Goal: Information Seeking & Learning: Learn about a topic

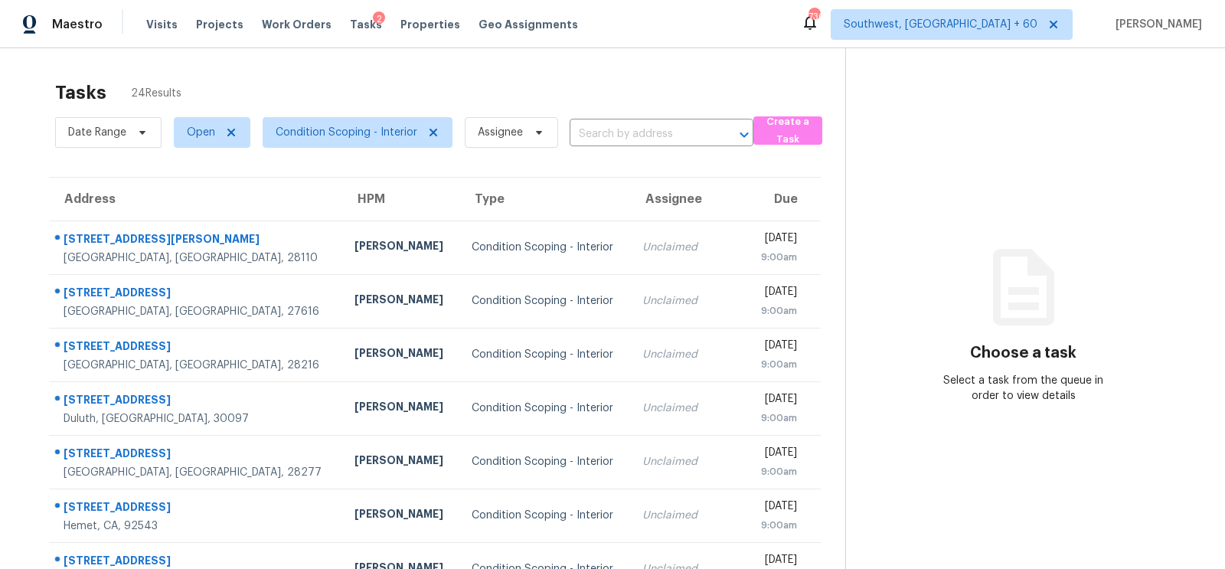
scroll to position [227, 0]
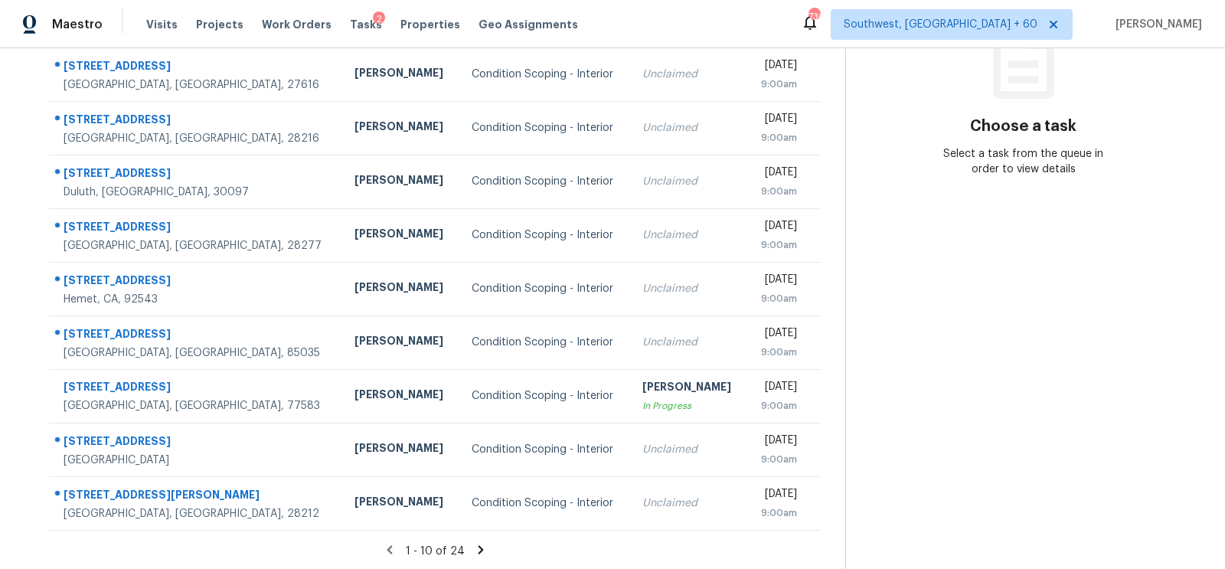
click at [478, 549] on icon at bounding box center [480, 549] width 5 height 8
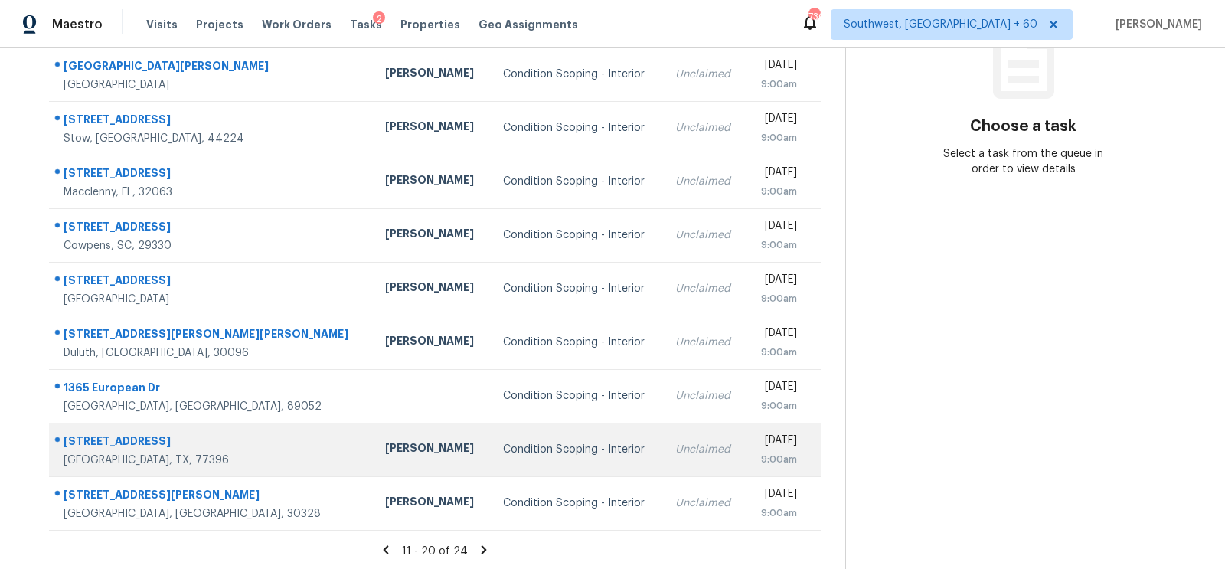
click at [675, 454] on div "Unclaimed" at bounding box center [704, 449] width 58 height 15
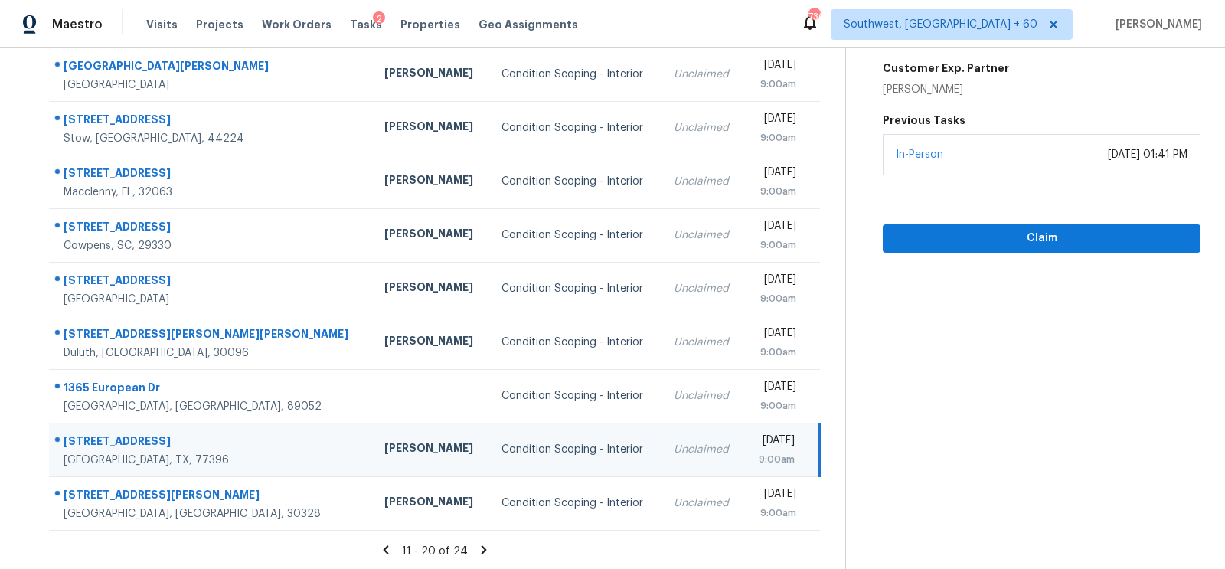
click at [385, 554] on icon at bounding box center [386, 550] width 14 height 14
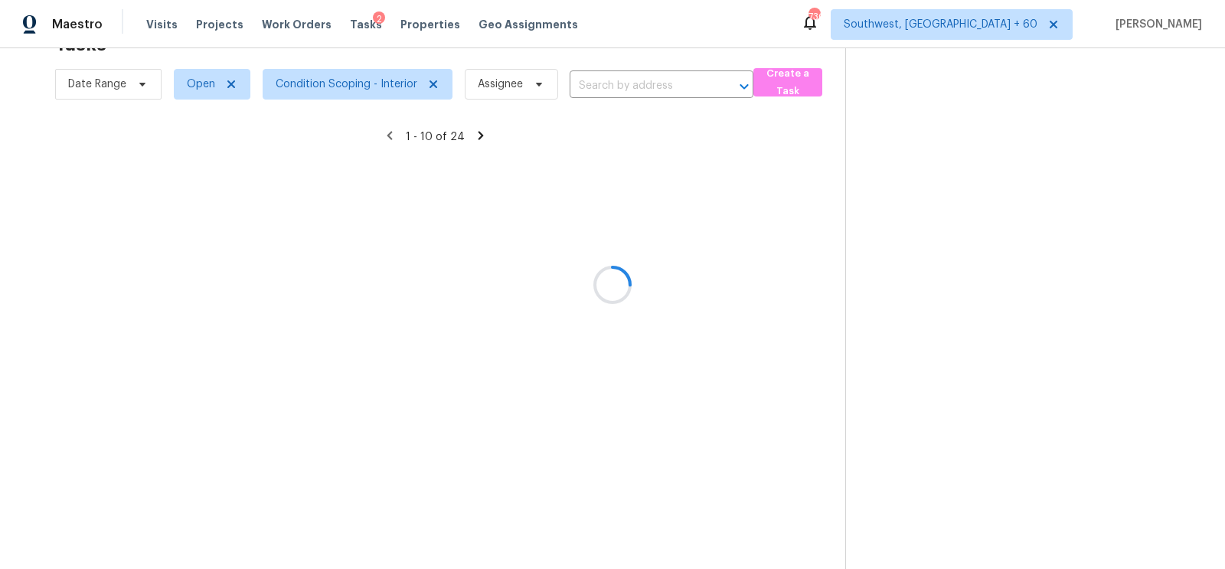
scroll to position [47, 0]
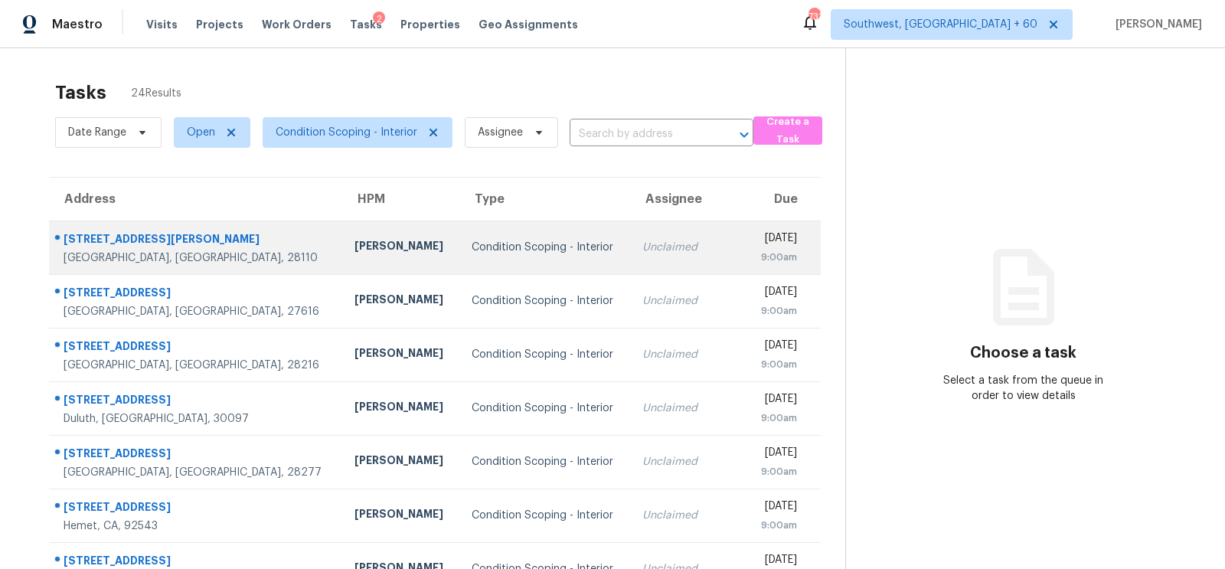
click at [639, 255] on td "Unclaimed" at bounding box center [688, 248] width 116 height 54
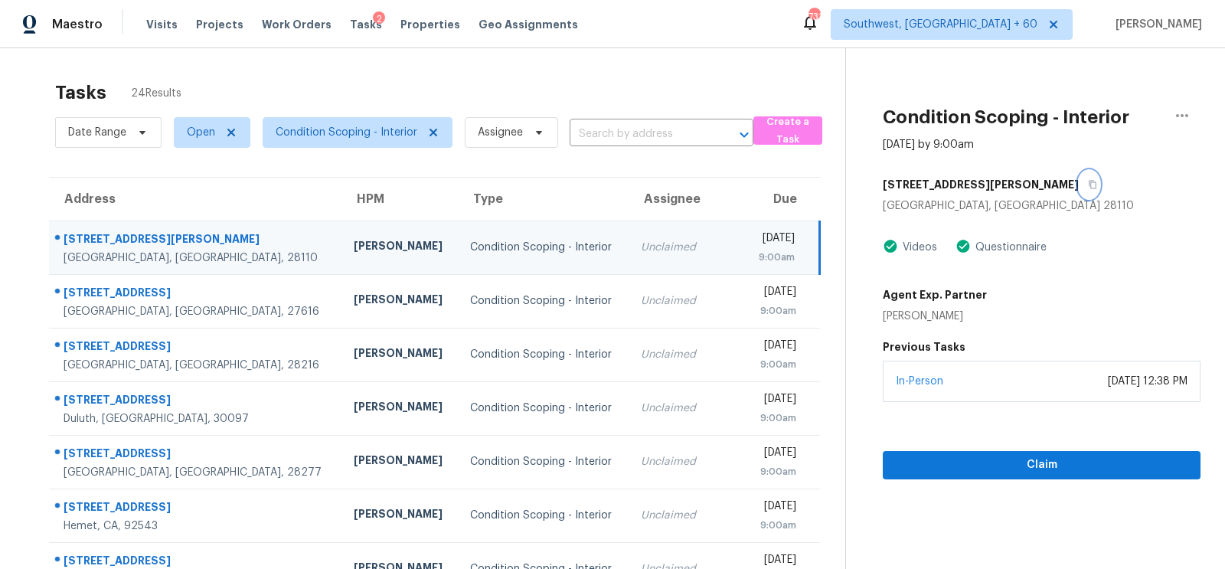
click at [1088, 181] on icon "button" at bounding box center [1092, 184] width 9 height 9
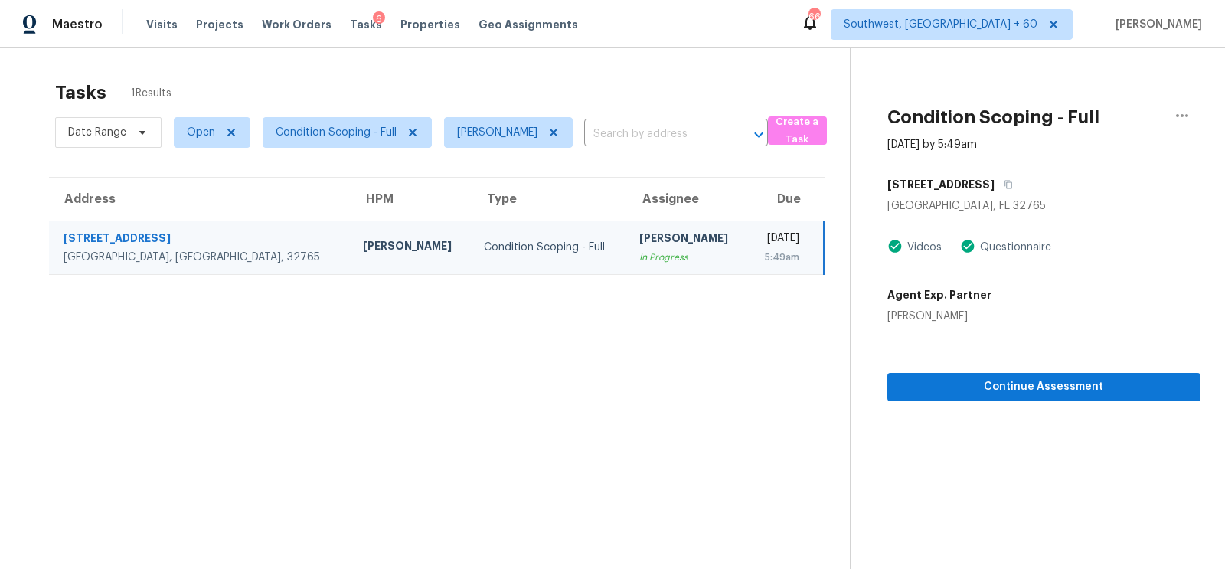
scroll to position [31, 0]
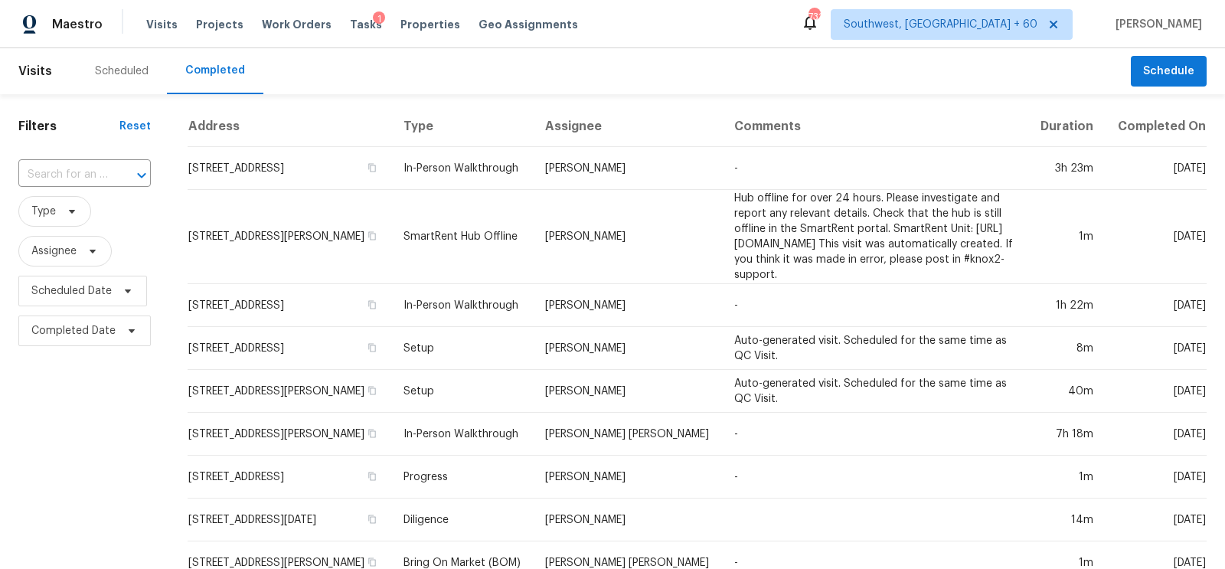
click at [118, 162] on div "​" at bounding box center [84, 175] width 132 height 33
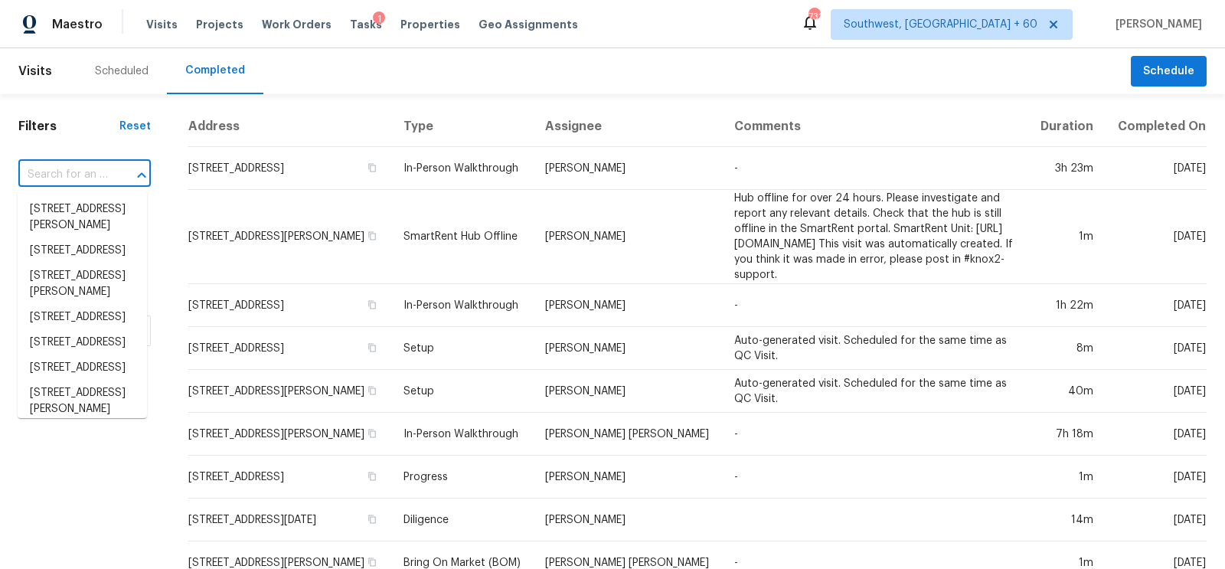
paste input "4304 Mara Ln, Monroe, NC 28110"
type input "4304 Mara Ln, Monroe, NC 28110"
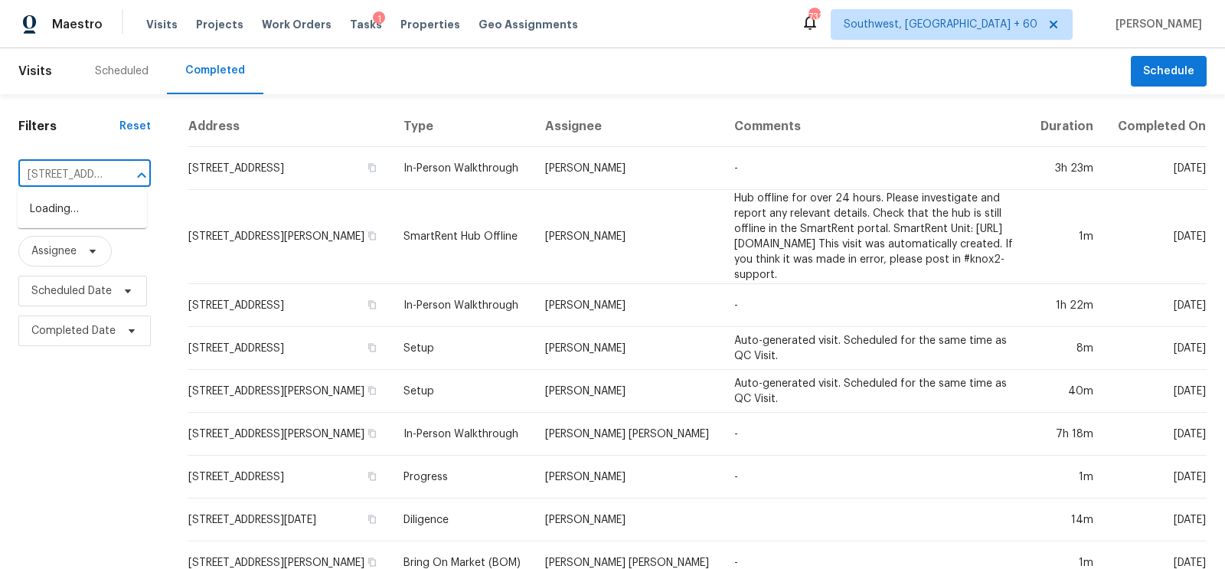
scroll to position [0, 88]
click at [97, 214] on li "4304 Mara Ln, Monroe, NC 28110" at bounding box center [82, 217] width 129 height 41
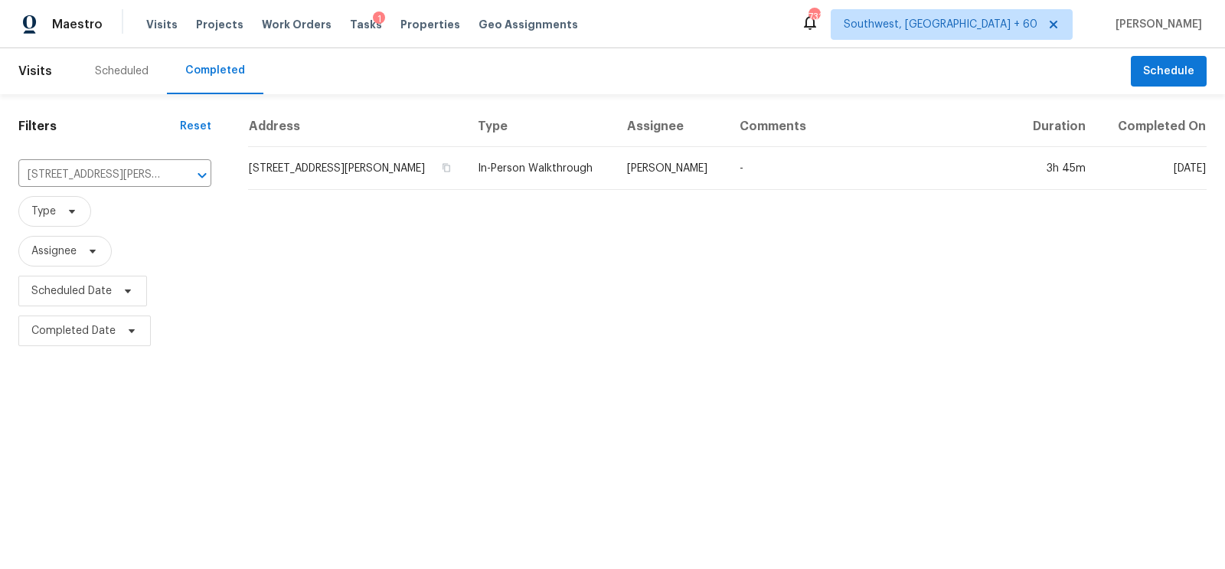
click at [392, 160] on td "4304 Mara Ln, Monroe, NC 28110" at bounding box center [356, 168] width 217 height 43
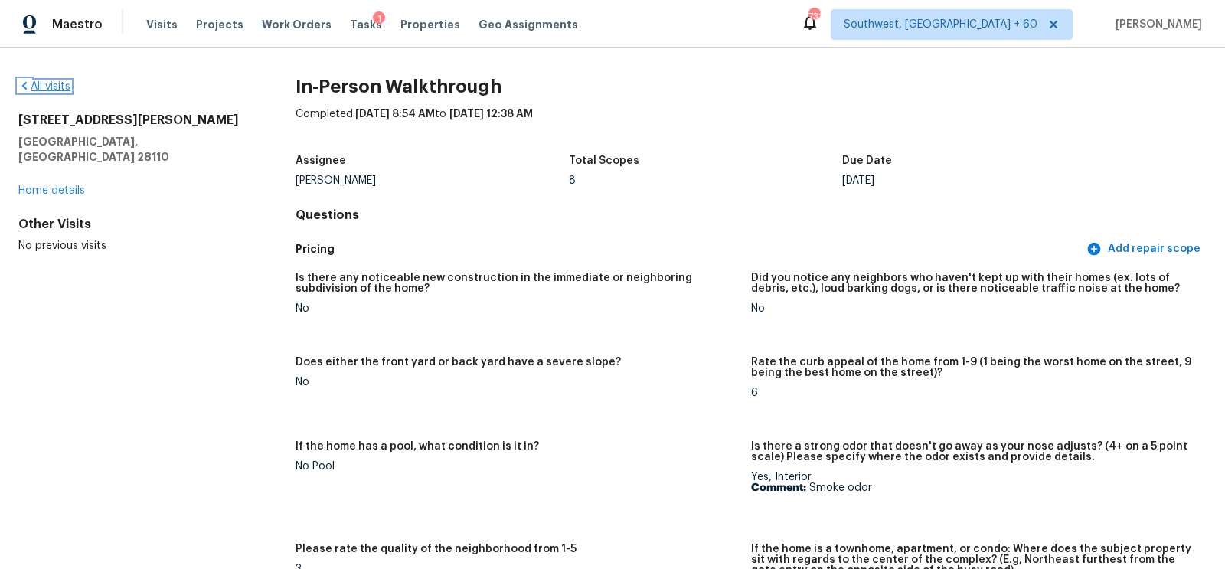
click at [57, 89] on link "All visits" at bounding box center [44, 86] width 52 height 11
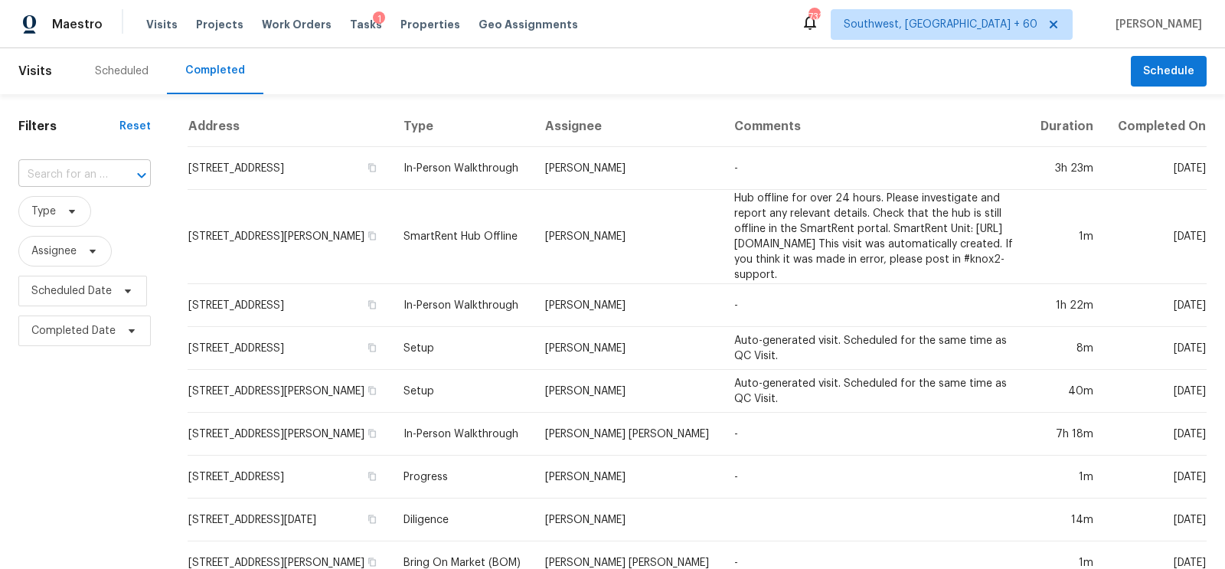
click at [96, 176] on input "text" at bounding box center [63, 175] width 90 height 24
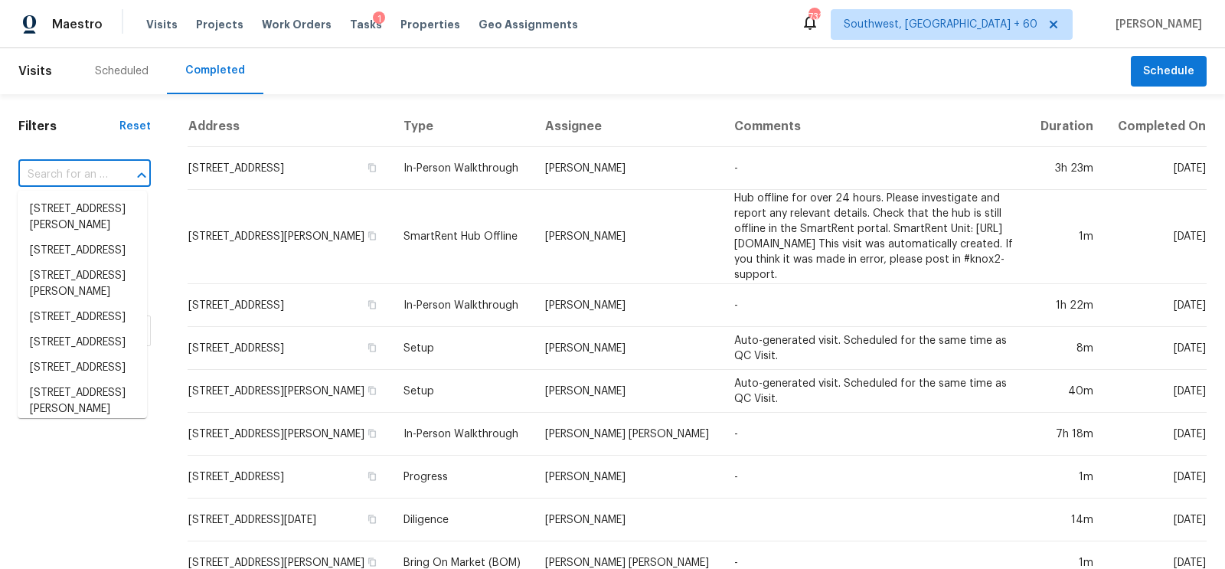
paste input "5508 Neuse Wood Dr, Raleigh, NC 27616"
type input "5508 Neuse Wood Dr, Raleigh, NC 27616"
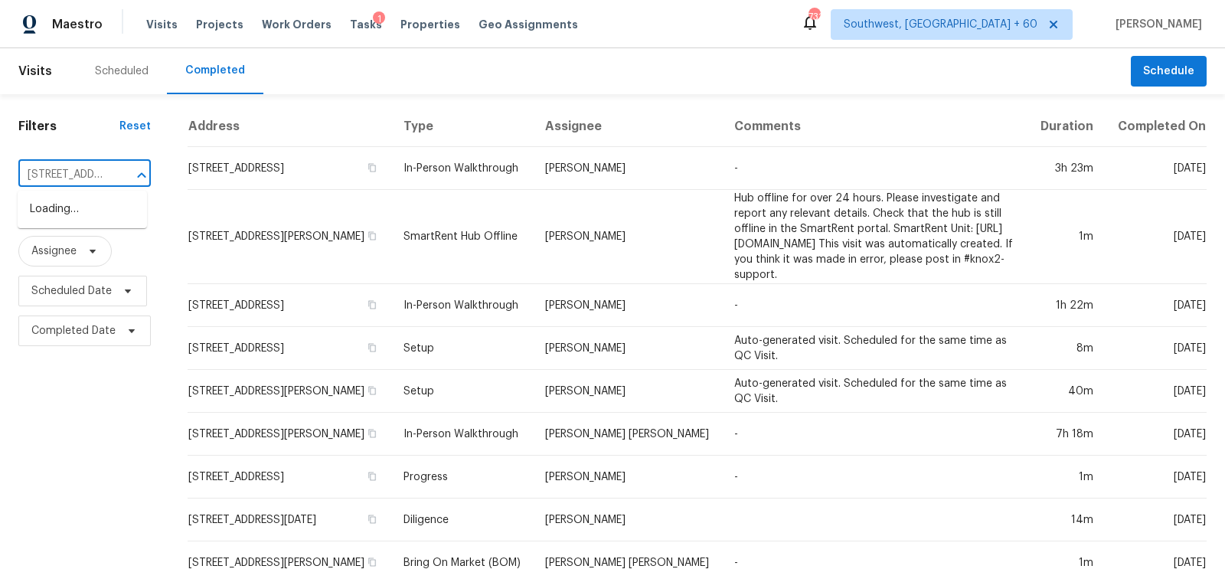
scroll to position [0, 124]
click at [84, 211] on li "5508 Neuse Wood Dr, Raleigh, NC 27616" at bounding box center [82, 209] width 129 height 25
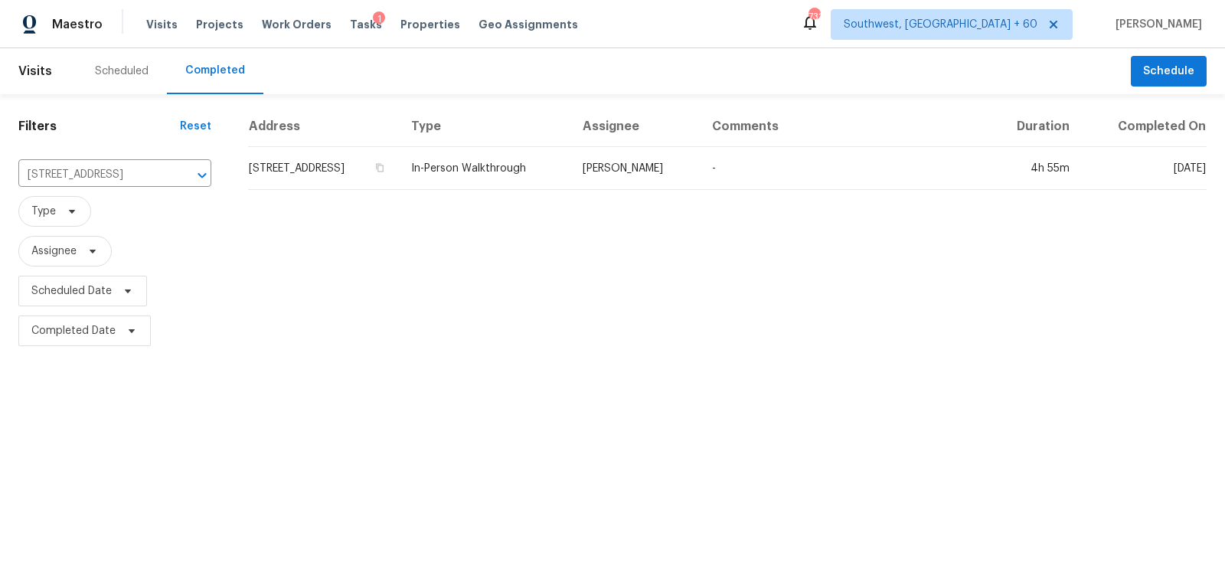
click at [315, 177] on td "5508 Neuse Wood Dr, Raleigh, NC 27616" at bounding box center [323, 168] width 151 height 43
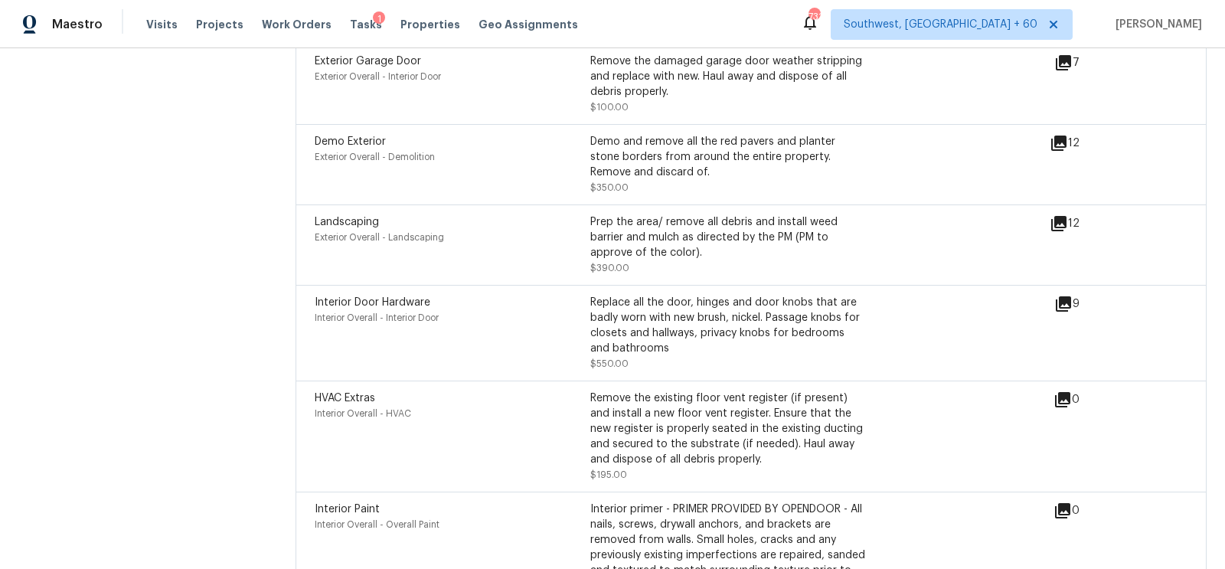
scroll to position [5736, 0]
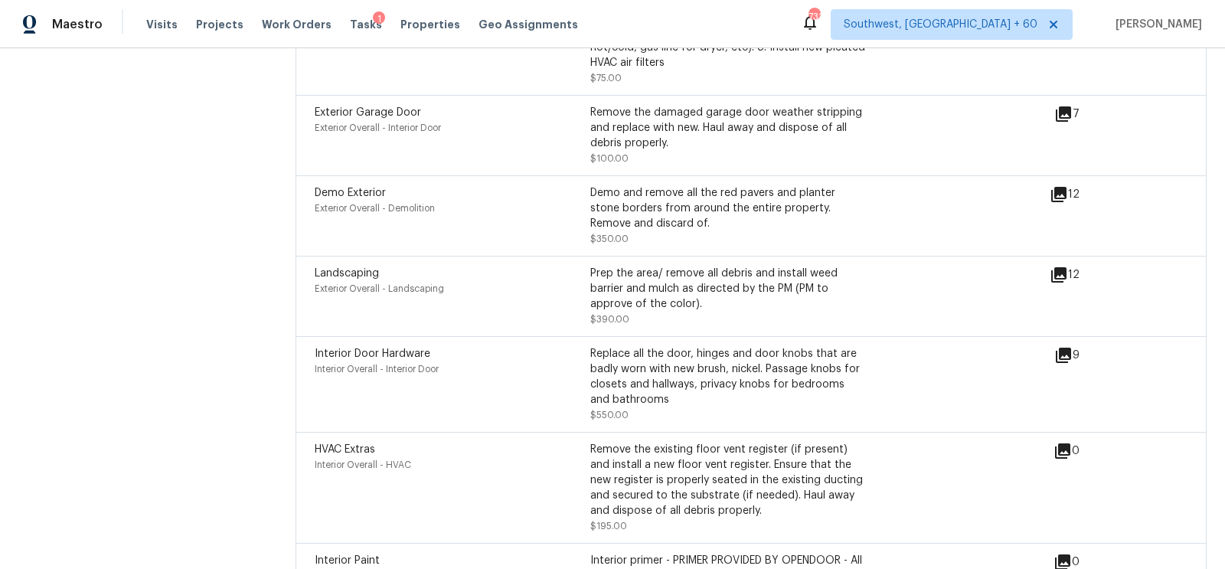
click at [1060, 348] on icon at bounding box center [1063, 355] width 15 height 15
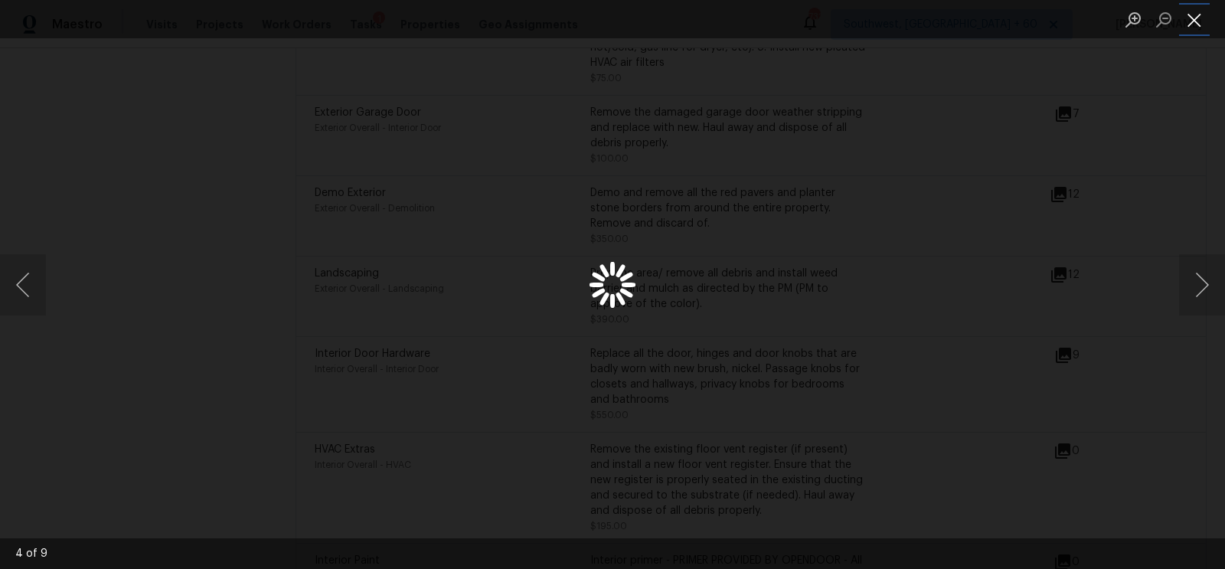
click at [1195, 24] on button "Close lightbox" at bounding box center [1194, 19] width 31 height 27
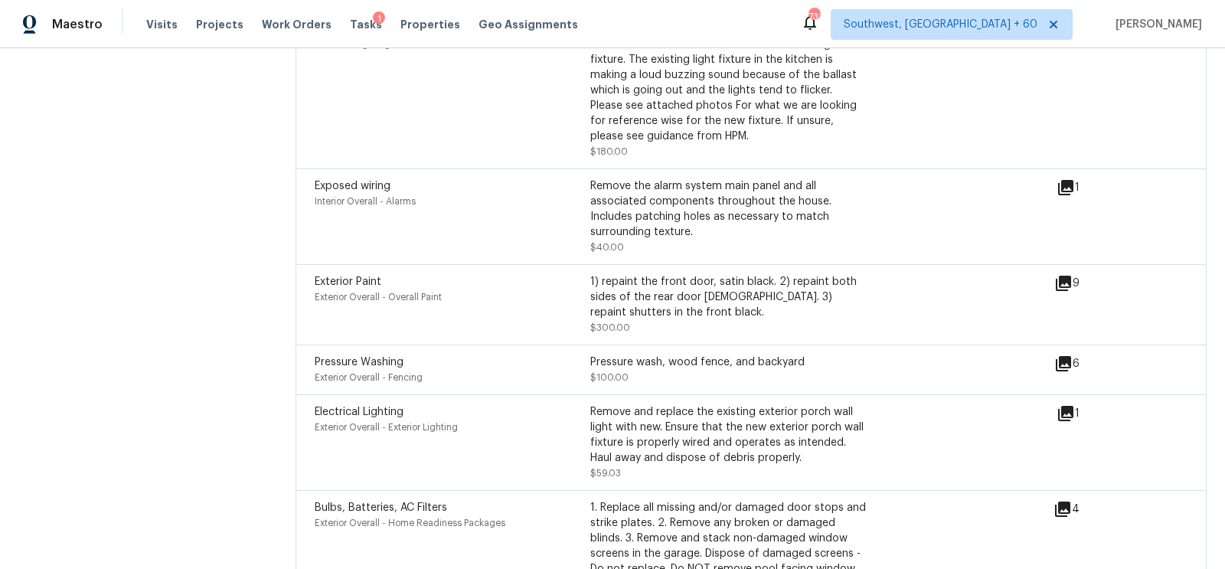
scroll to position [5012, 0]
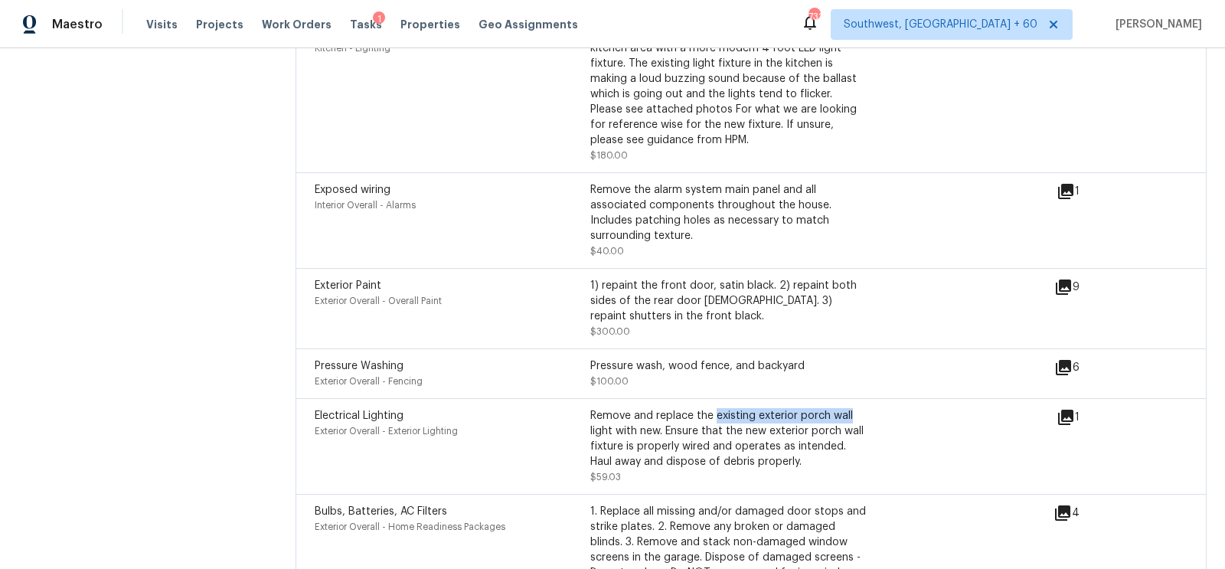
drag, startPoint x: 715, startPoint y: 383, endPoint x: 858, endPoint y: 389, distance: 142.6
click at [858, 408] on div "Remove and replace the existing exterior porch wall light with new. Ensure that…" at bounding box center [728, 438] width 276 height 61
click at [753, 459] on div "Electrical Lighting Exterior Overall - Exterior Lighting Remove and replace the…" at bounding box center [751, 446] width 911 height 96
drag, startPoint x: 621, startPoint y: 410, endPoint x: 739, endPoint y: 410, distance: 117.9
click at [739, 410] on div "Remove and replace the existing exterior porch wall light with new. Ensure that…" at bounding box center [728, 438] width 276 height 61
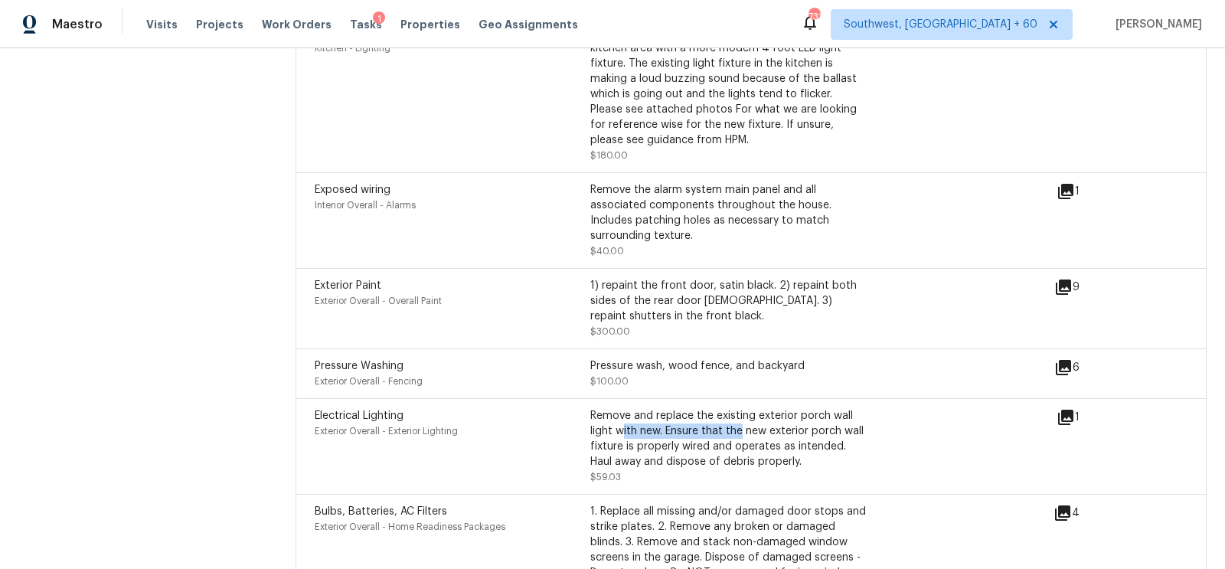
click at [702, 431] on div "Remove and replace the existing exterior porch wall light with new. Ensure that…" at bounding box center [728, 438] width 276 height 61
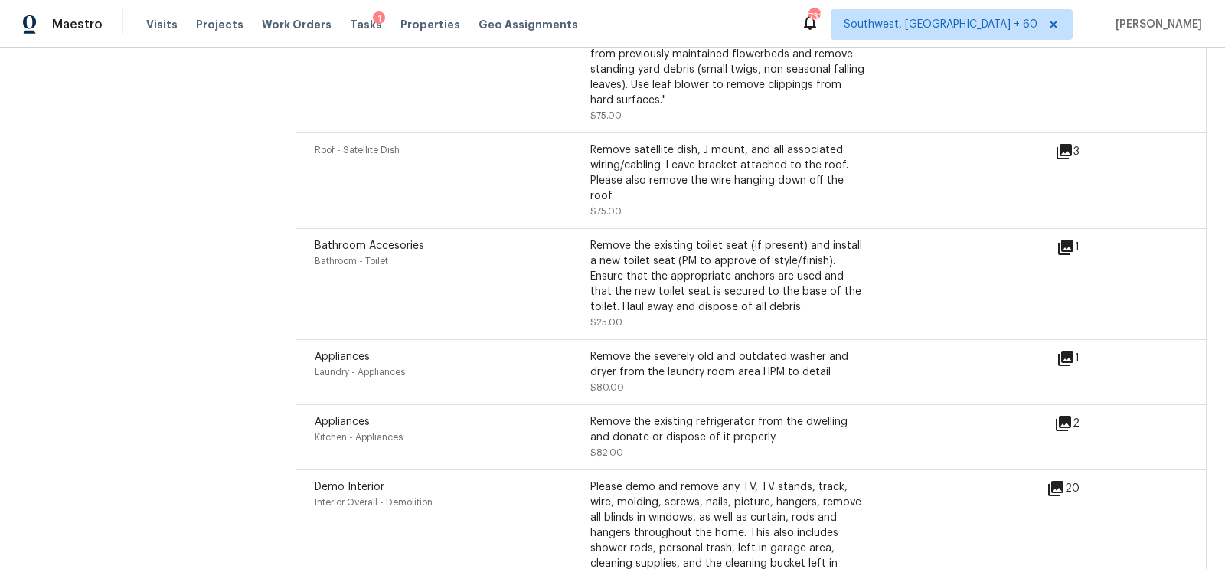
scroll to position [4290, 0]
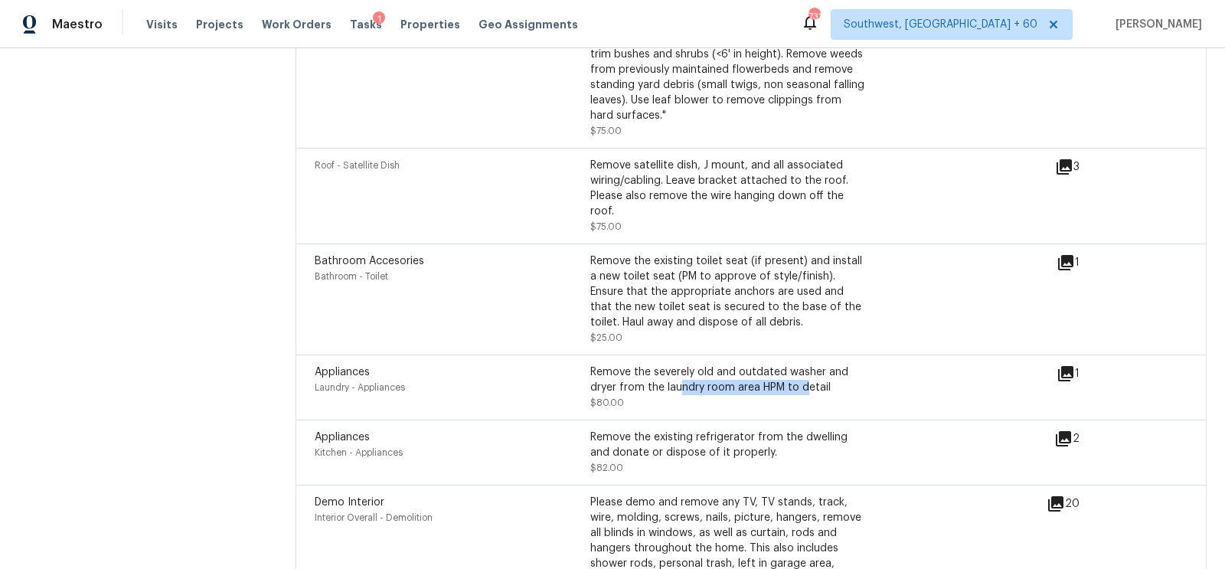
drag, startPoint x: 677, startPoint y: 355, endPoint x: 806, endPoint y: 355, distance: 128.6
click at [806, 364] on div "Remove the severely old and outdated washer and dryer from the laundry room are…" at bounding box center [728, 379] width 276 height 31
drag, startPoint x: 580, startPoint y: 351, endPoint x: 703, endPoint y: 349, distance: 122.5
click at [704, 364] on div "Appliances Laundry - Appliances Remove the severely old and outdated washer and…" at bounding box center [590, 387] width 551 height 46
click at [704, 367] on div "Remove the severely old and outdated washer and dryer from the laundry room are…" at bounding box center [728, 379] width 276 height 31
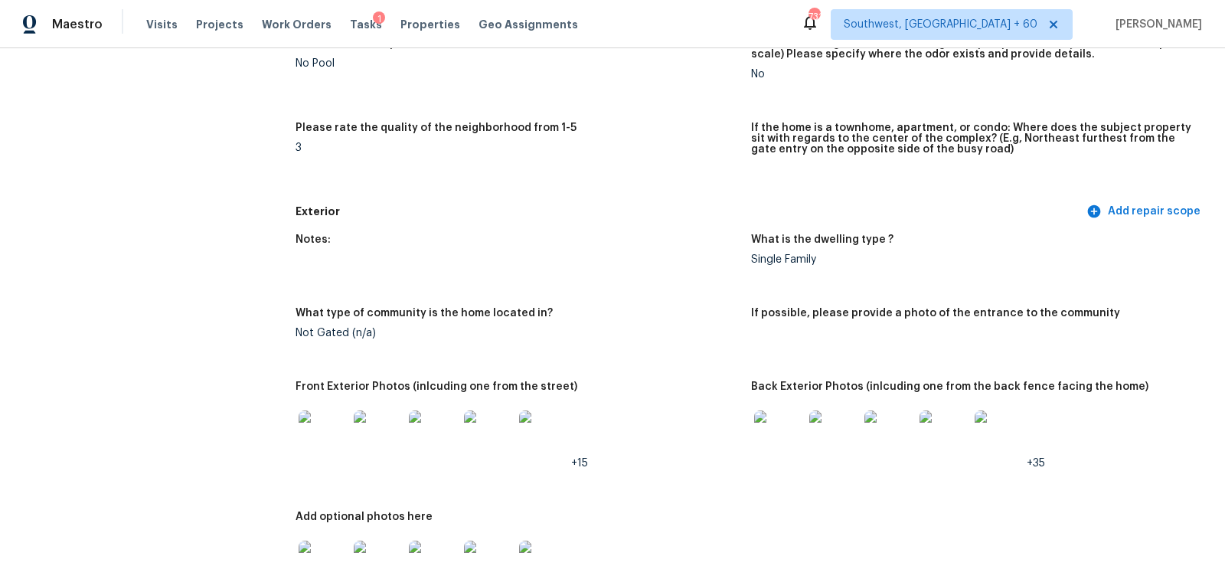
scroll to position [586, 0]
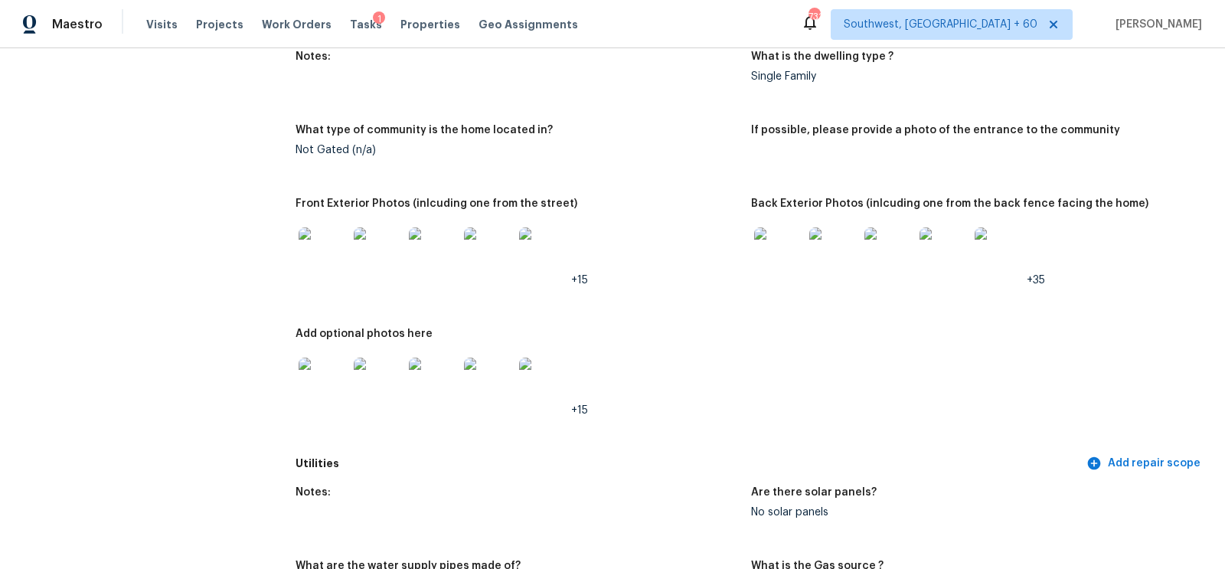
click at [316, 240] on img at bounding box center [323, 251] width 49 height 49
click at [767, 259] on img at bounding box center [778, 251] width 49 height 49
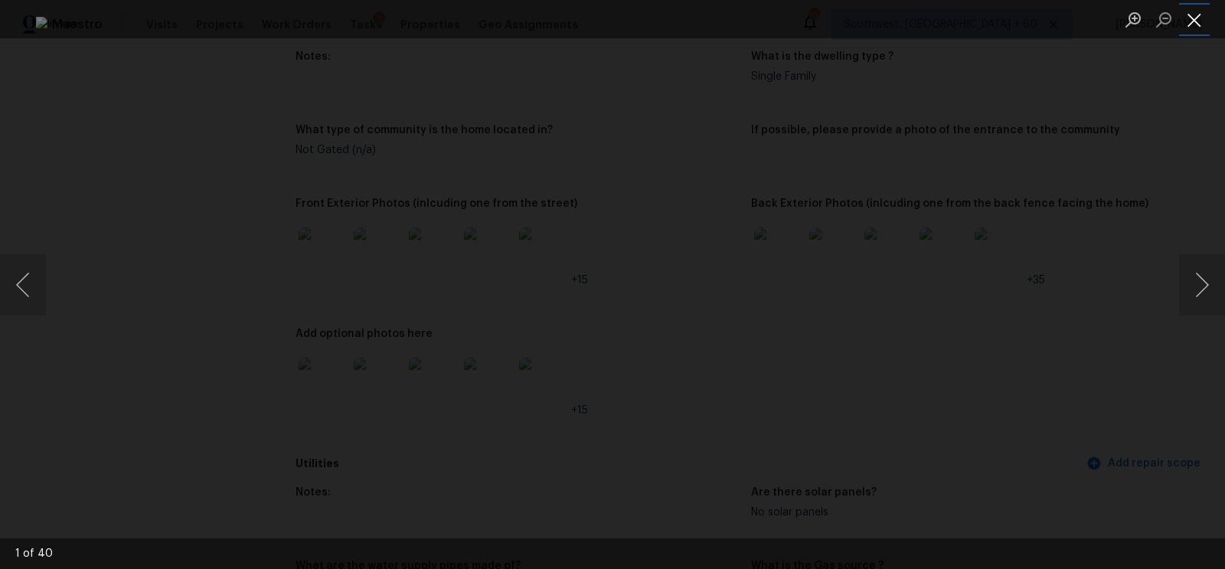
click at [1180, 29] on button "Close lightbox" at bounding box center [1194, 19] width 31 height 27
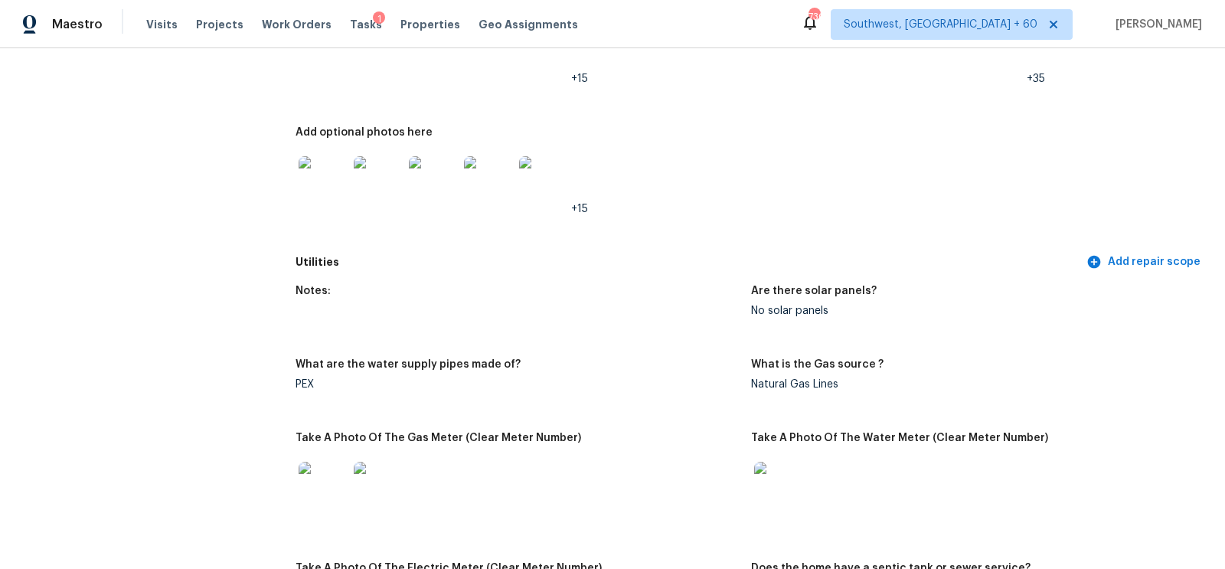
scroll to position [762, 0]
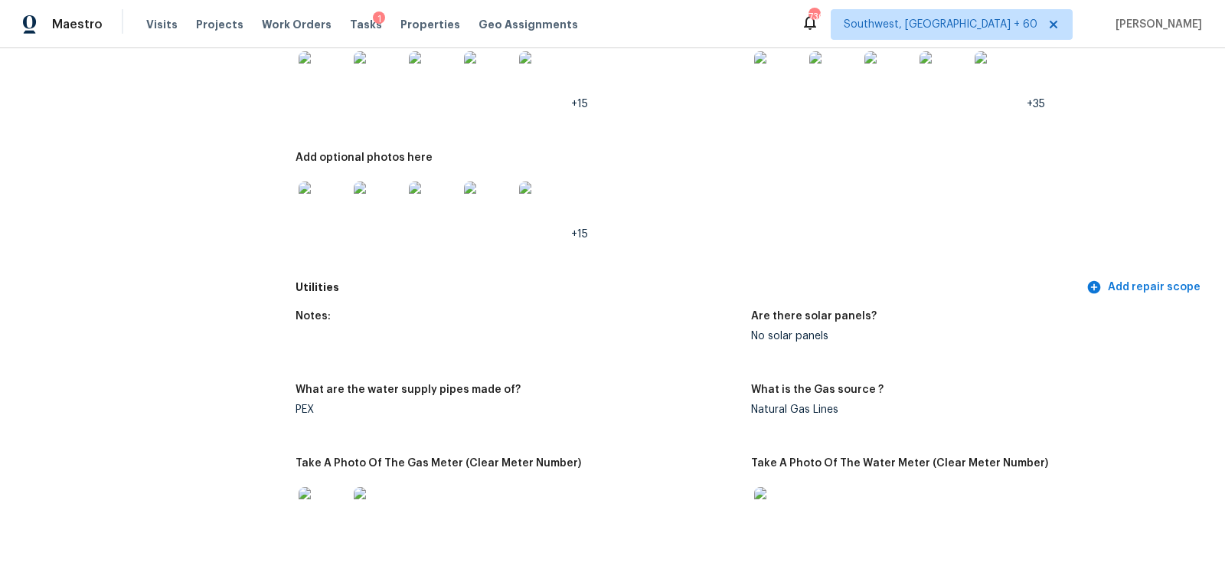
click at [325, 199] on img at bounding box center [323, 205] width 49 height 49
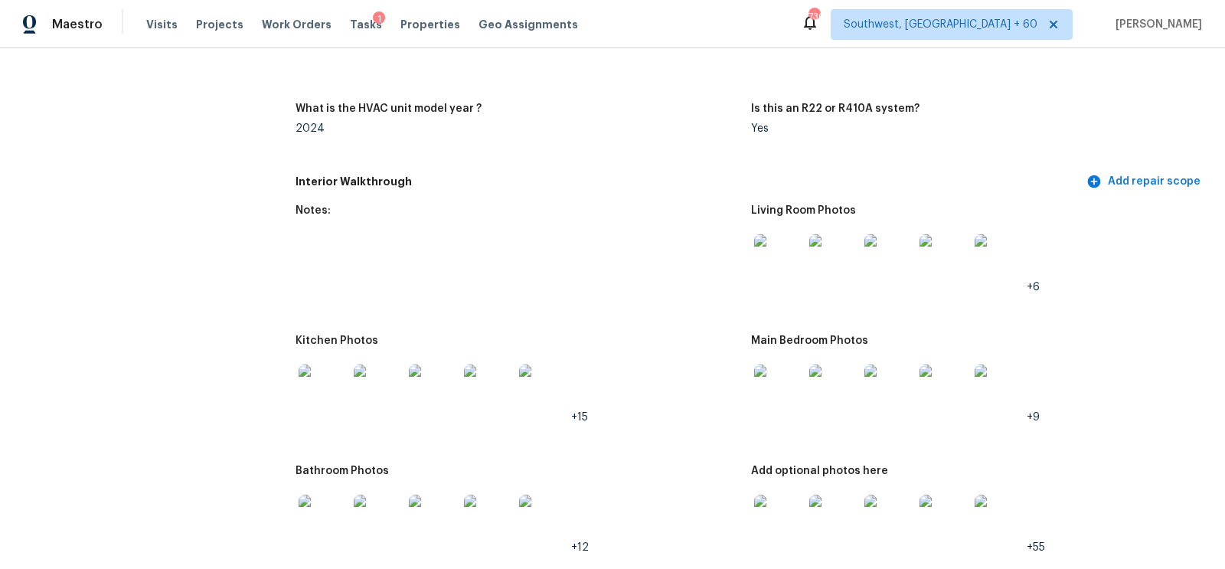
scroll to position [1565, 0]
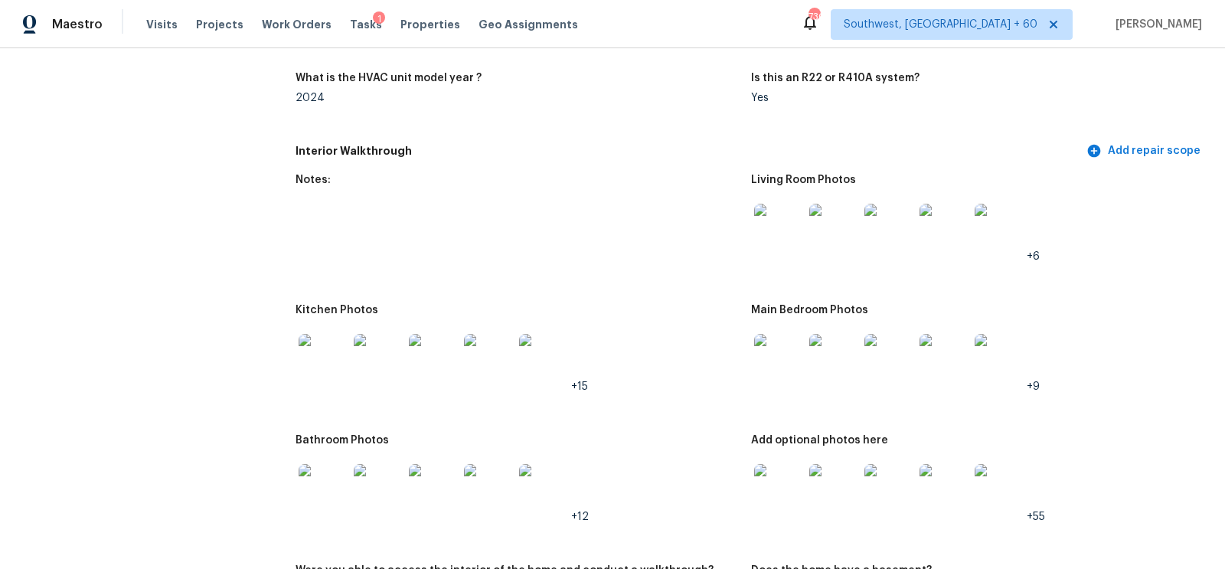
click at [769, 229] on img at bounding box center [778, 228] width 49 height 49
click at [767, 346] on img at bounding box center [778, 358] width 49 height 49
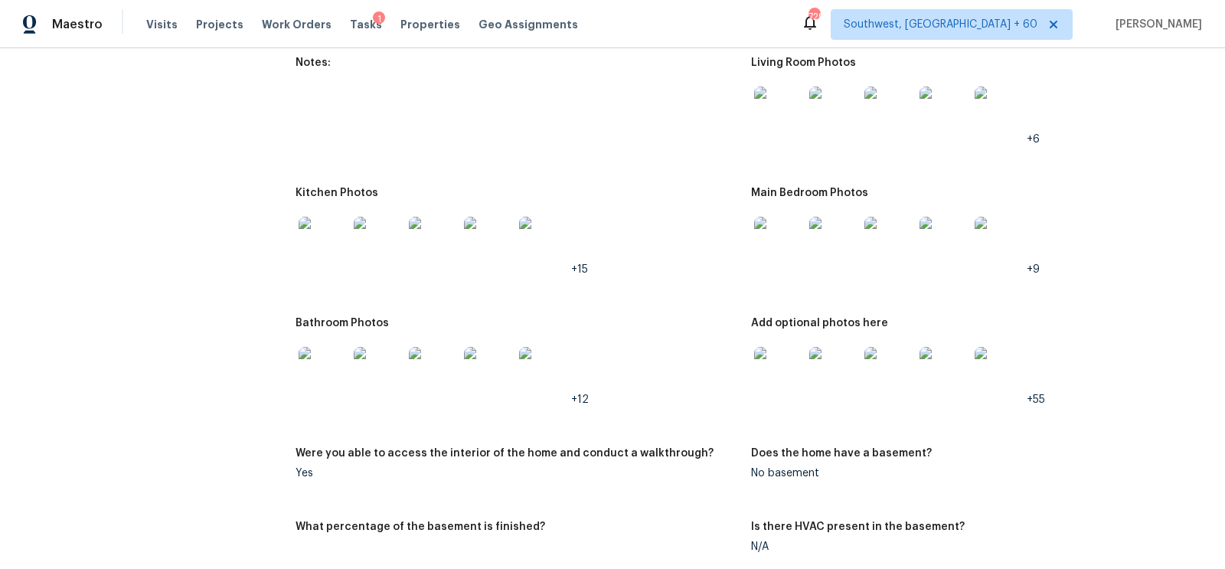
scroll to position [1692, 0]
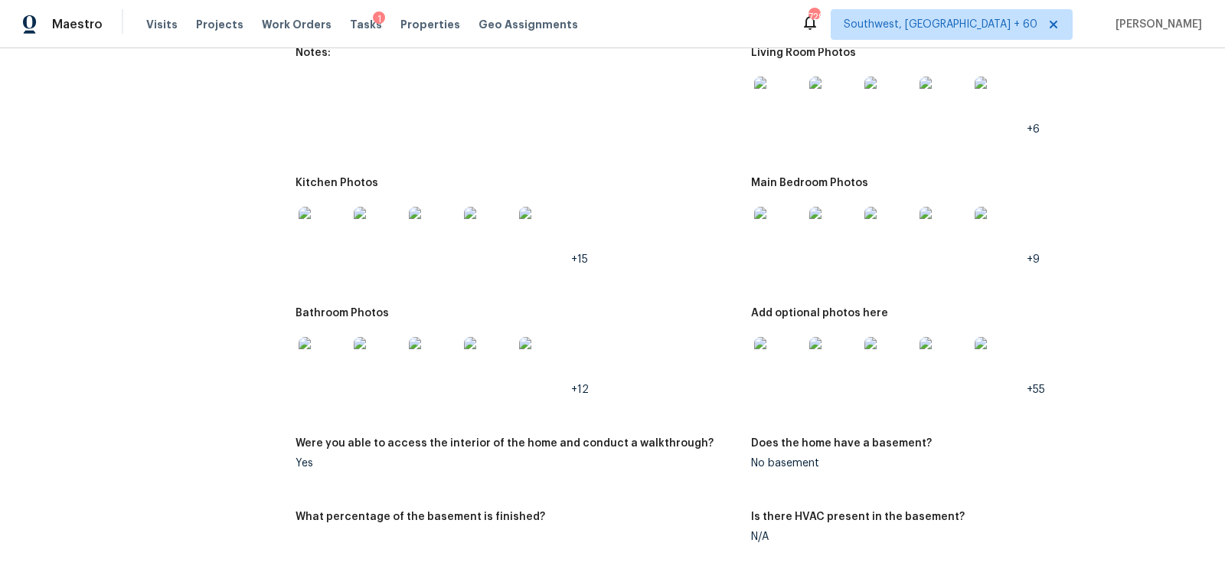
click at [780, 359] on img at bounding box center [778, 361] width 49 height 49
click at [302, 253] on img at bounding box center [323, 231] width 49 height 49
click at [322, 352] on img at bounding box center [323, 361] width 49 height 49
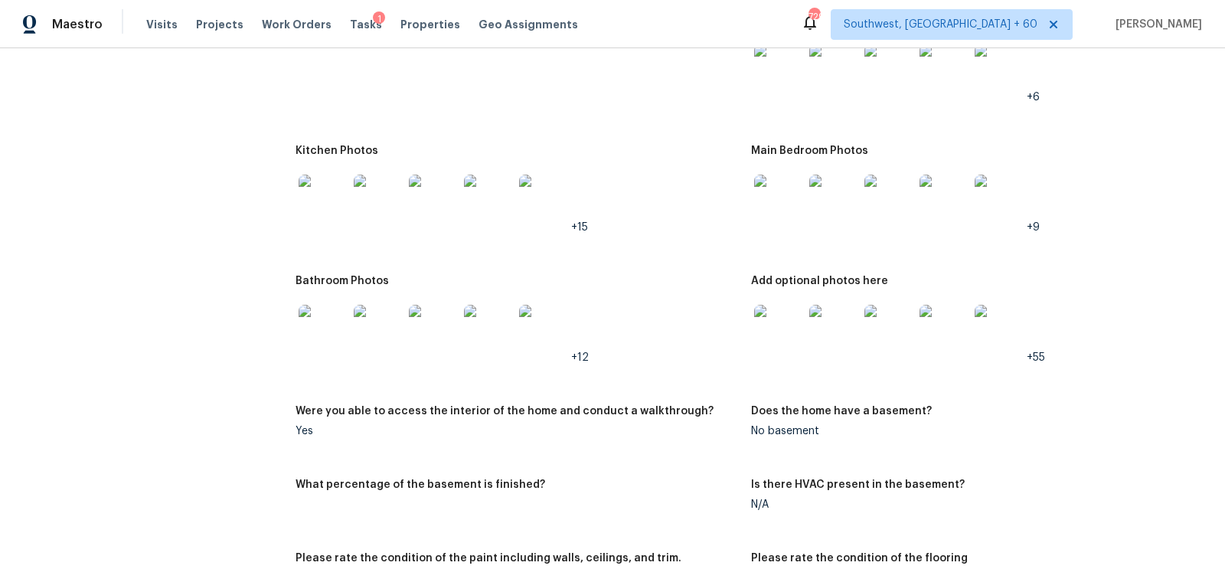
scroll to position [1721, 0]
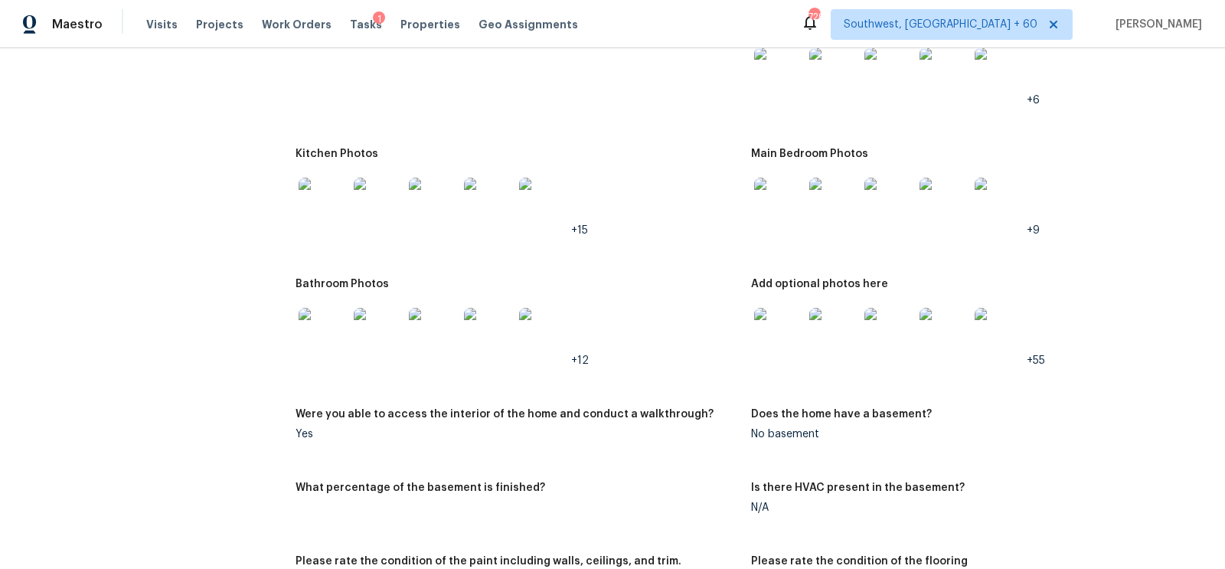
click at [325, 184] on img at bounding box center [323, 202] width 49 height 49
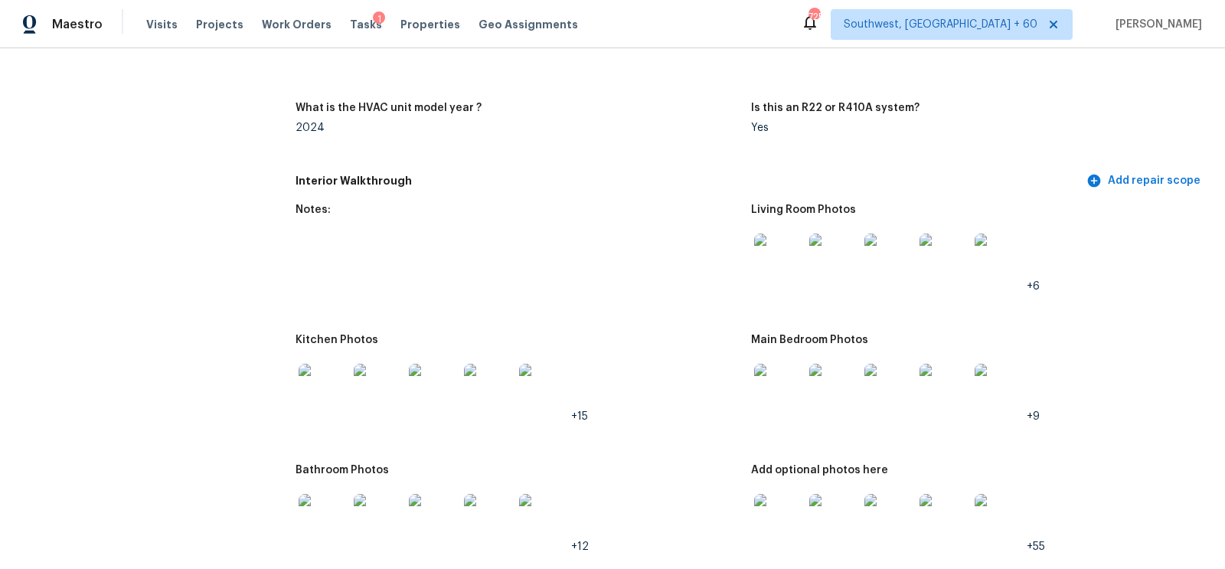
scroll to position [1554, 0]
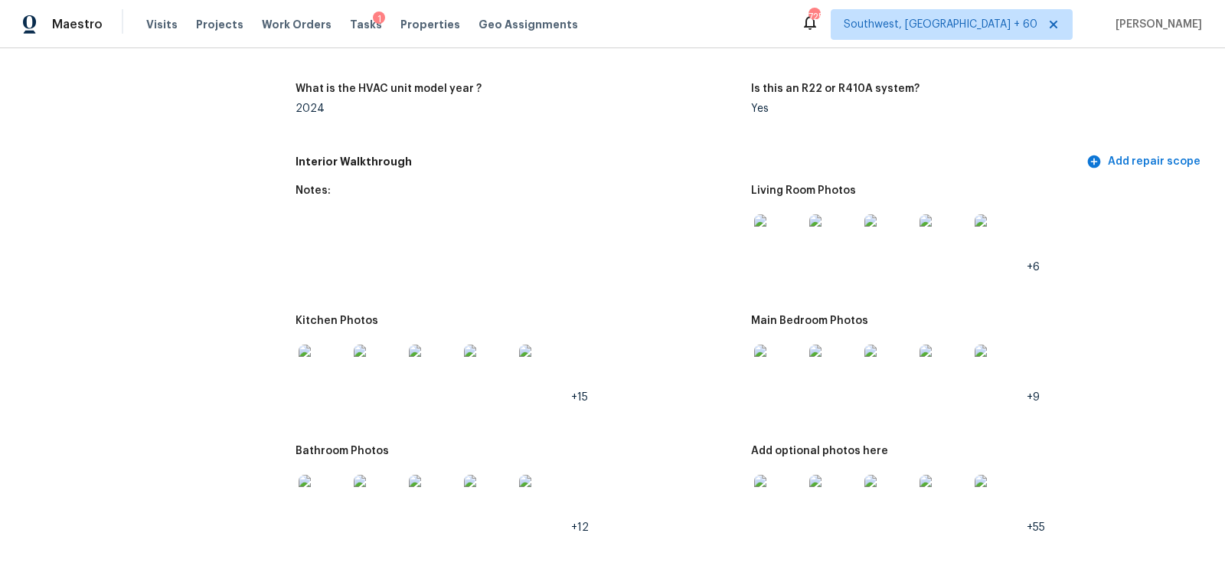
click at [315, 374] on img at bounding box center [323, 369] width 49 height 49
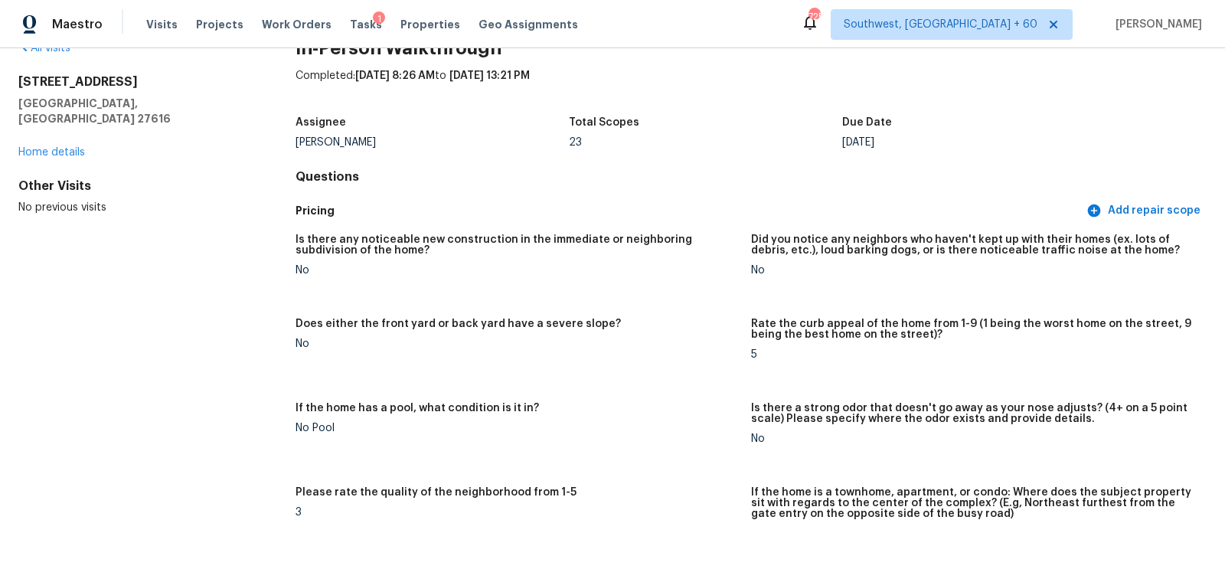
scroll to position [2, 0]
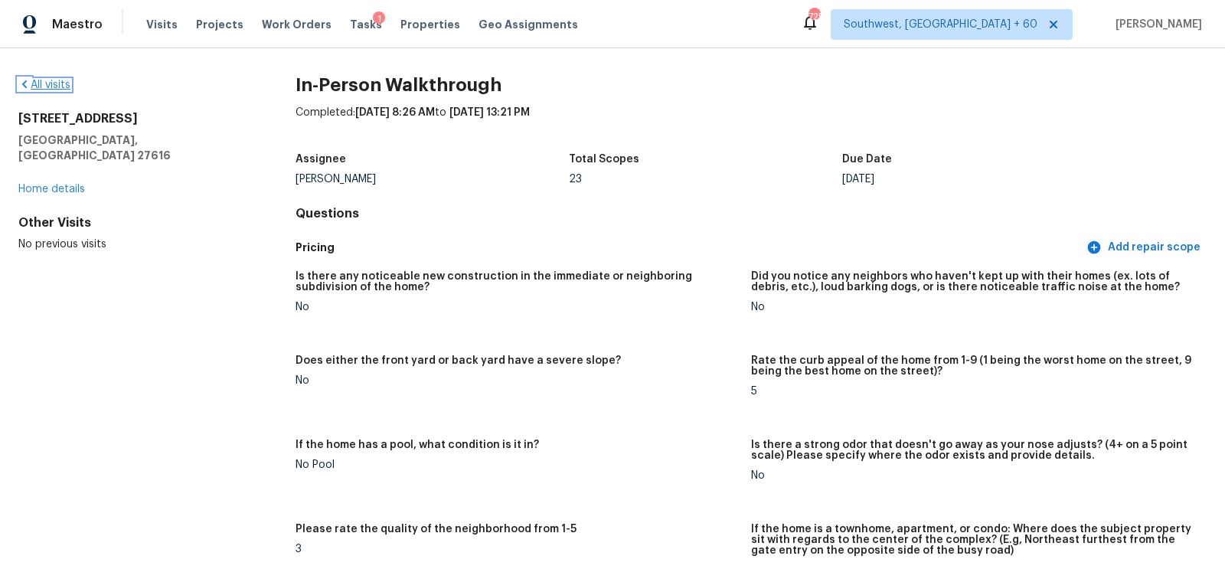
click at [54, 83] on link "All visits" at bounding box center [44, 85] width 52 height 11
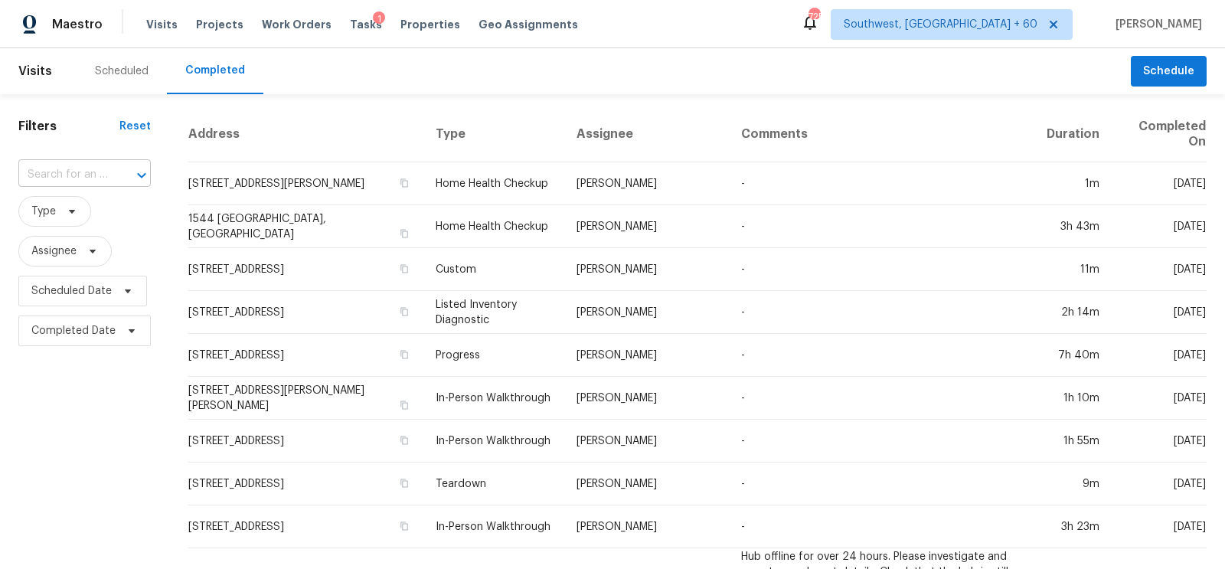
click at [100, 169] on input "text" at bounding box center [63, 175] width 90 height 24
paste input "15210 Endicott Dr, Bowie, MD 20716"
type input "15210 Endicott Dr, Bowie, MD 20716"
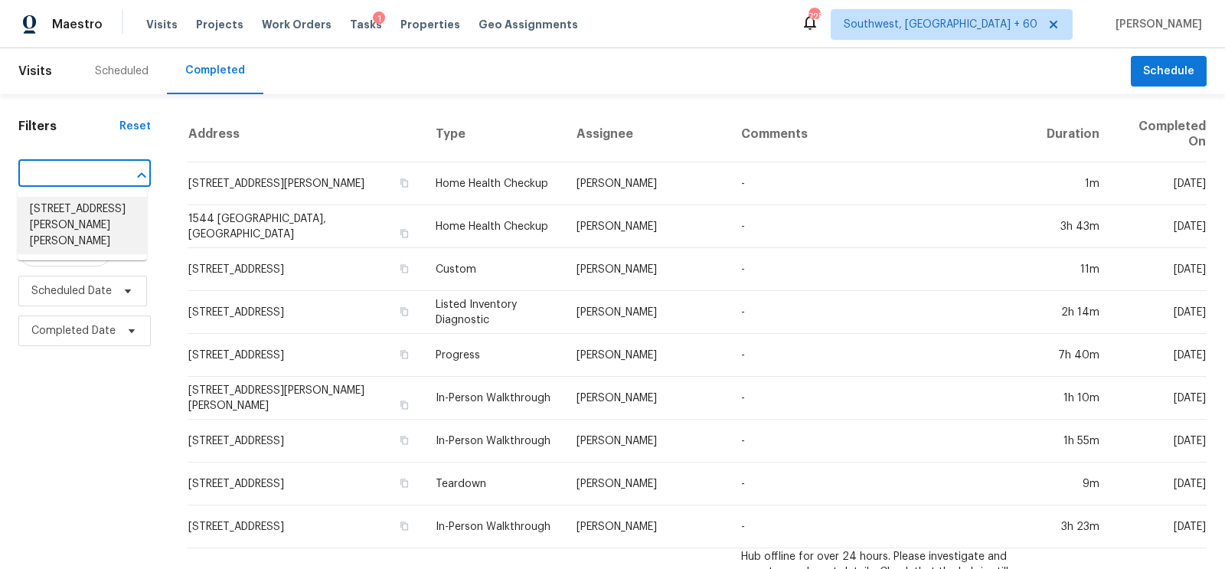
click at [71, 226] on li "15210 Endicott Dr, Bowie, MD 20716" at bounding box center [82, 225] width 129 height 57
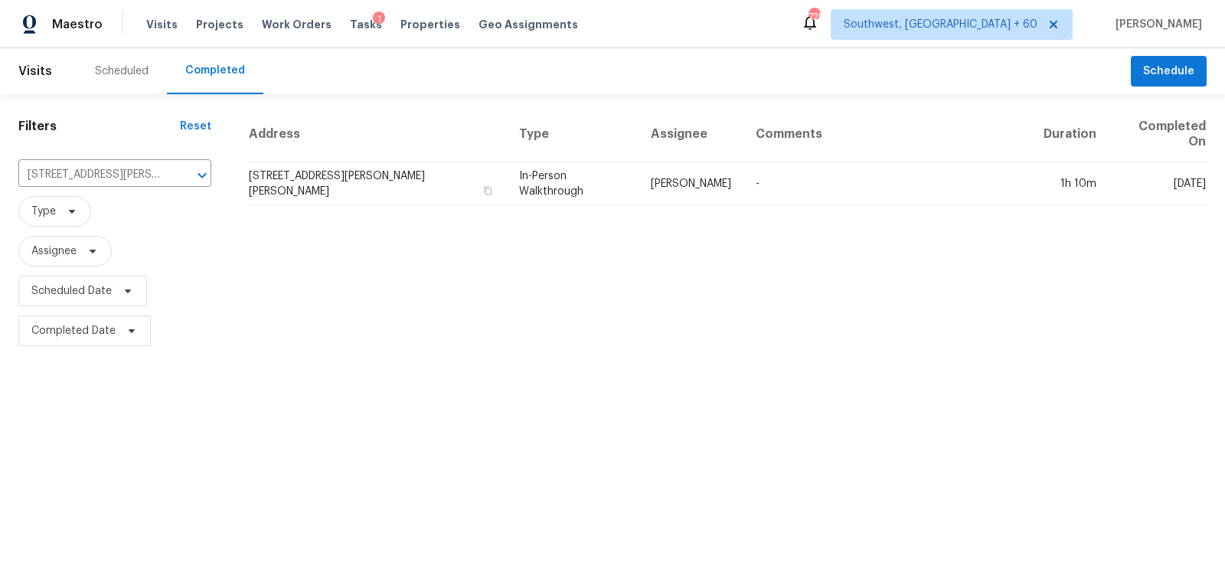
click at [298, 181] on td "15210 Endicott Dr, Bowie, MD 20716" at bounding box center [377, 183] width 259 height 43
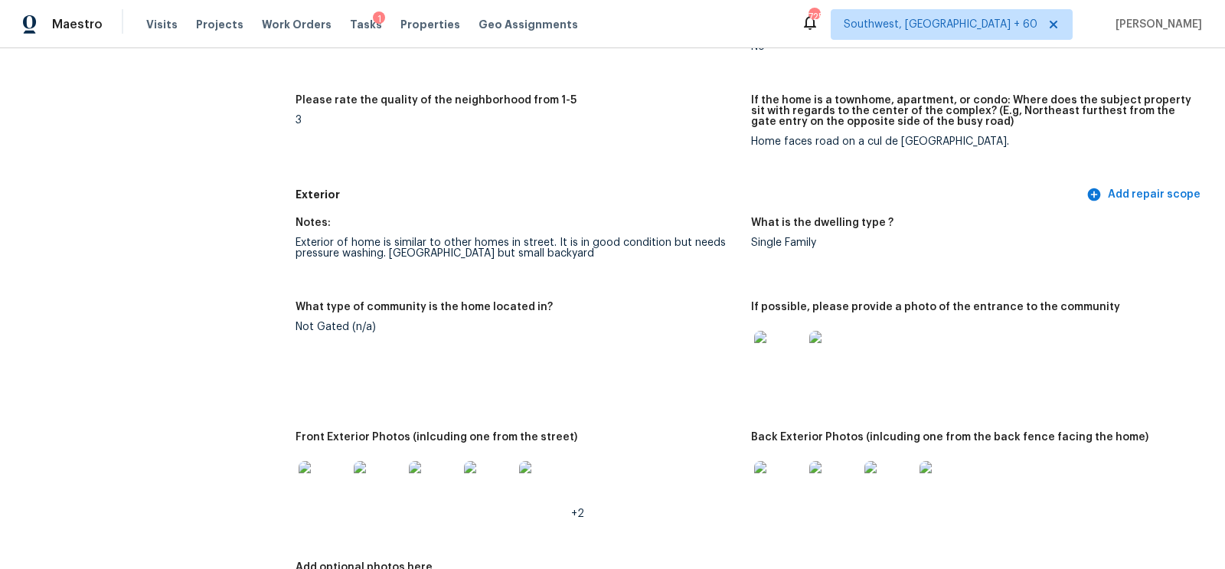
scroll to position [433, 0]
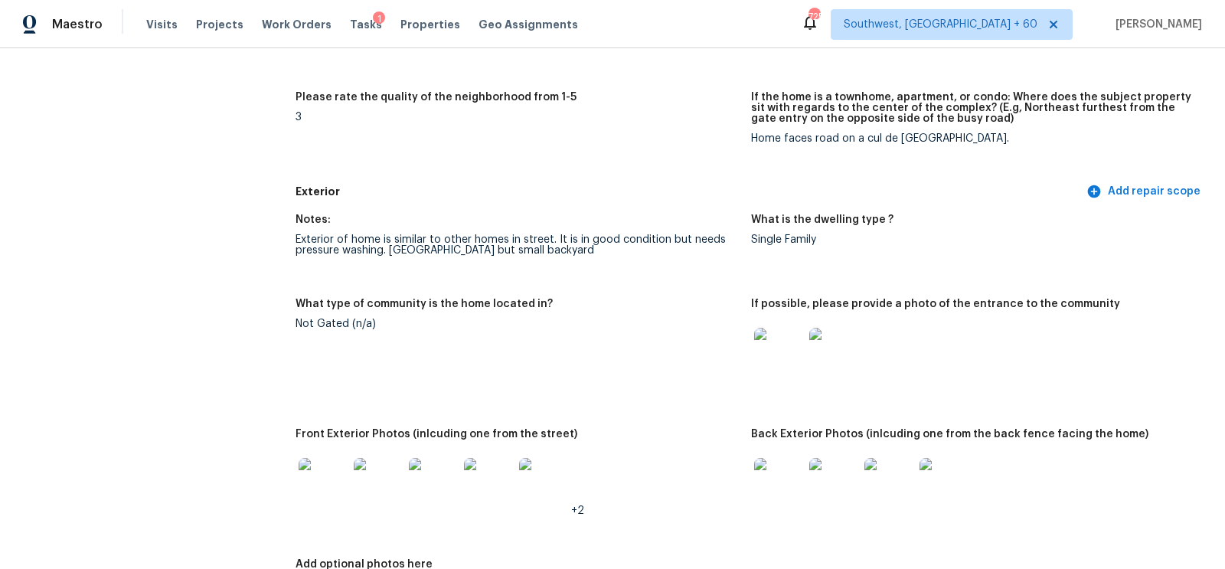
click at [774, 356] on img at bounding box center [778, 352] width 49 height 49
click at [782, 472] on img at bounding box center [778, 482] width 49 height 49
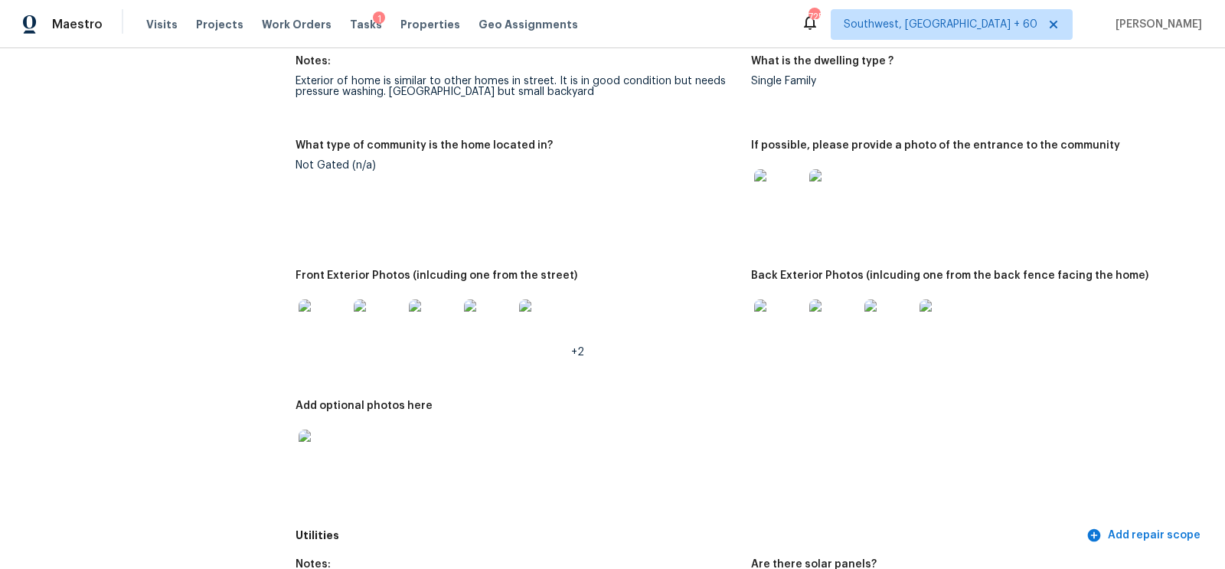
scroll to position [600, 0]
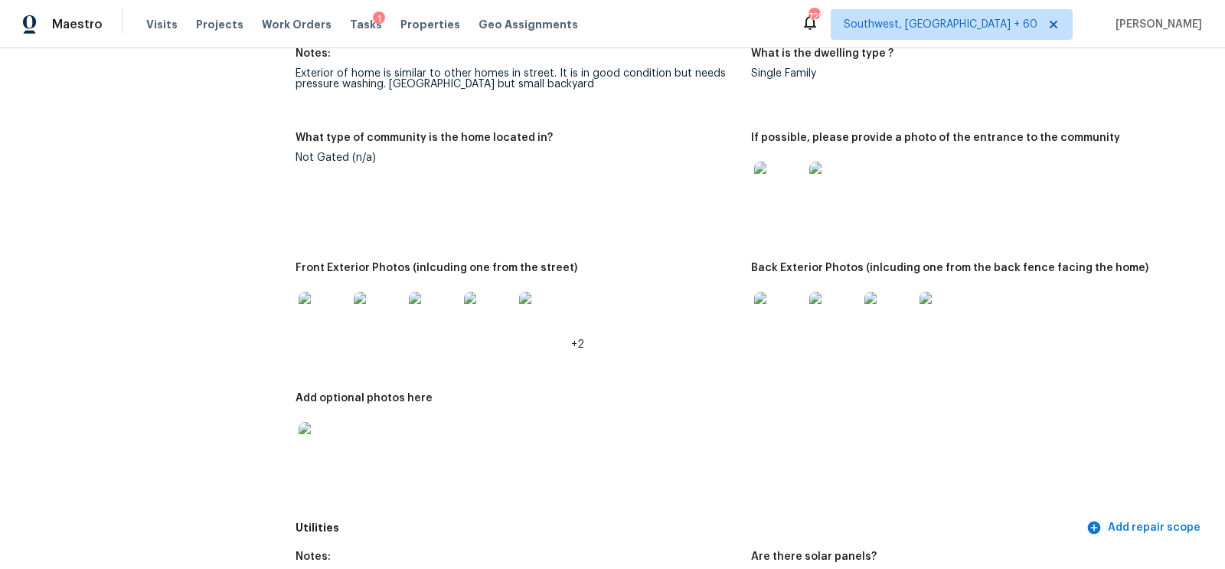
click at [330, 317] on img at bounding box center [323, 316] width 49 height 49
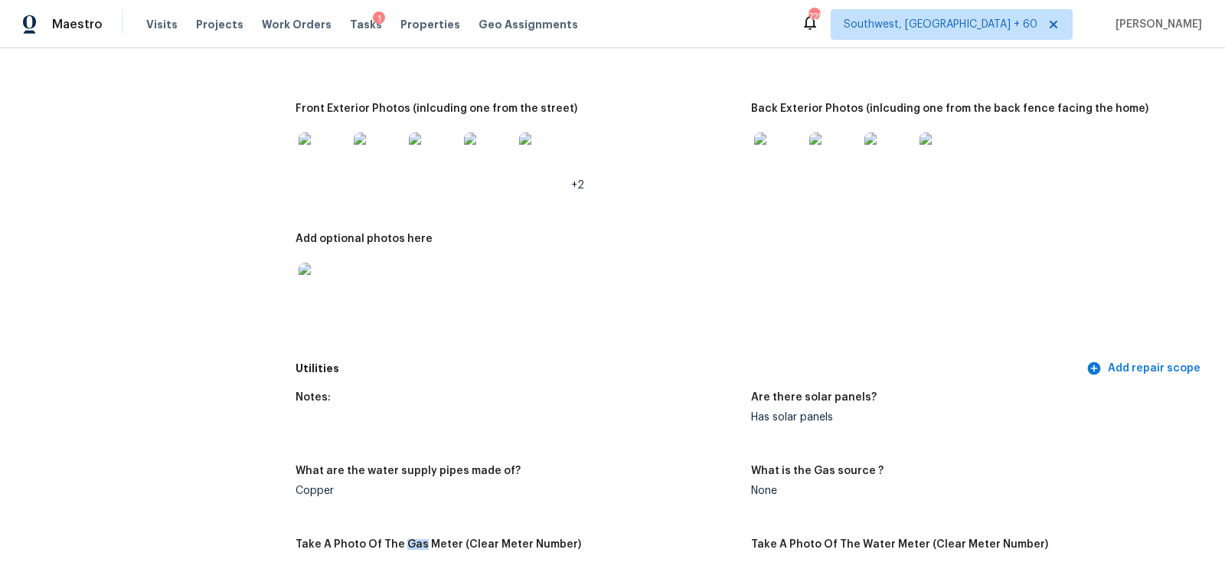
scroll to position [832, 0]
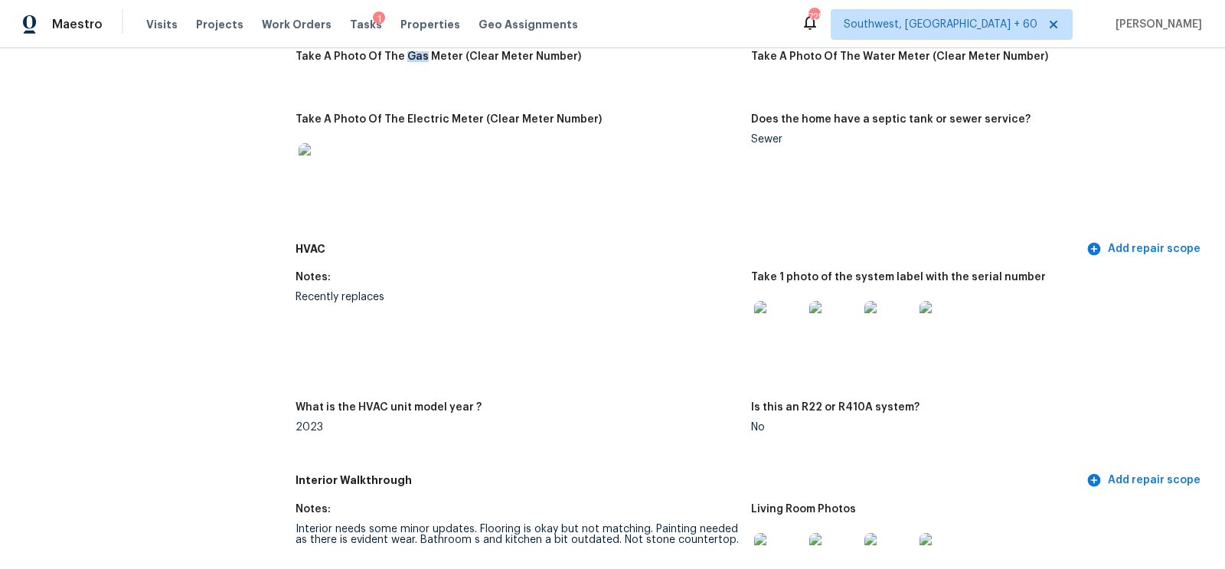
click at [624, 322] on figure "Notes: Recently replaces" at bounding box center [524, 328] width 456 height 112
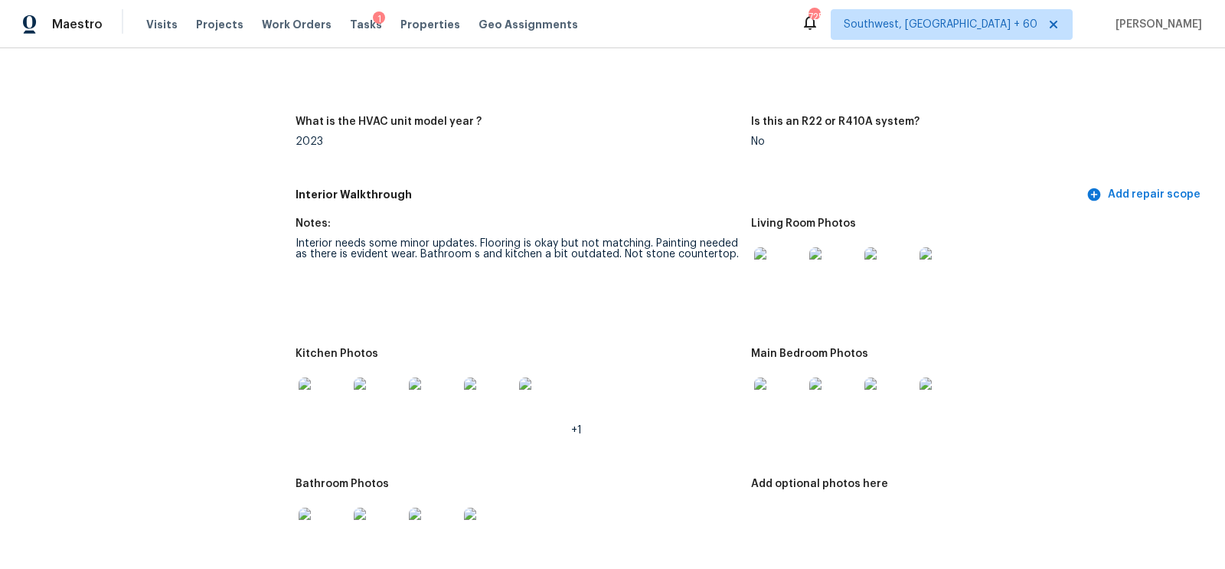
scroll to position [1541, 0]
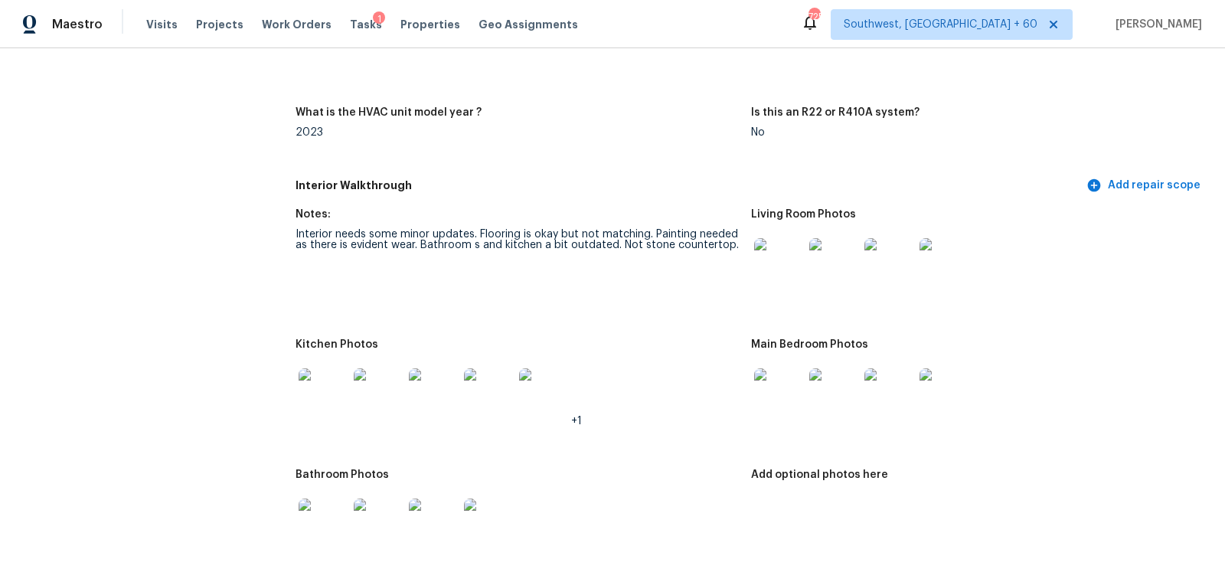
click at [750, 277] on figure "Notes: Interior needs some minor updates. Flooring is okay but not matching. Pa…" at bounding box center [524, 265] width 456 height 112
click at [757, 274] on img at bounding box center [778, 262] width 49 height 49
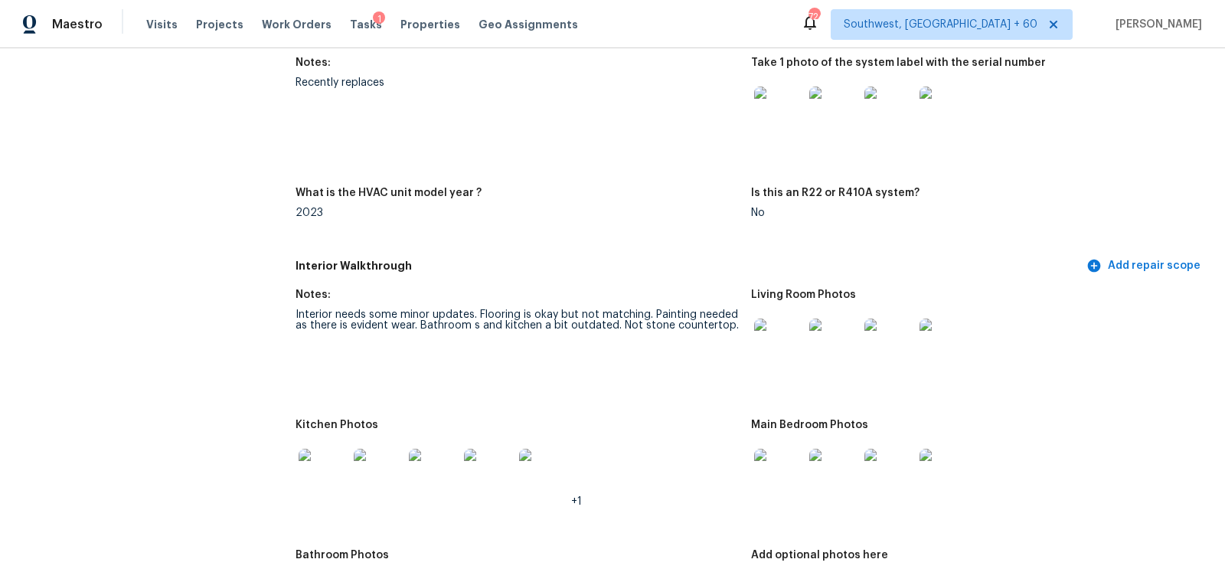
scroll to position [1602, 0]
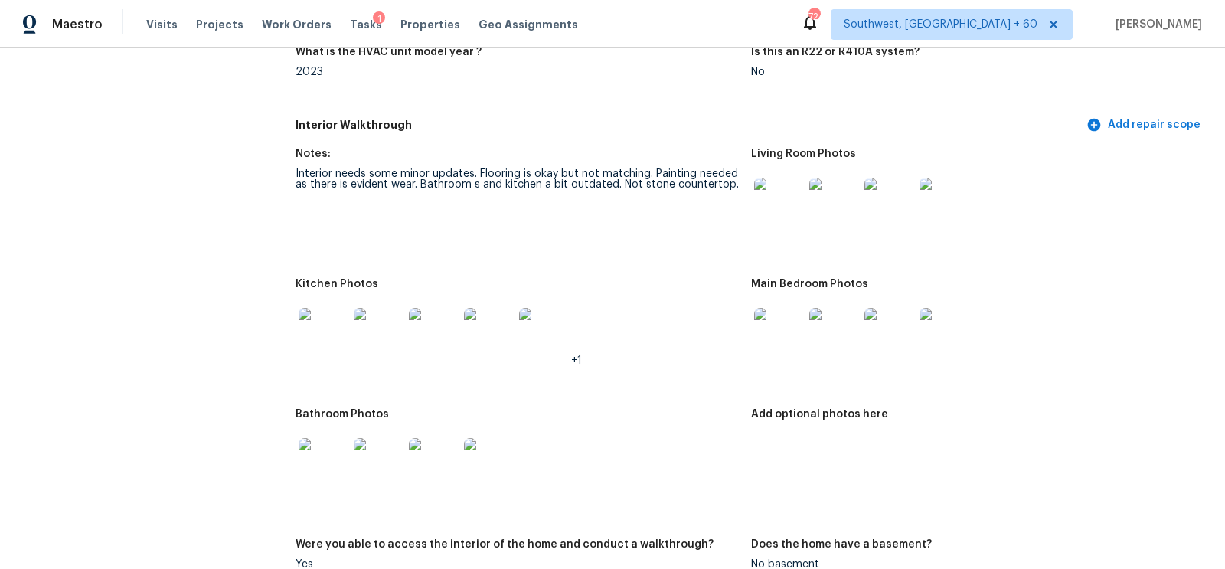
click at [771, 202] on img at bounding box center [778, 202] width 49 height 49
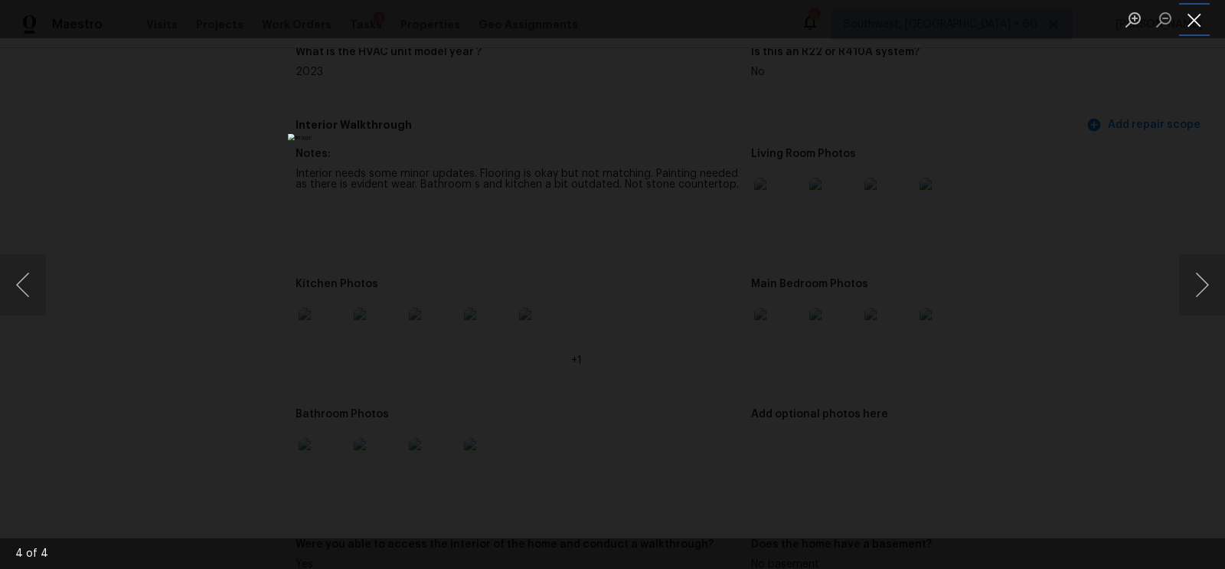
click at [1202, 12] on button "Close lightbox" at bounding box center [1194, 19] width 31 height 27
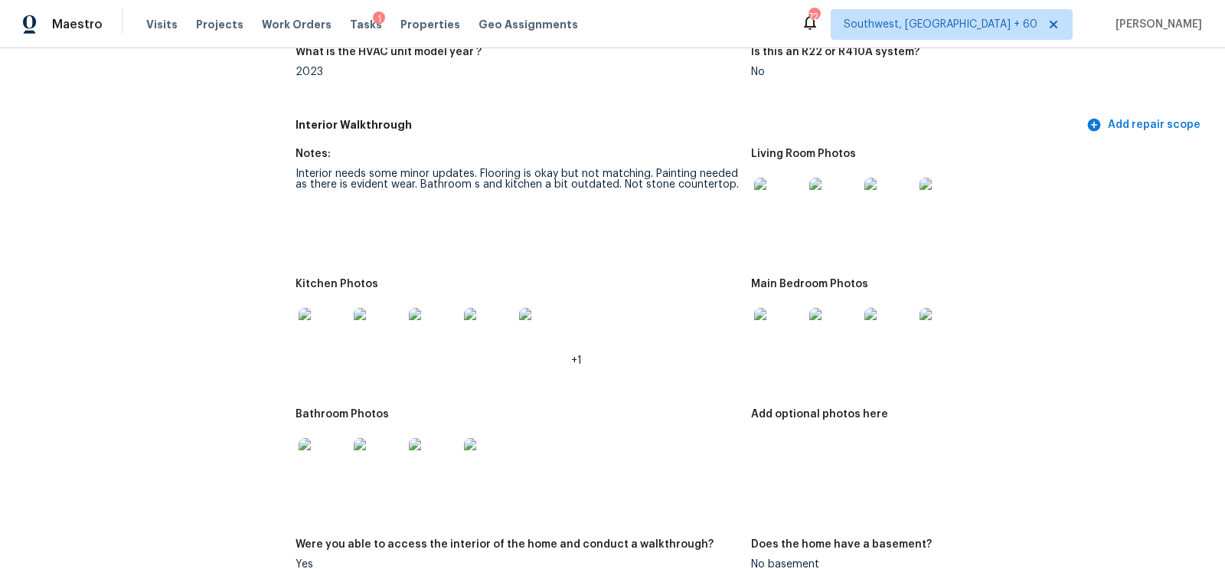
click at [776, 340] on img at bounding box center [778, 332] width 49 height 49
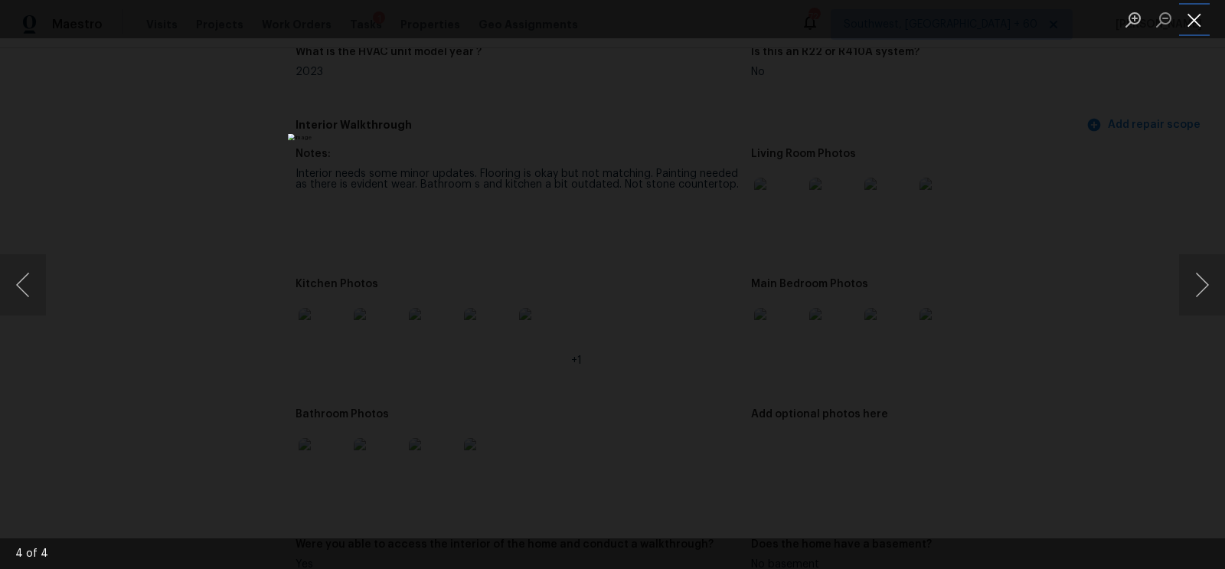
click at [1197, 22] on button "Close lightbox" at bounding box center [1194, 19] width 31 height 27
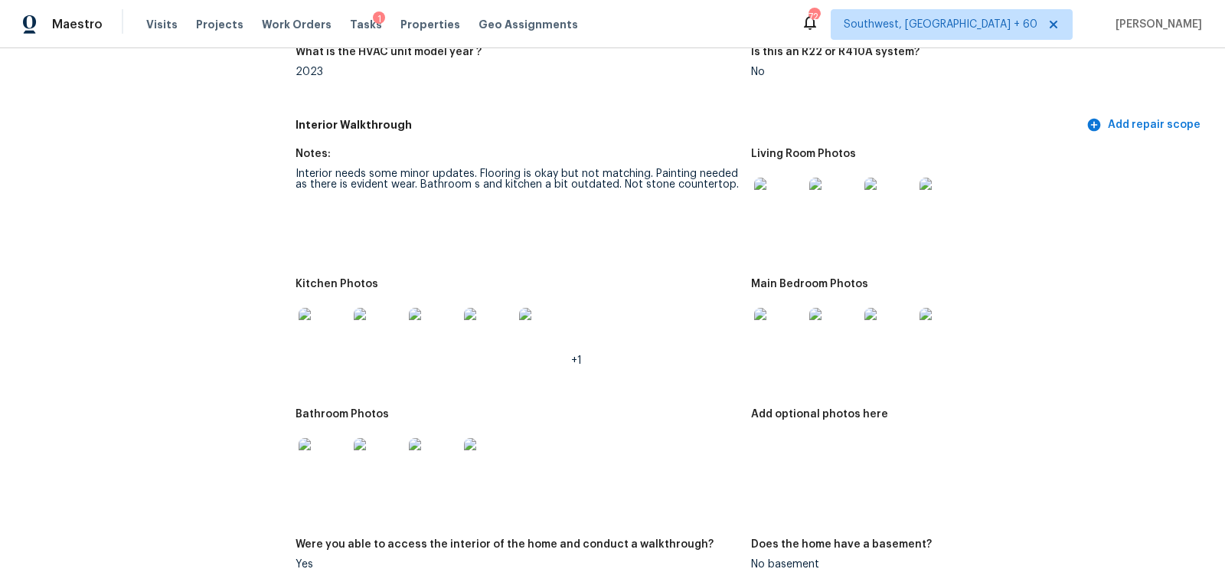
click at [336, 317] on img at bounding box center [323, 332] width 49 height 49
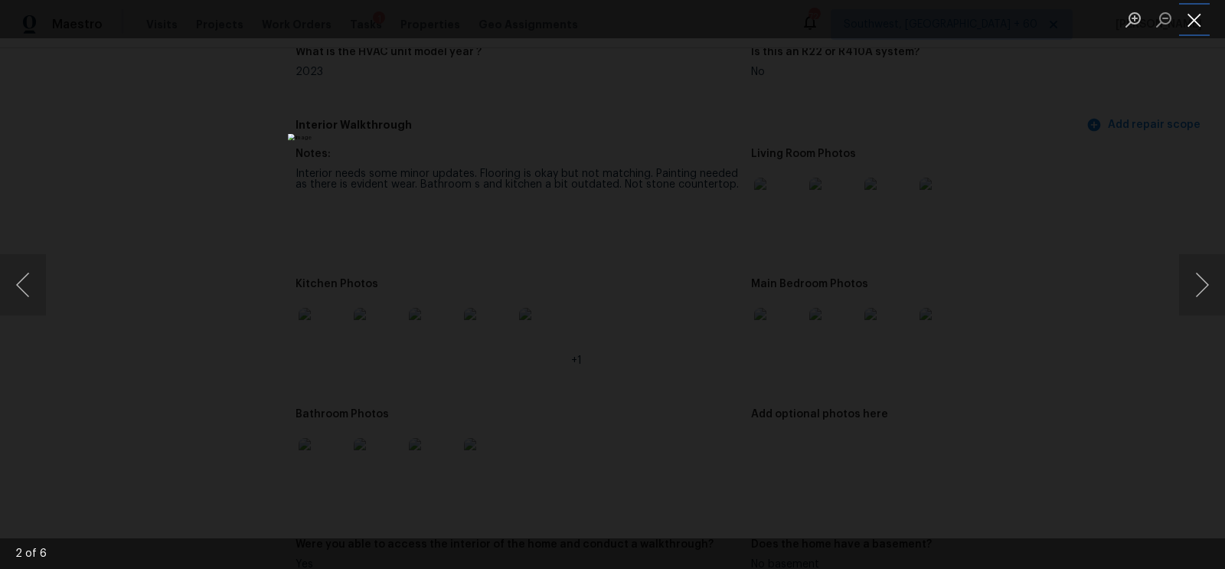
click at [1201, 27] on button "Close lightbox" at bounding box center [1194, 19] width 31 height 27
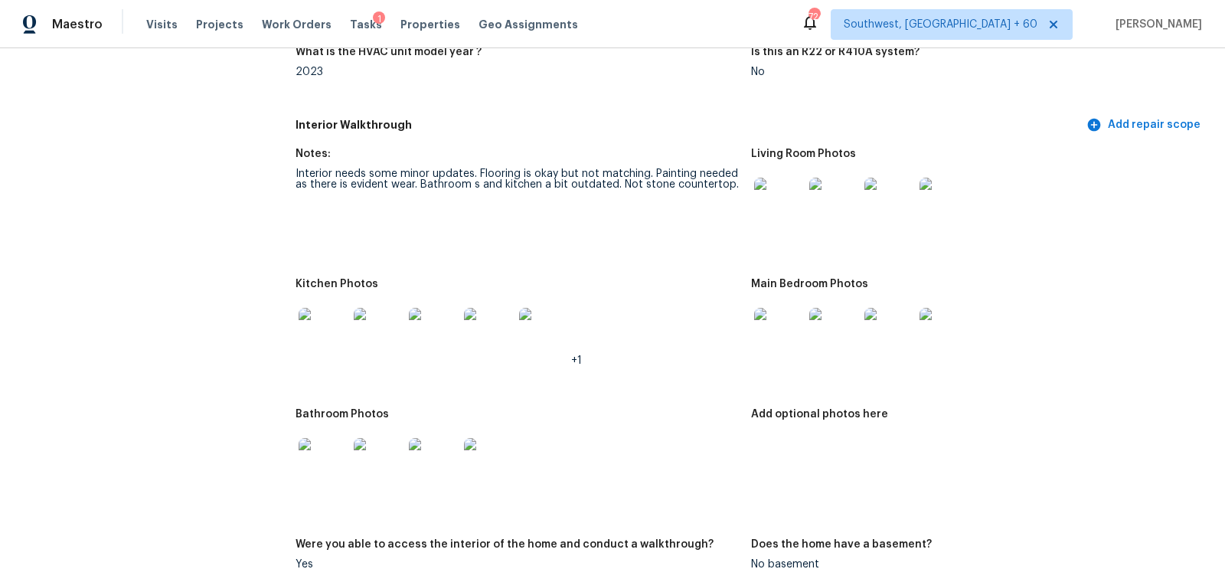
click at [770, 338] on img at bounding box center [778, 332] width 49 height 49
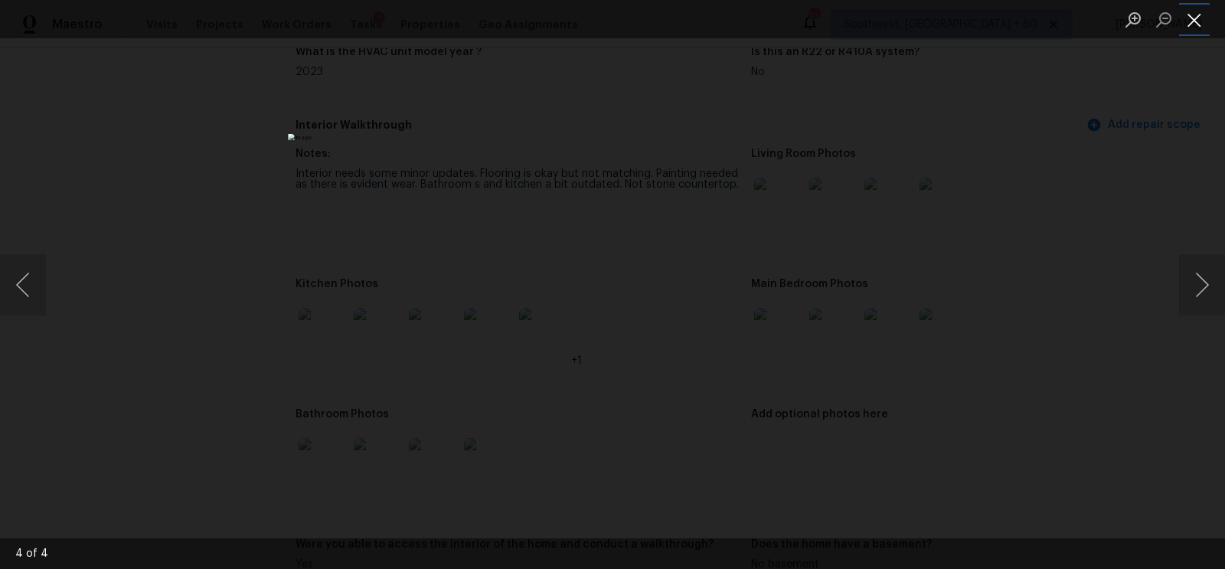
click at [1199, 28] on button "Close lightbox" at bounding box center [1194, 19] width 31 height 27
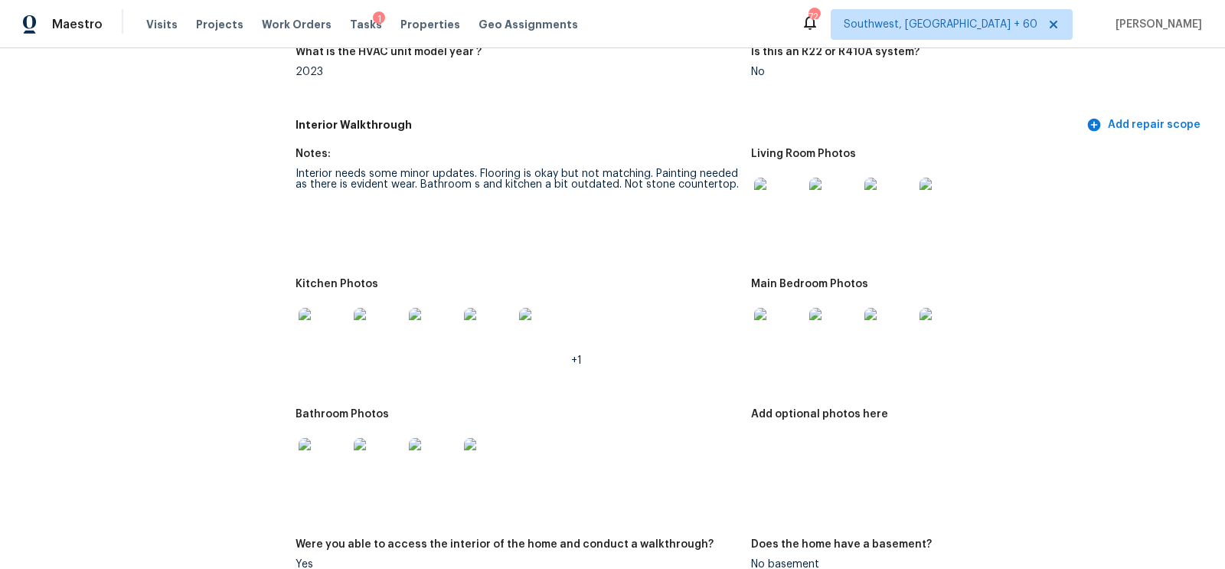
click at [332, 456] on img at bounding box center [323, 462] width 49 height 49
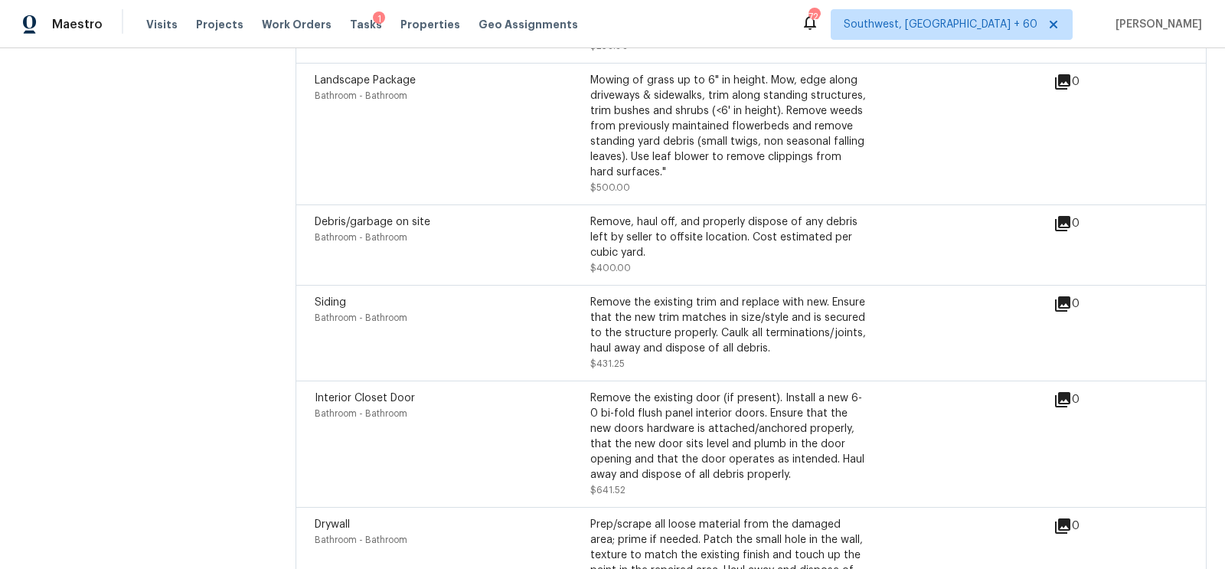
scroll to position [3926, 0]
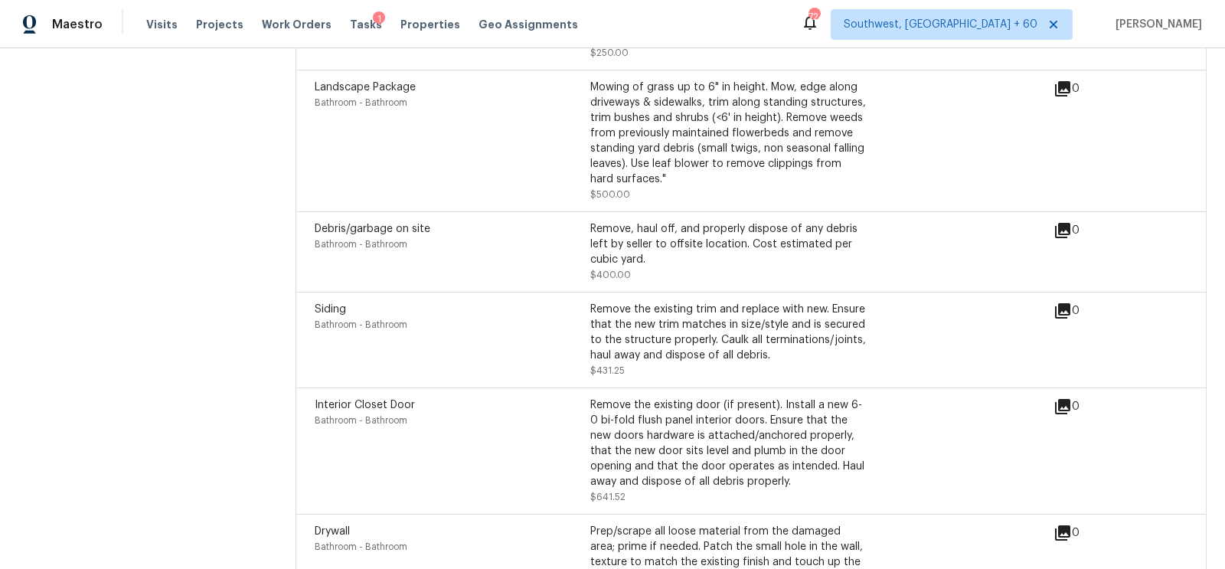
click at [665, 429] on div "Remove the existing door (if present). Install a new 6-0 bi-fold flush panel in…" at bounding box center [728, 443] width 276 height 92
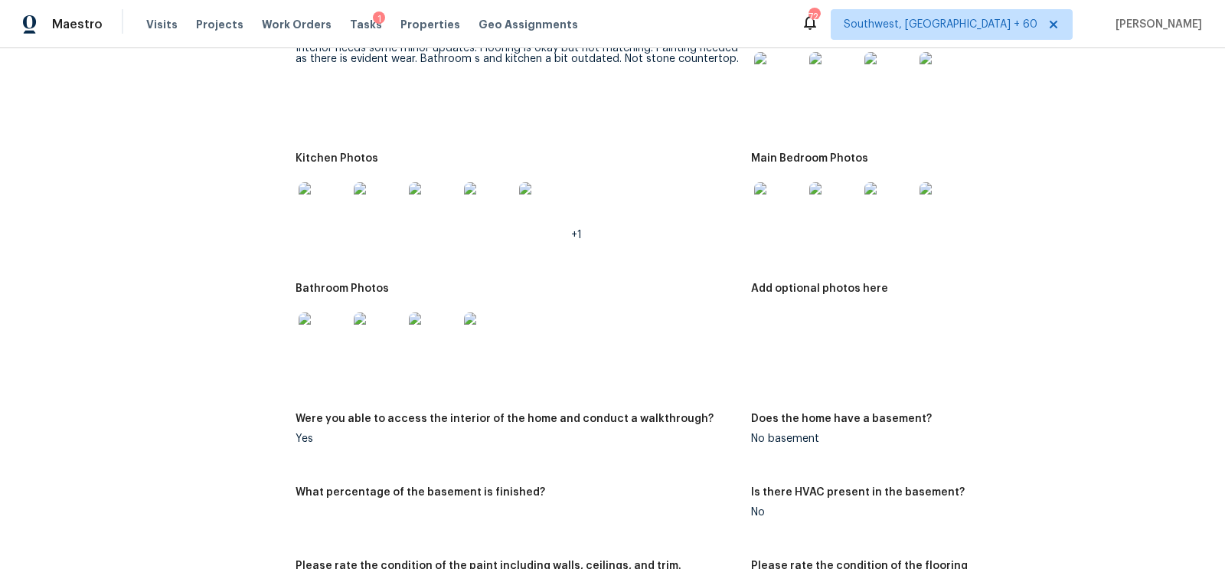
scroll to position [1698, 0]
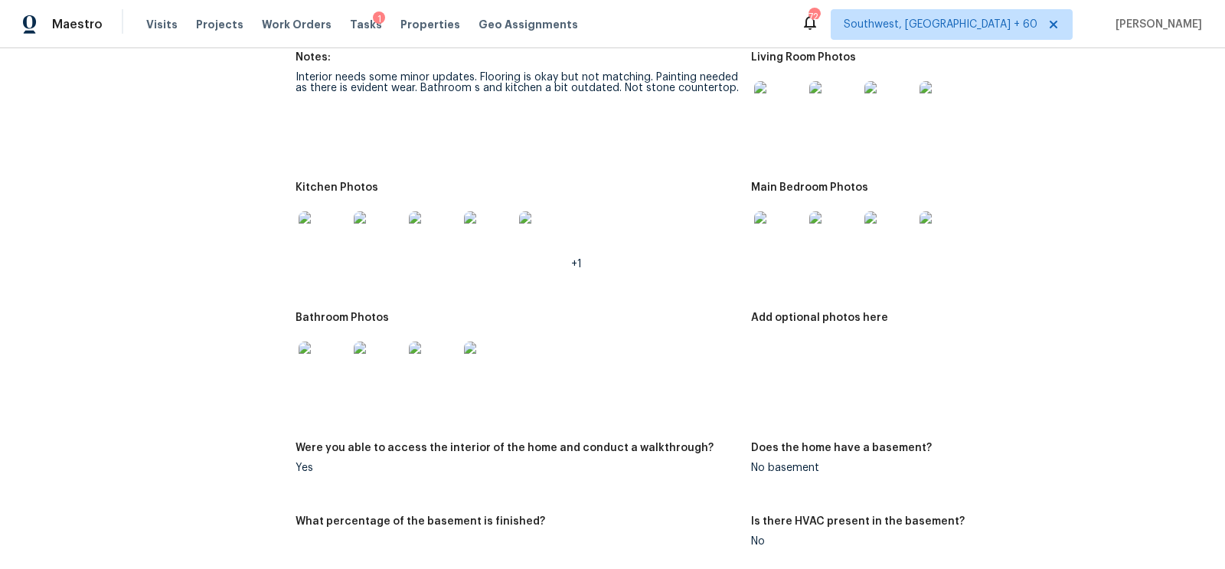
click at [319, 368] on img at bounding box center [323, 366] width 49 height 49
click at [771, 224] on img at bounding box center [778, 235] width 49 height 49
click at [767, 240] on img at bounding box center [778, 235] width 49 height 49
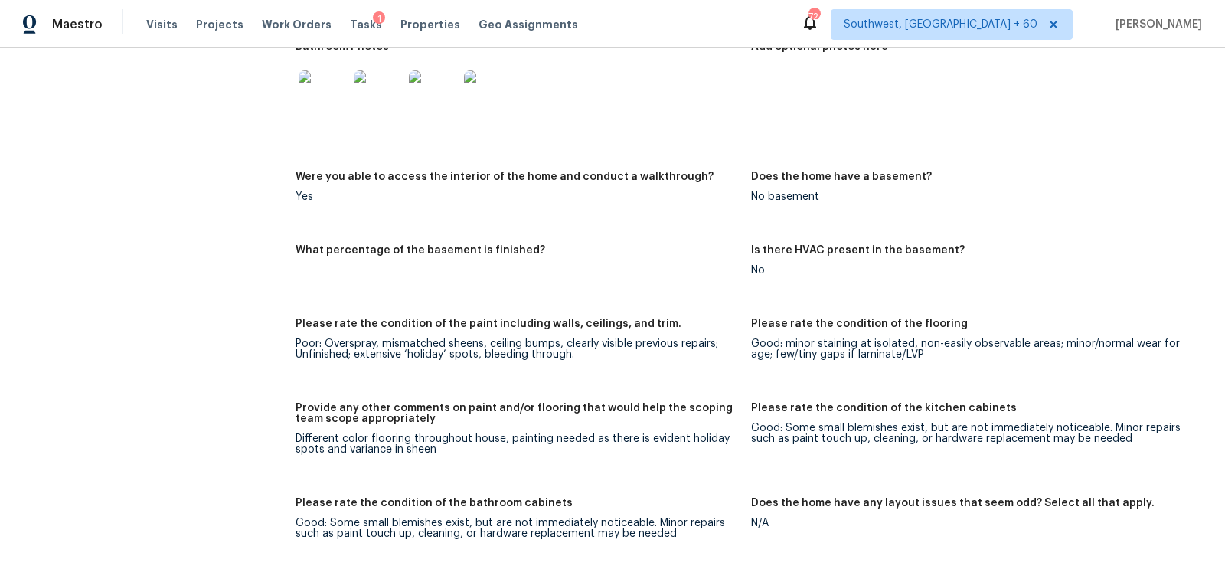
scroll to position [2087, 0]
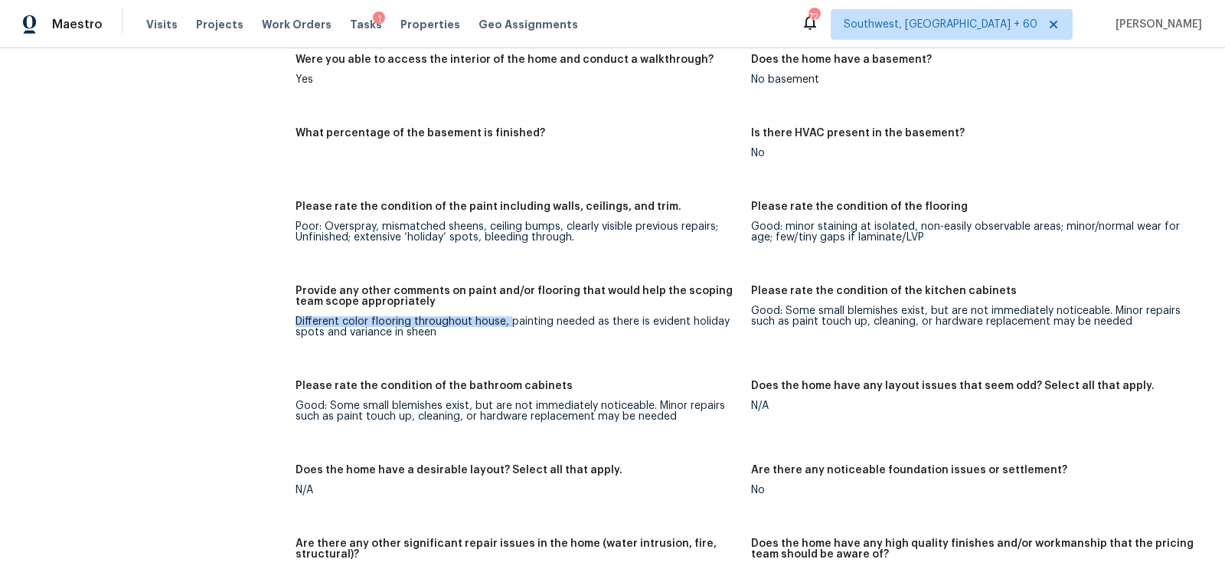
copy div "Different color flooring throughout house,"
drag, startPoint x: 295, startPoint y: 319, endPoint x: 508, endPoint y: 316, distance: 212.9
click at [508, 316] on div "Different color flooring throughout house, painting needed as there is evident …" at bounding box center [517, 326] width 443 height 21
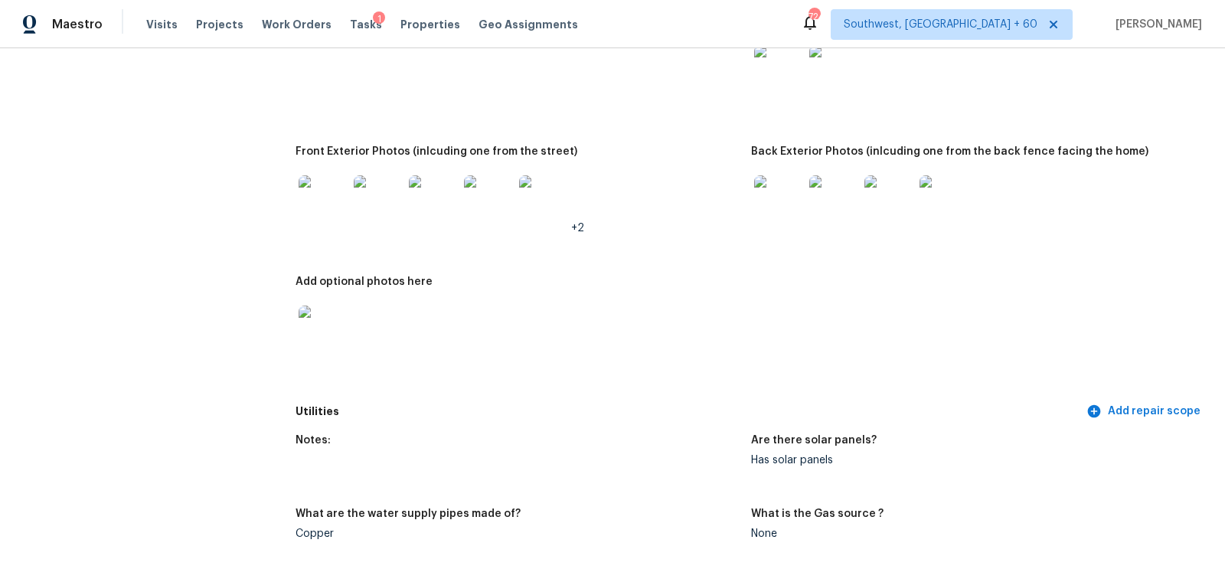
scroll to position [0, 0]
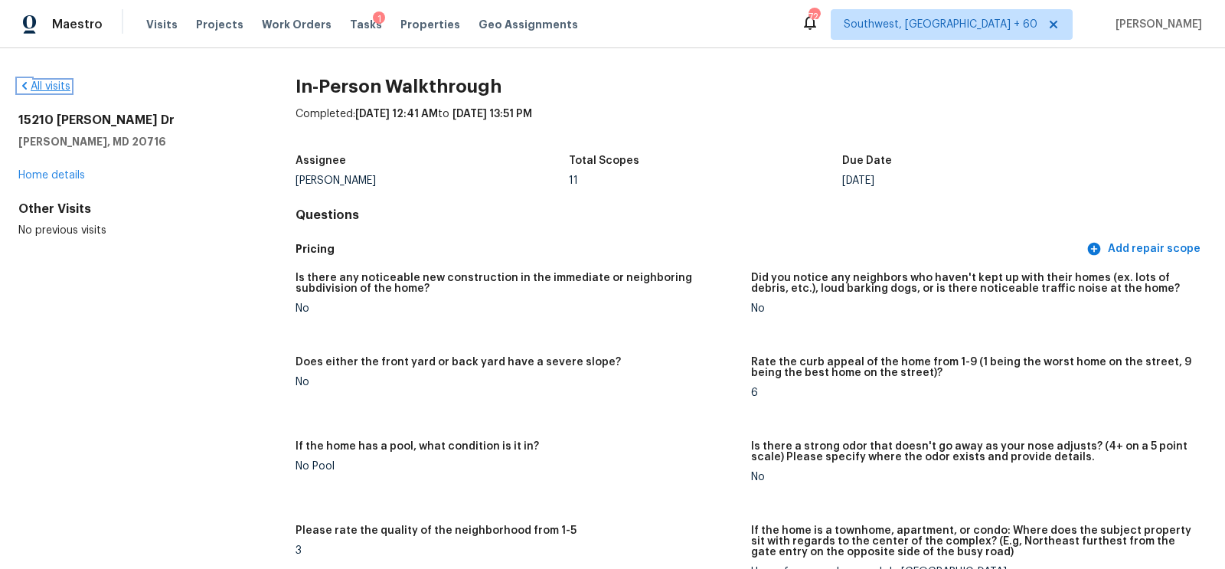
click at [64, 87] on link "All visits" at bounding box center [44, 86] width 52 height 11
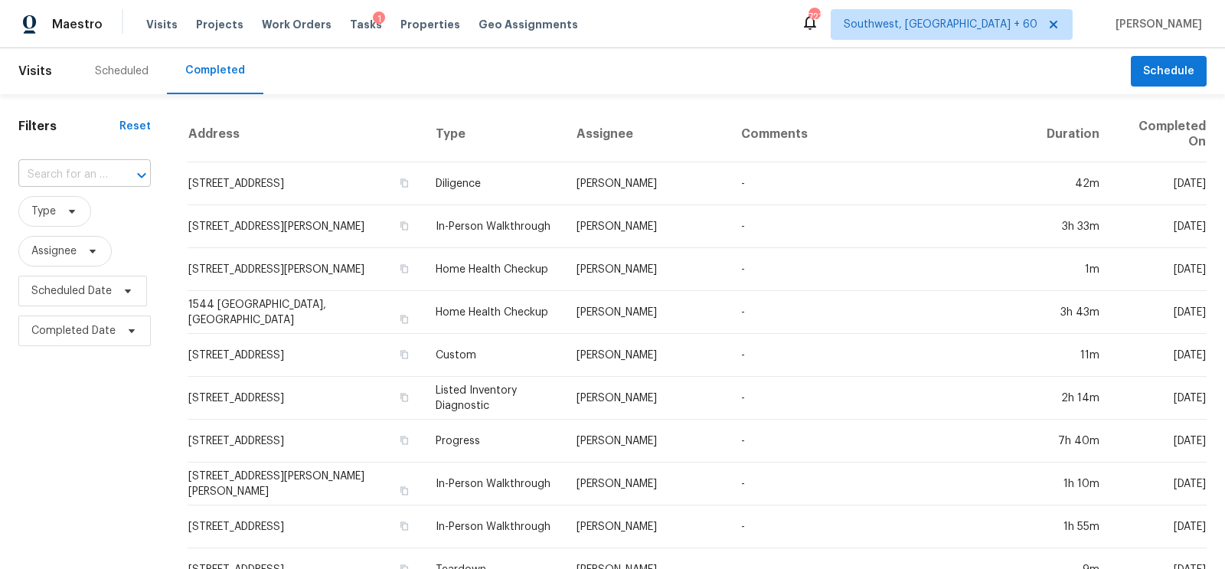
click at [88, 185] on input "text" at bounding box center [63, 175] width 90 height 24
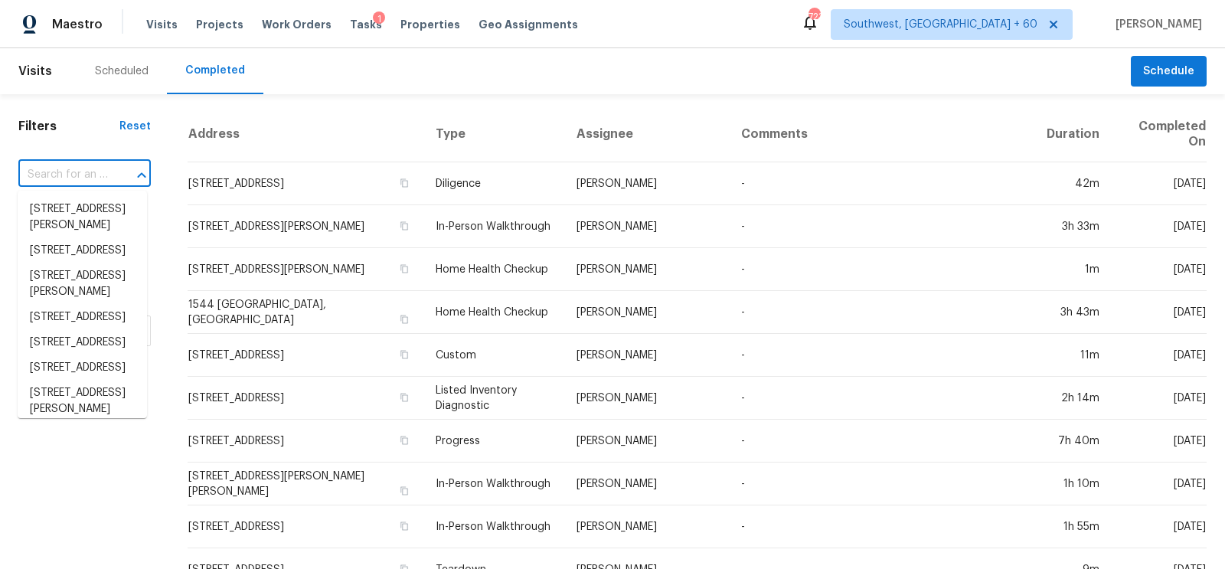
paste input "2118 N 77th Ln, Phoenix, AZ 85035"
type input "2118 N 77th Ln, Phoenix, AZ 85035"
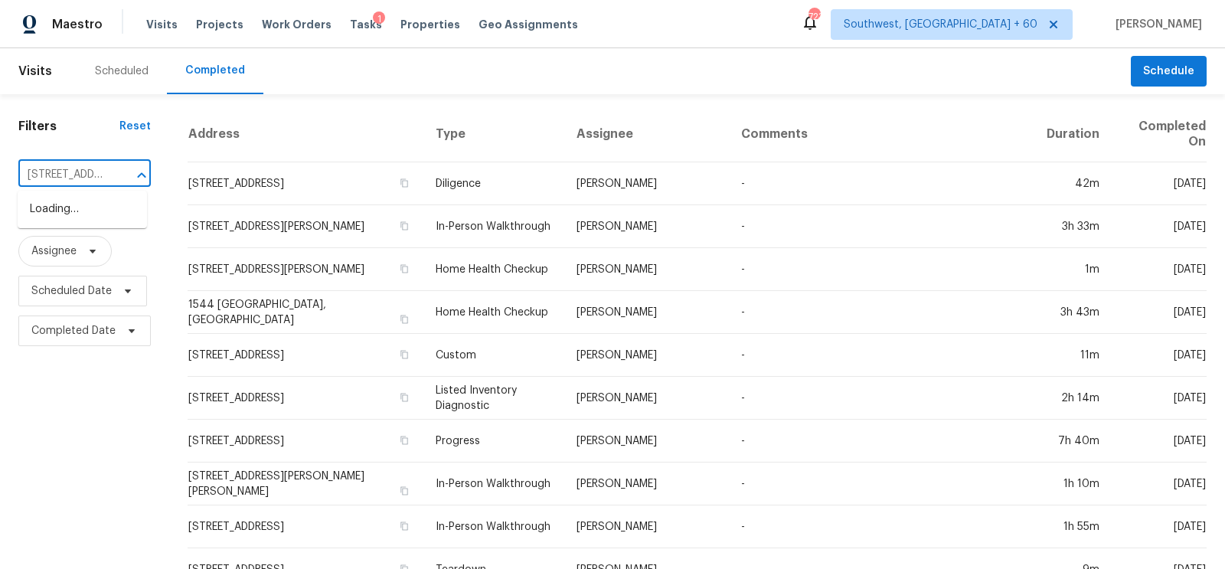
scroll to position [0, 93]
click at [87, 219] on li "2118 N 77th Ln, Phoenix, AZ 85035" at bounding box center [82, 209] width 129 height 25
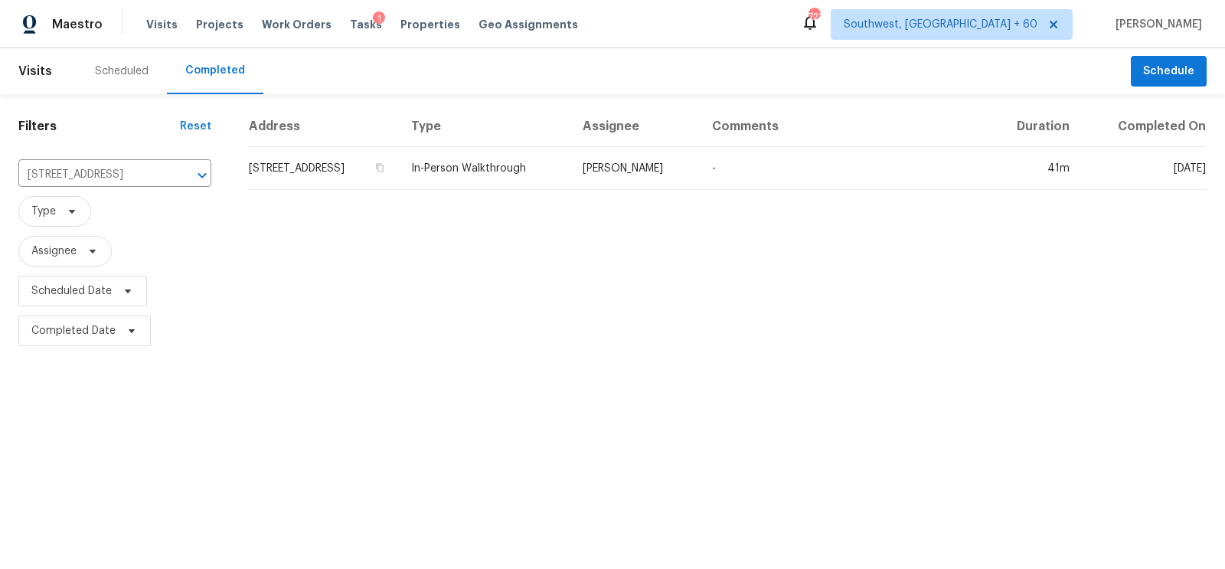
click at [370, 147] on td "2118 N 77th Ln, Phoenix, AZ 85035" at bounding box center [323, 168] width 151 height 43
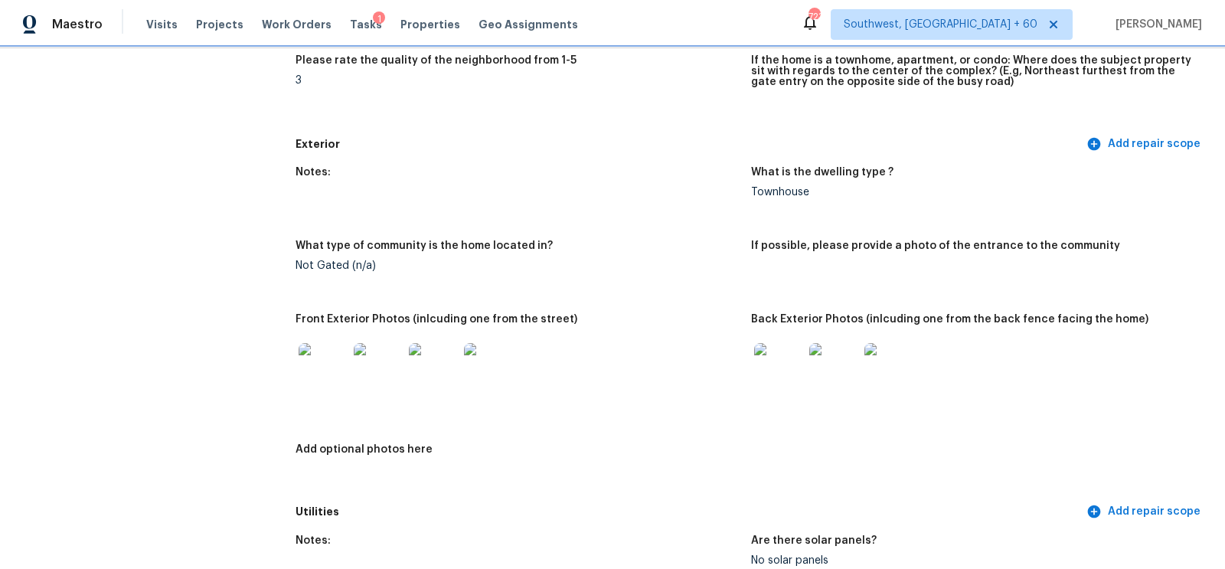
scroll to position [515, 0]
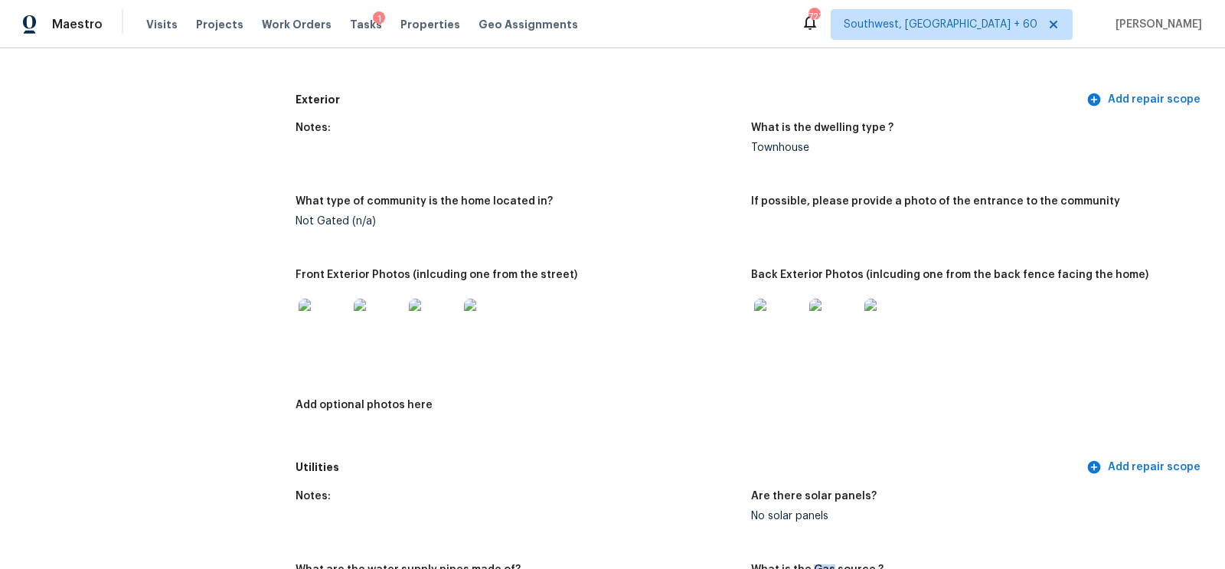
click at [306, 329] on img at bounding box center [323, 323] width 49 height 49
click at [780, 320] on img at bounding box center [778, 323] width 49 height 49
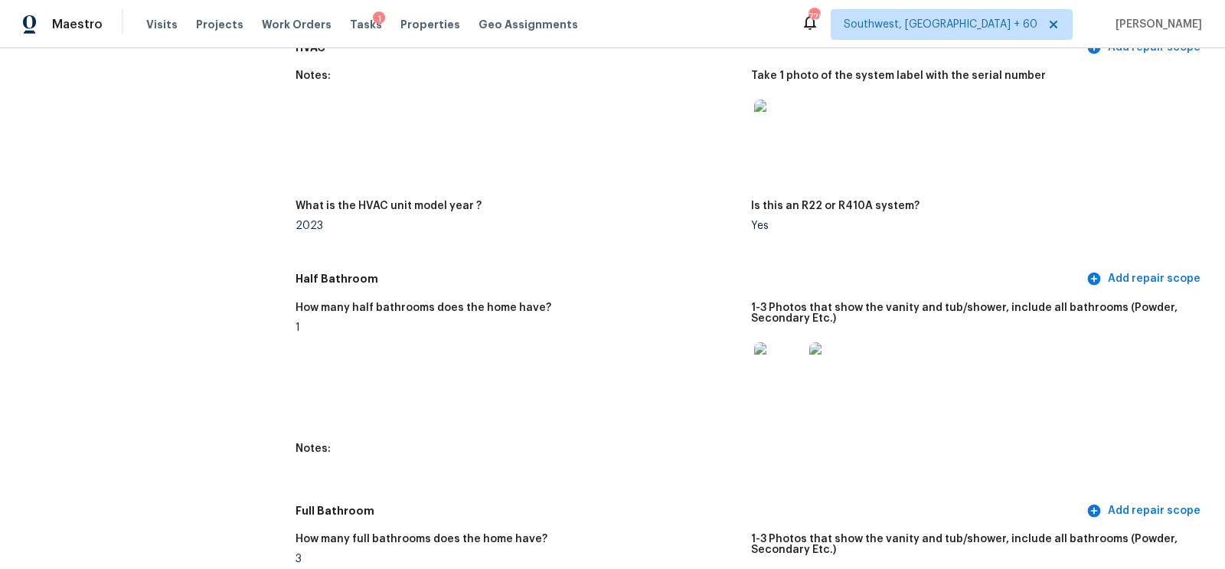
scroll to position [1336, 0]
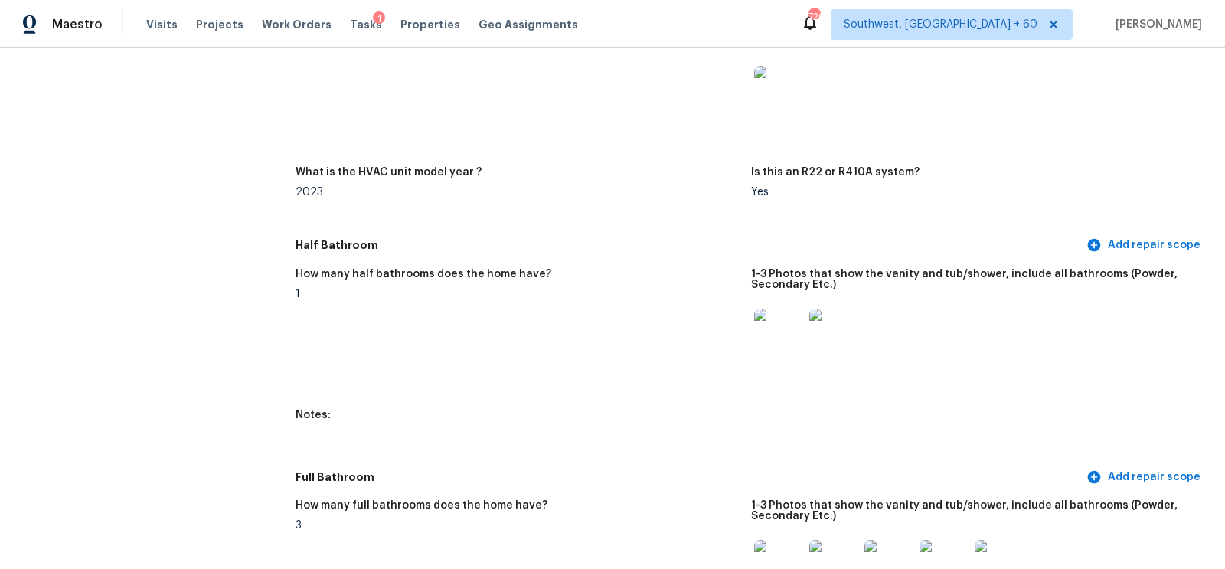
click at [769, 345] on img at bounding box center [778, 333] width 49 height 49
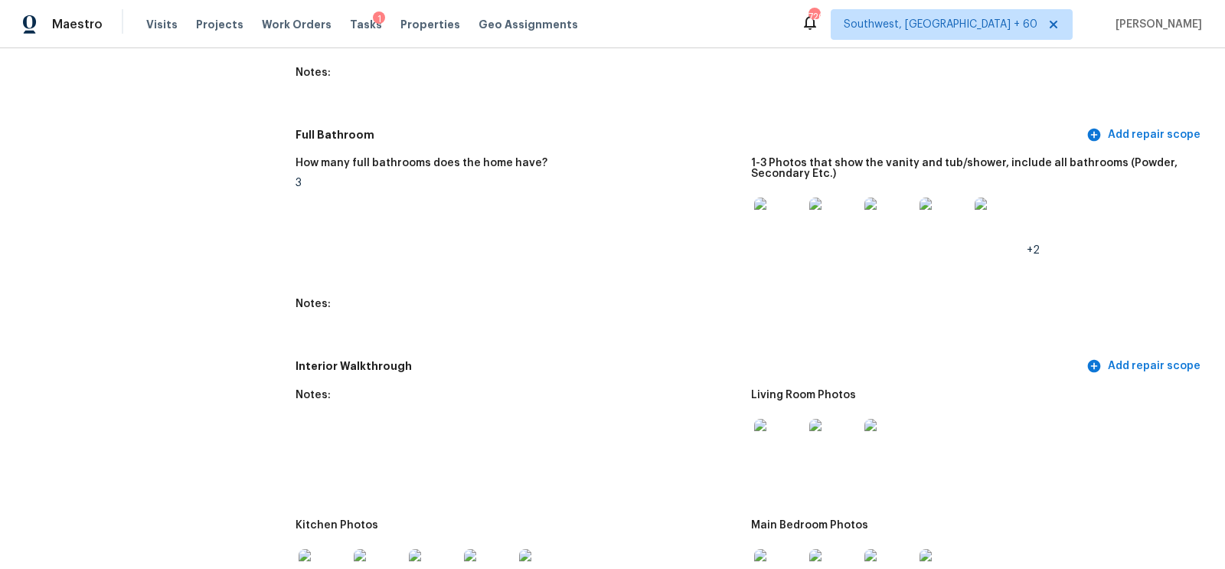
scroll to position [1681, 0]
click at [771, 235] on img at bounding box center [778, 219] width 49 height 49
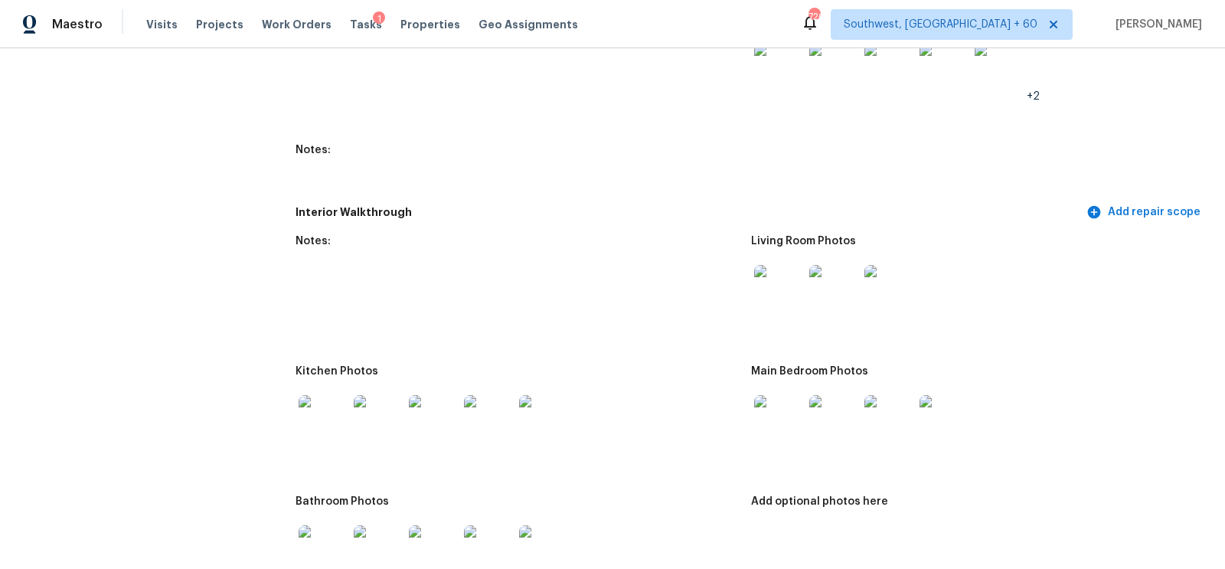
scroll to position [1879, 0]
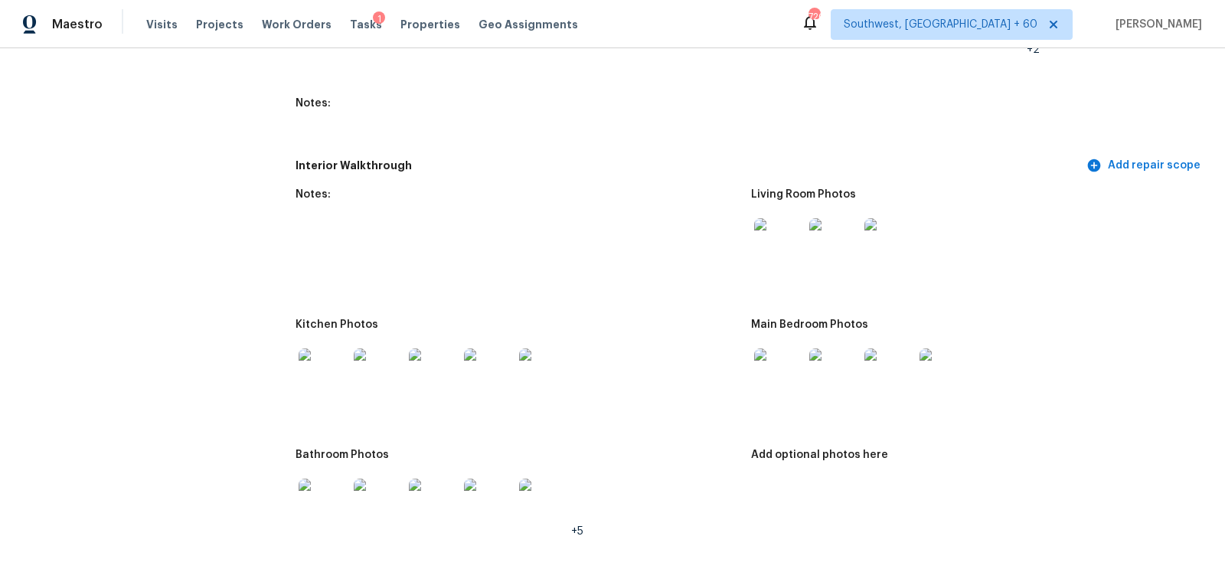
click at [781, 244] on img at bounding box center [778, 242] width 49 height 49
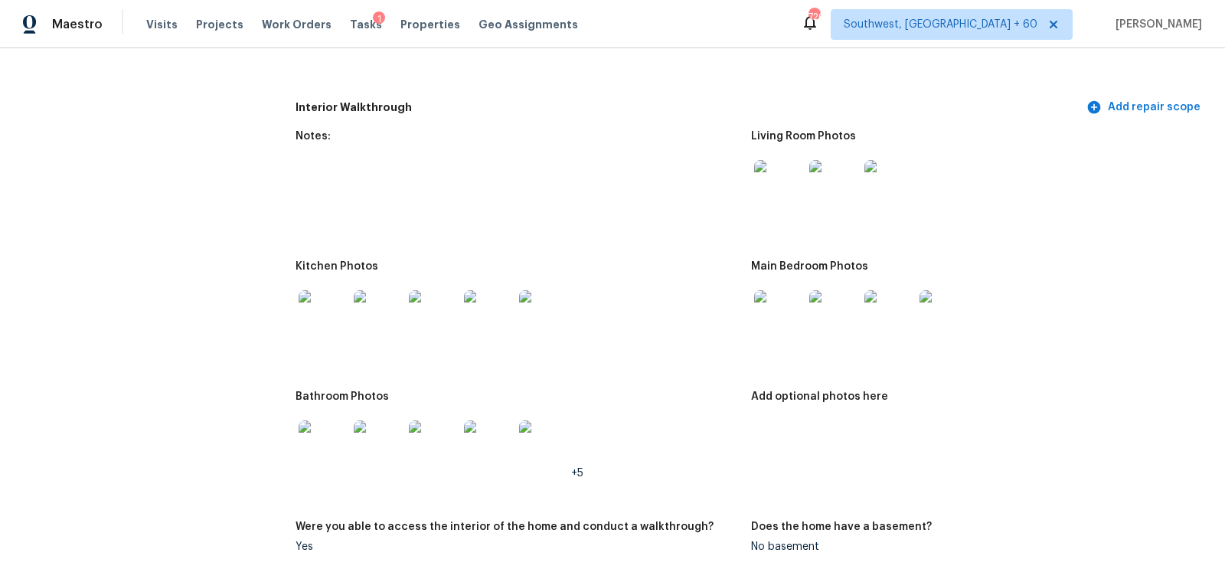
scroll to position [1940, 0]
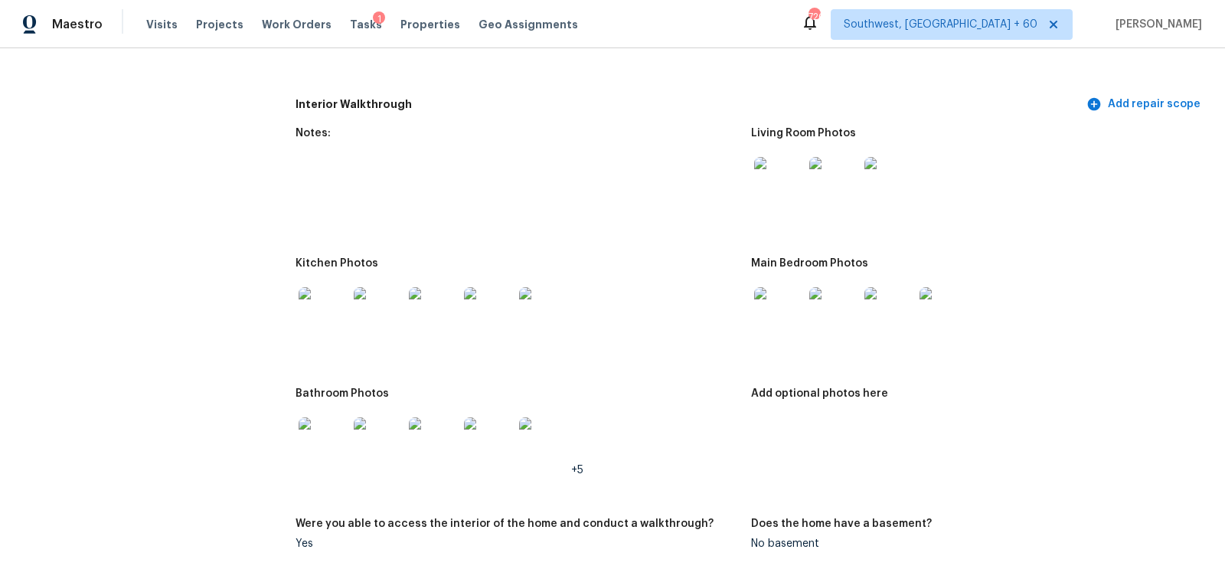
click at [780, 315] on img at bounding box center [778, 311] width 49 height 49
click at [307, 319] on img at bounding box center [323, 311] width 49 height 49
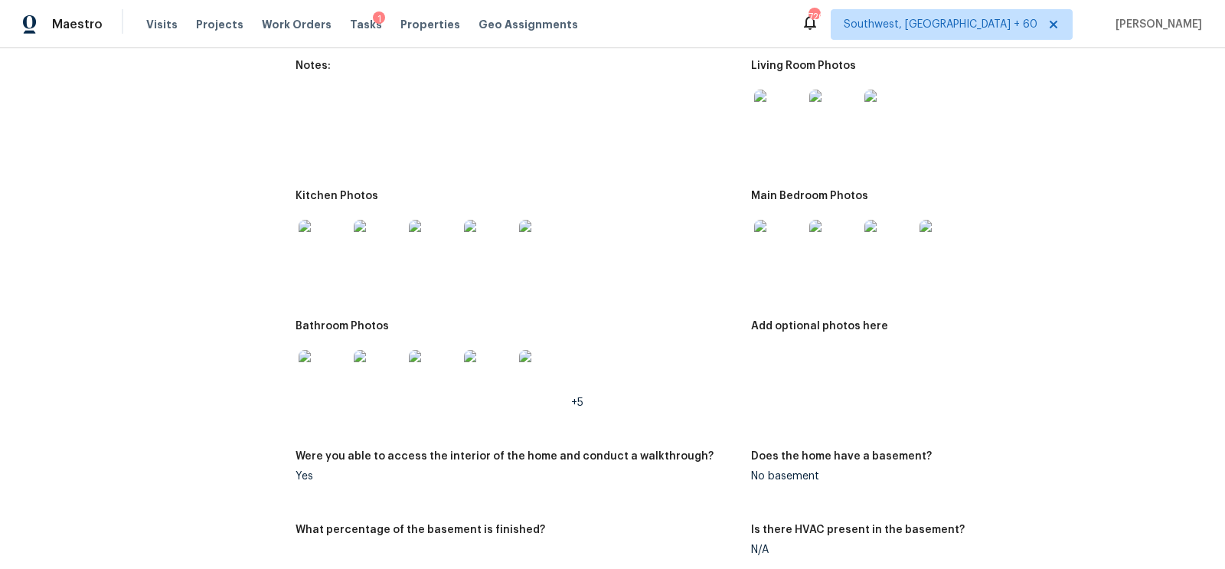
click at [767, 227] on img at bounding box center [778, 244] width 49 height 49
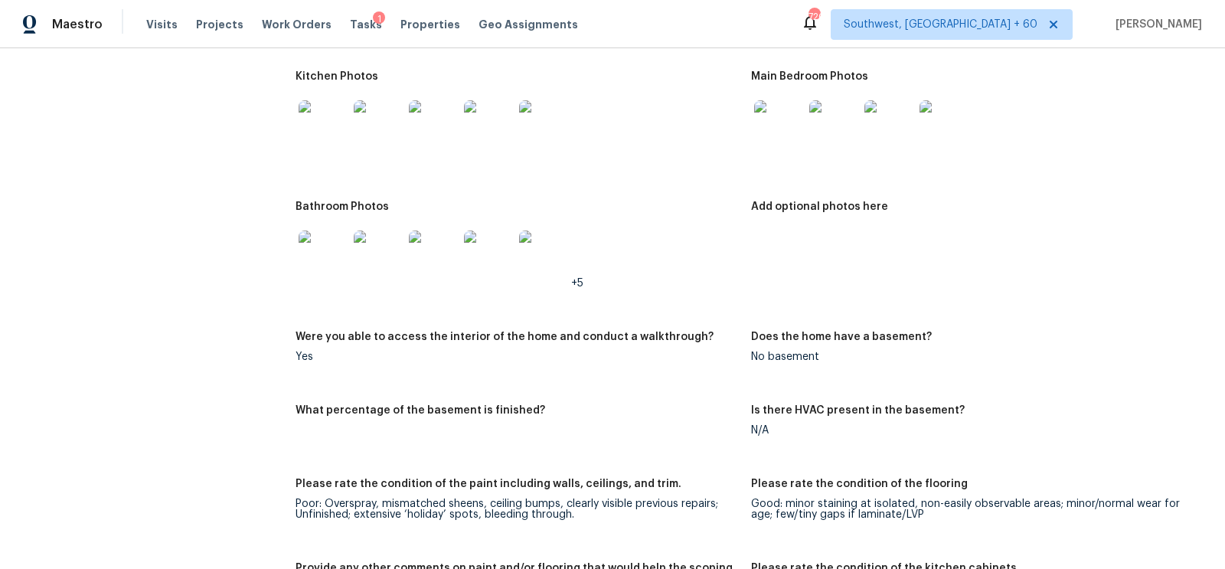
scroll to position [2192, 0]
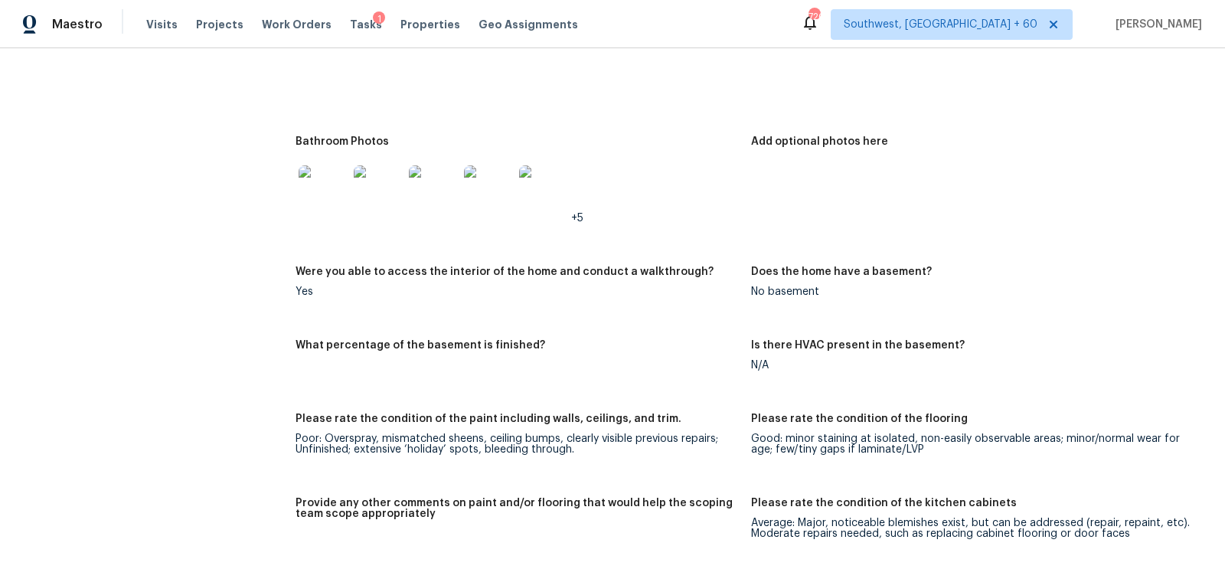
click at [324, 194] on img at bounding box center [323, 189] width 49 height 49
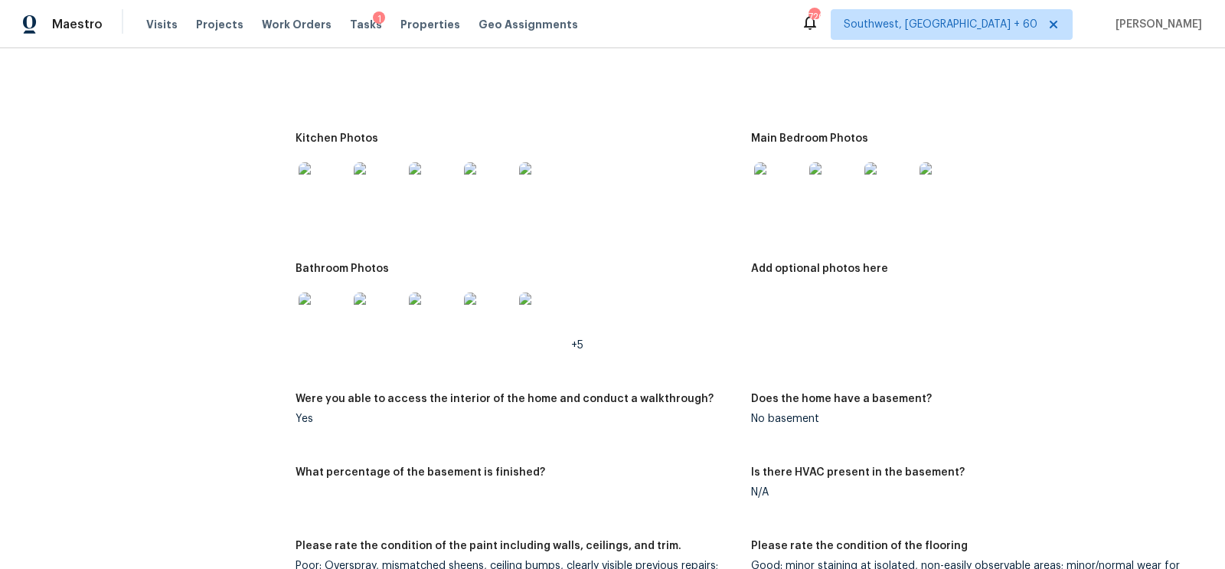
scroll to position [2054, 0]
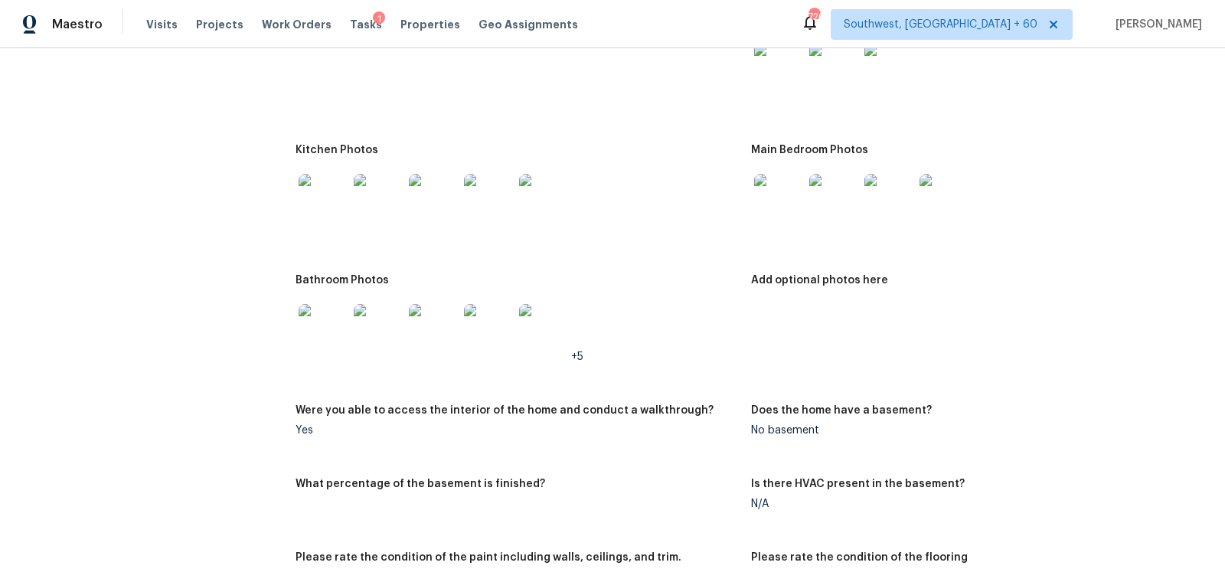
click at [773, 187] on img at bounding box center [778, 198] width 49 height 49
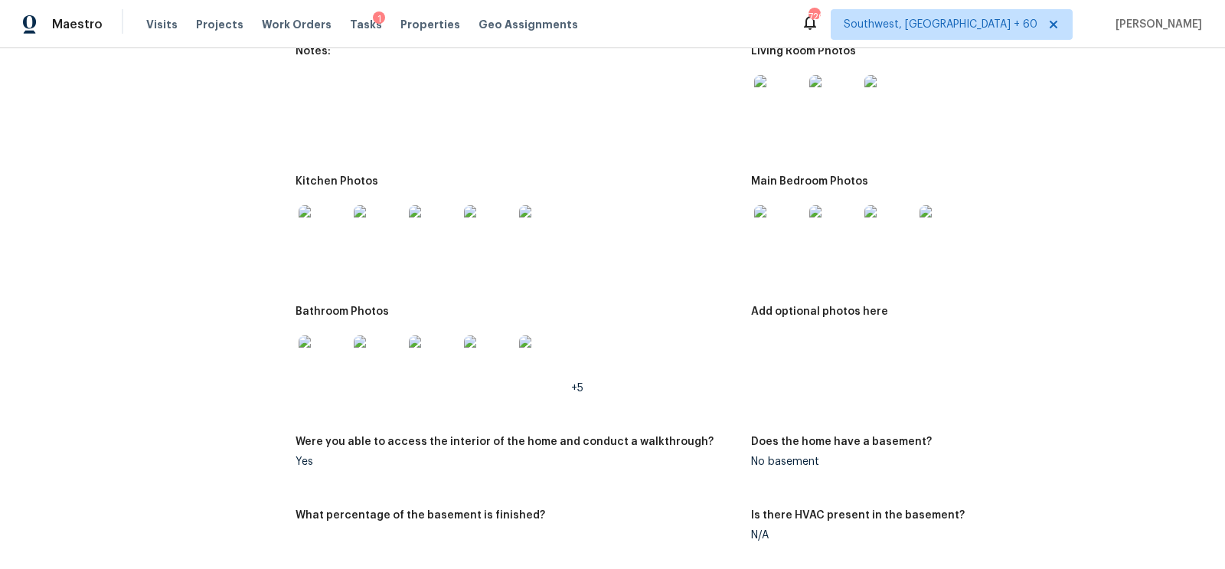
scroll to position [1949, 0]
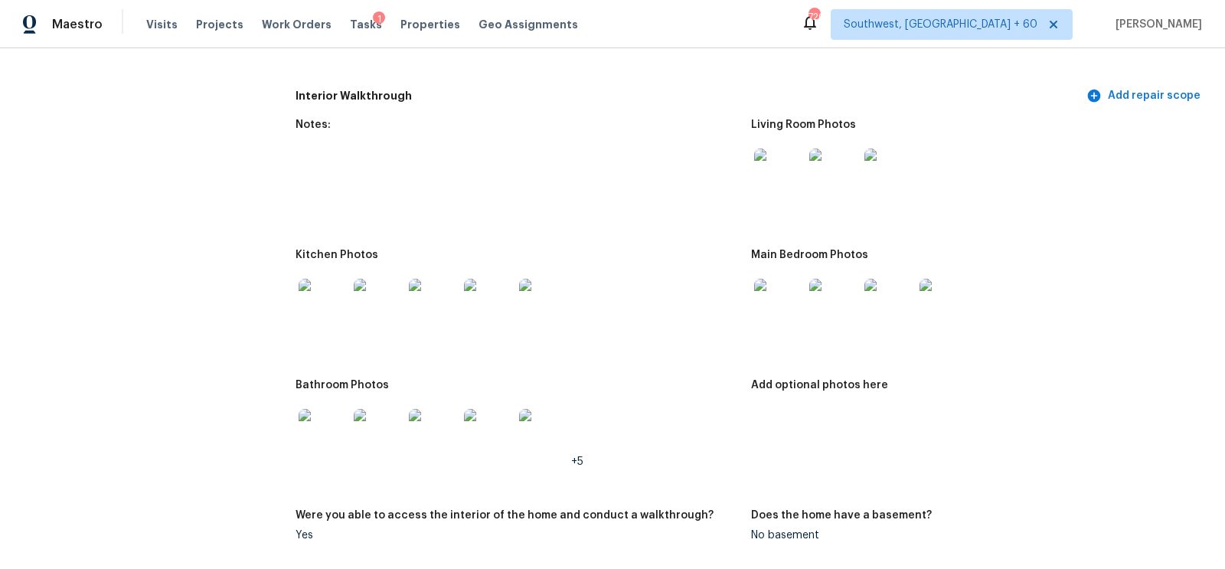
click at [744, 163] on figure "Notes:" at bounding box center [524, 175] width 456 height 112
click at [763, 167] on img at bounding box center [778, 173] width 49 height 49
click at [773, 300] on img at bounding box center [778, 303] width 49 height 49
click at [324, 300] on img at bounding box center [323, 303] width 49 height 49
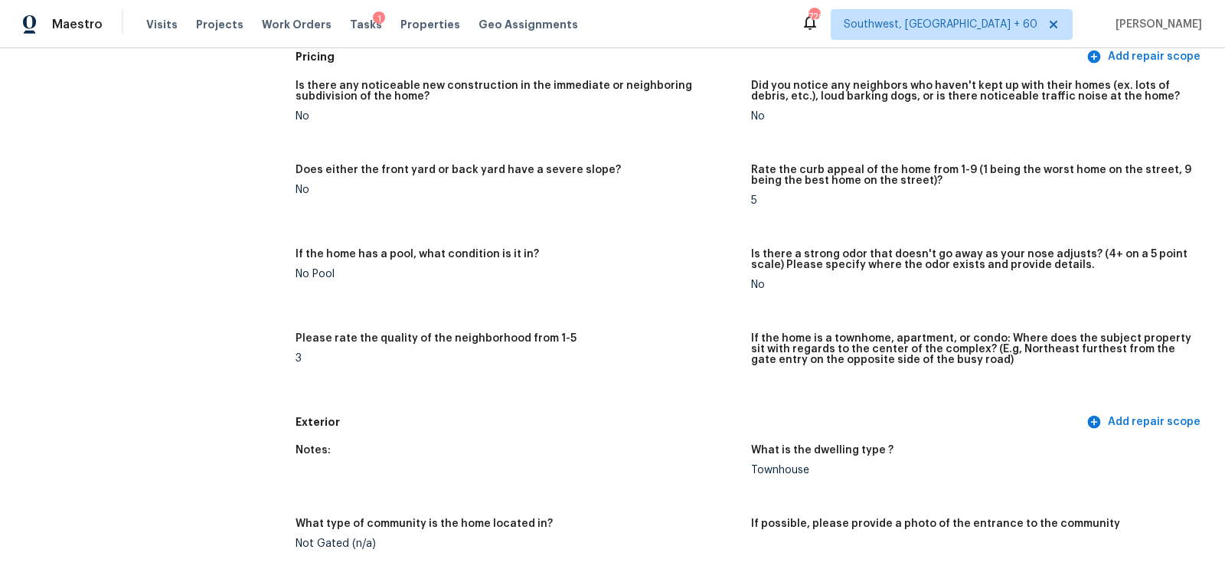
scroll to position [0, 0]
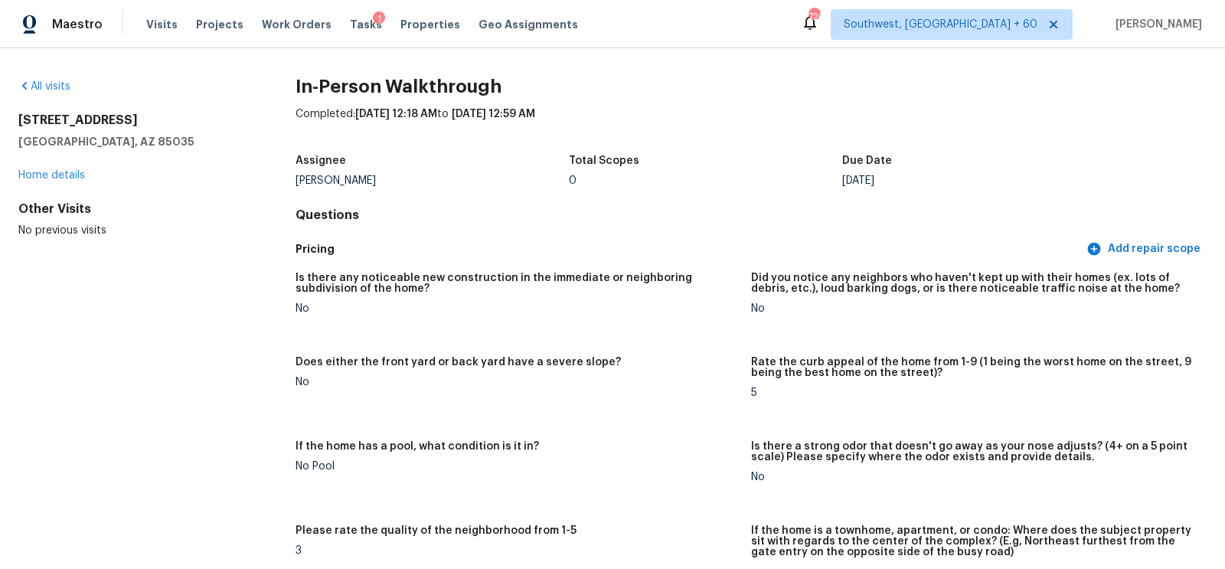
click at [44, 97] on div "All visits 2118 N 77th Ln Phoenix, AZ 85035 Home details Other Visits No previo…" at bounding box center [132, 158] width 228 height 159
click at [48, 92] on div "All visits" at bounding box center [132, 86] width 228 height 15
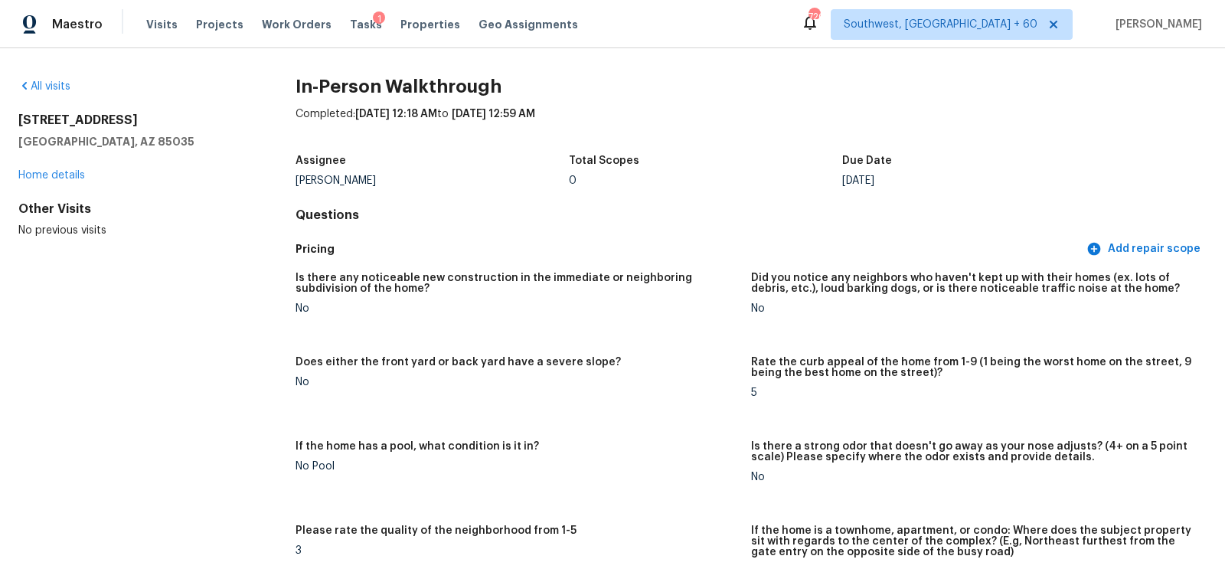
click at [48, 92] on div "All visits" at bounding box center [132, 86] width 228 height 15
click at [52, 92] on div "All visits" at bounding box center [132, 86] width 228 height 15
click at [57, 87] on link "All visits" at bounding box center [44, 86] width 52 height 11
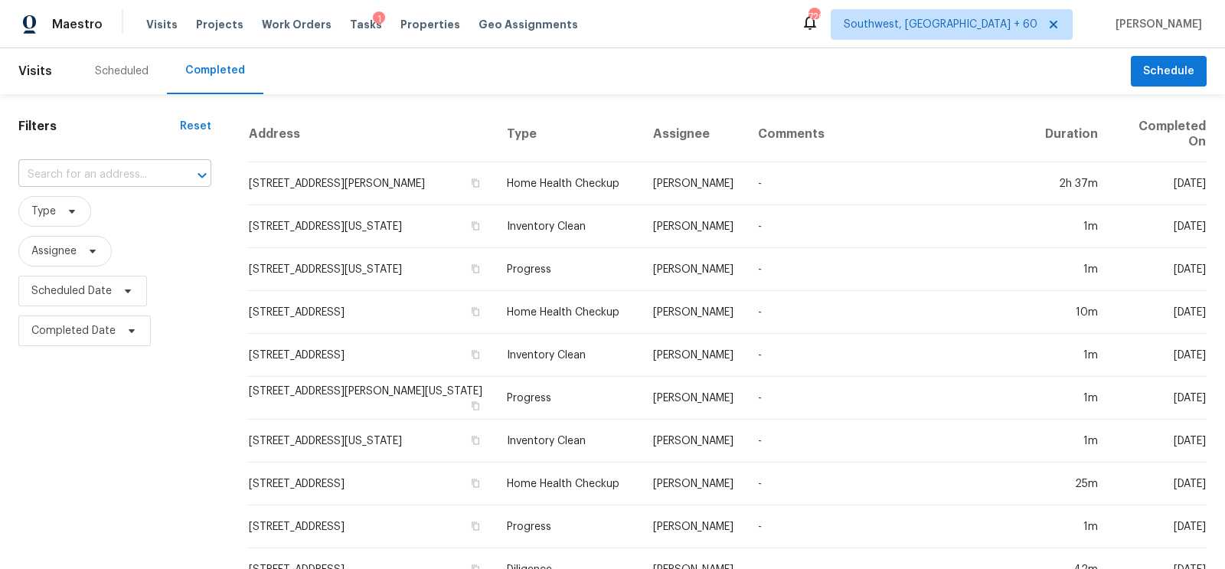
click at [90, 166] on input "text" at bounding box center [93, 175] width 150 height 24
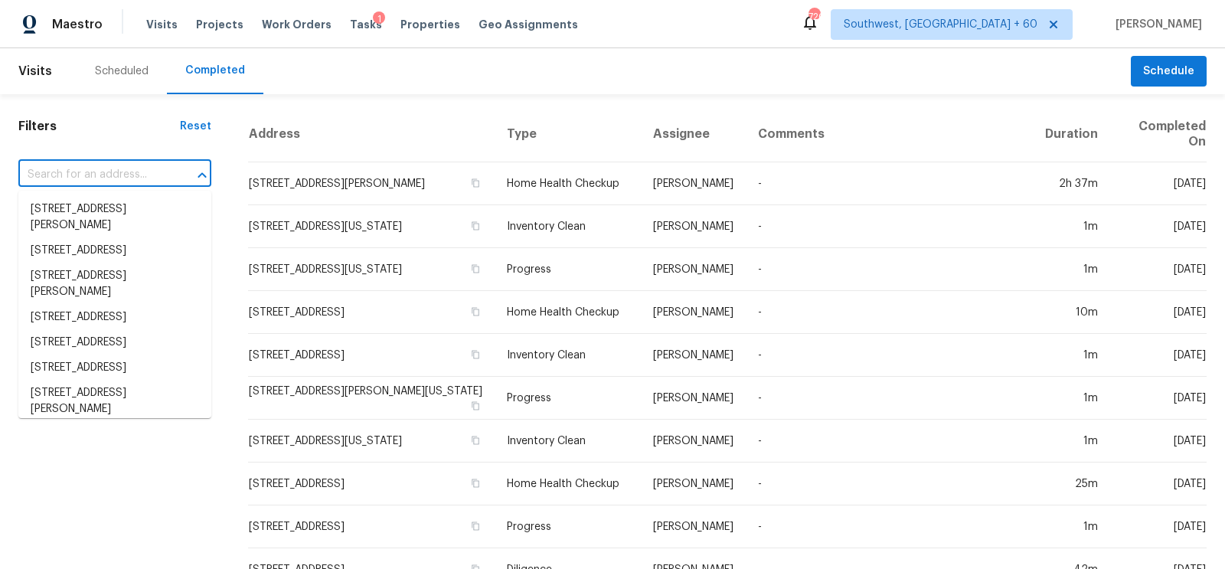
paste input "6824 Honey Hurst Ln, Charlotte, NC 28212"
type input "6824 Honey Hurst Ln, Charlotte, NC 28212"
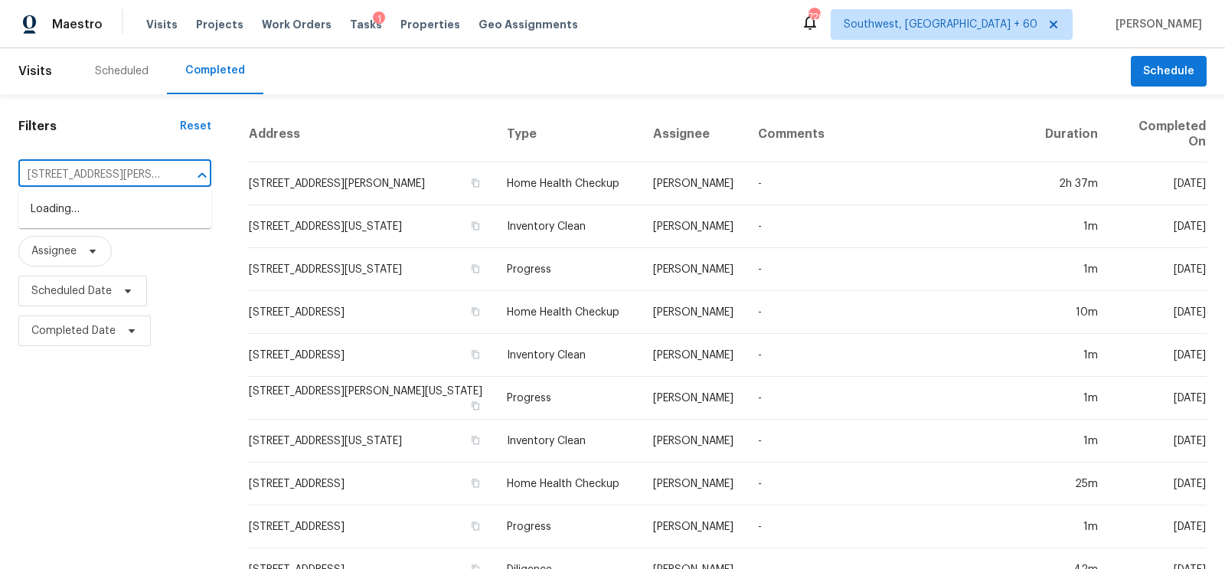
scroll to position [0, 70]
click at [126, 217] on li "6824 Honey Hurst Ln, Charlotte, NC 28212" at bounding box center [114, 217] width 193 height 41
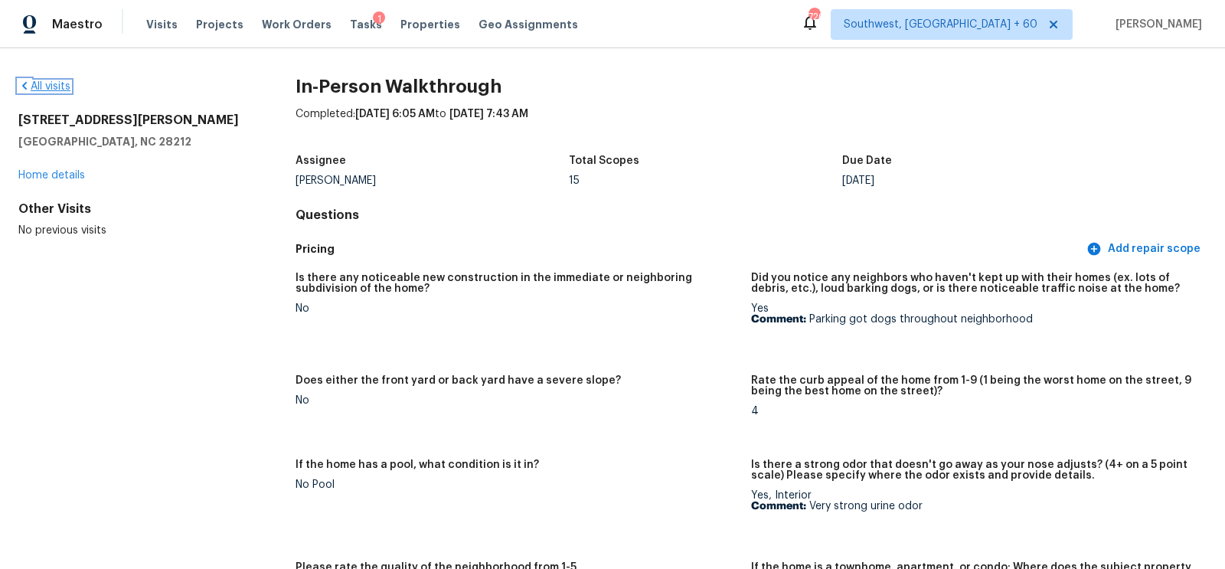
click at [53, 90] on link "All visits" at bounding box center [44, 86] width 52 height 11
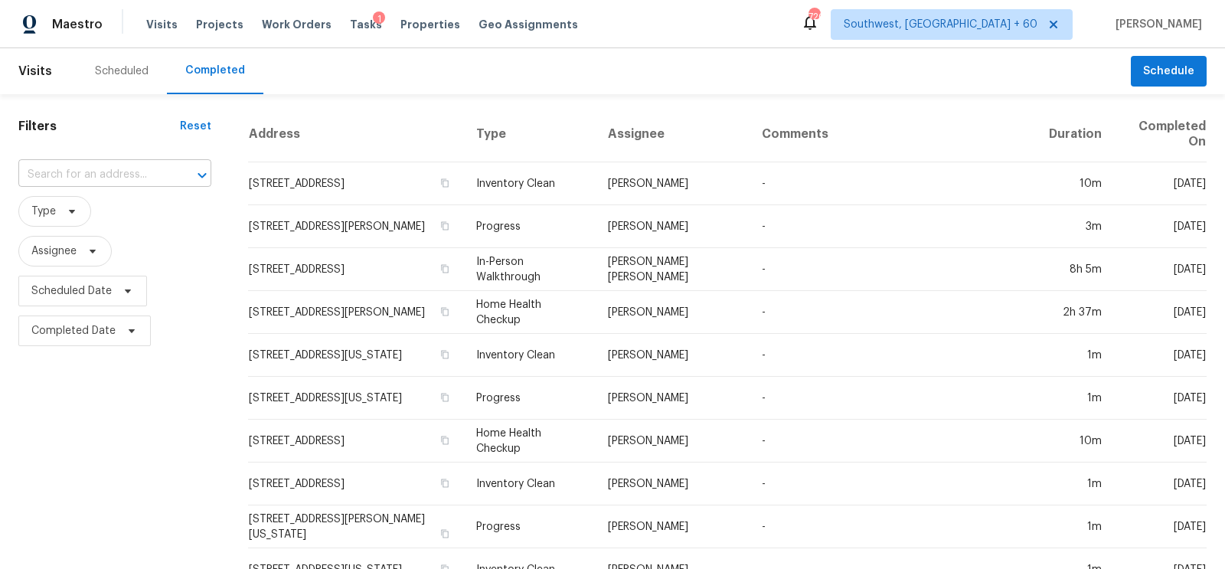
click at [114, 172] on input "text" at bounding box center [93, 175] width 150 height 24
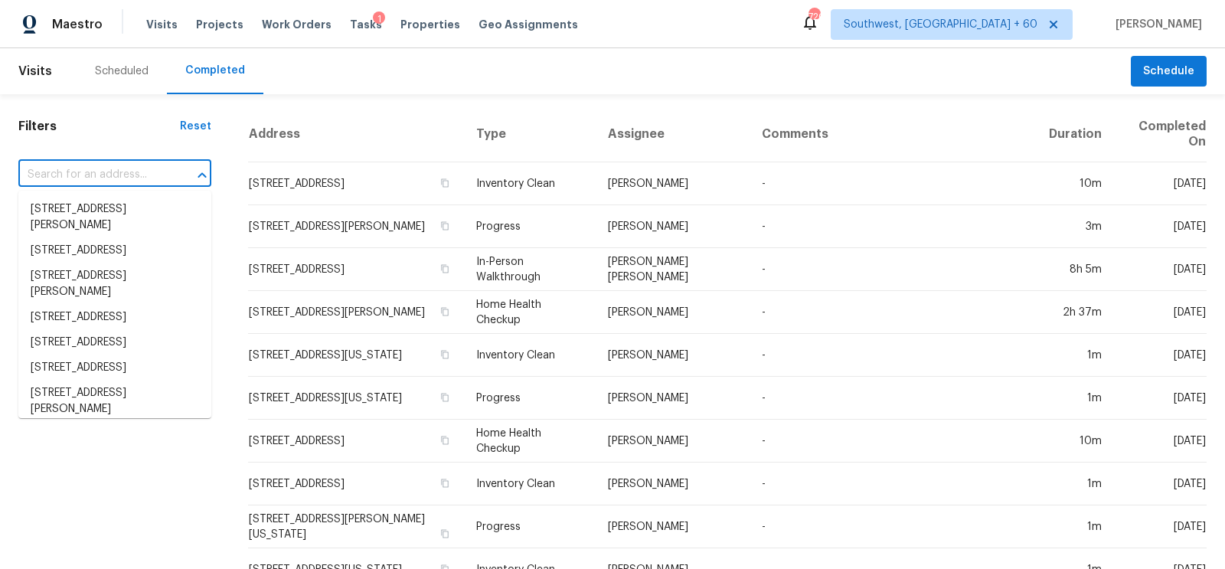
paste input "2201 Wide River Dr, Raleigh, NC 27614"
type input "2201 Wide River Dr, Raleigh, NC 27614"
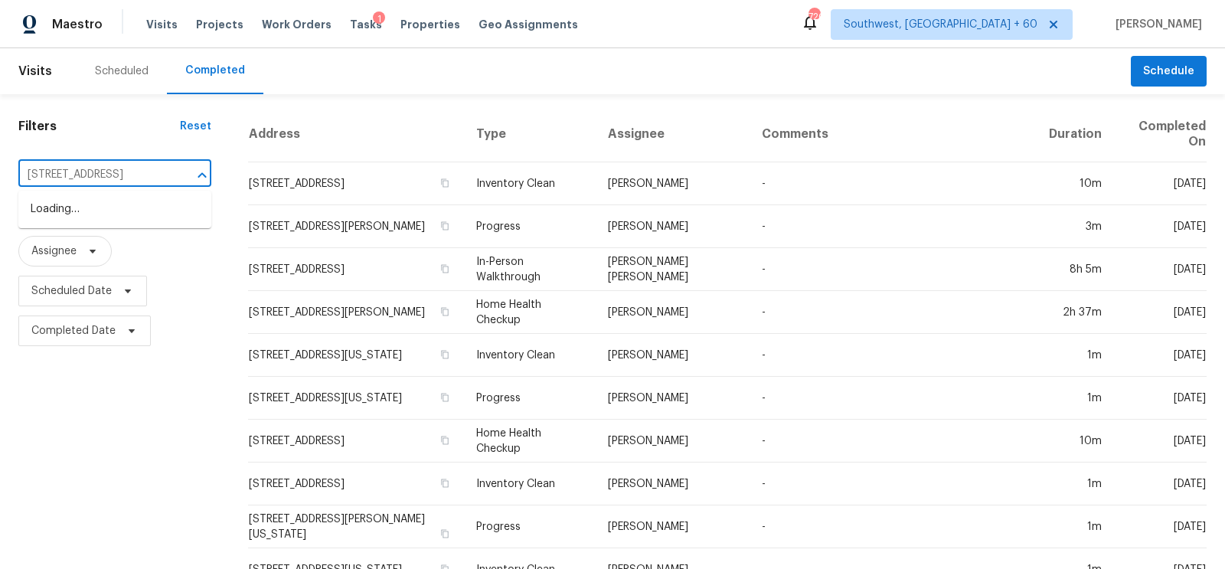
scroll to position [0, 47]
click at [113, 221] on li "2201 Wide River Dr, Raleigh, NC 27614" at bounding box center [114, 209] width 193 height 25
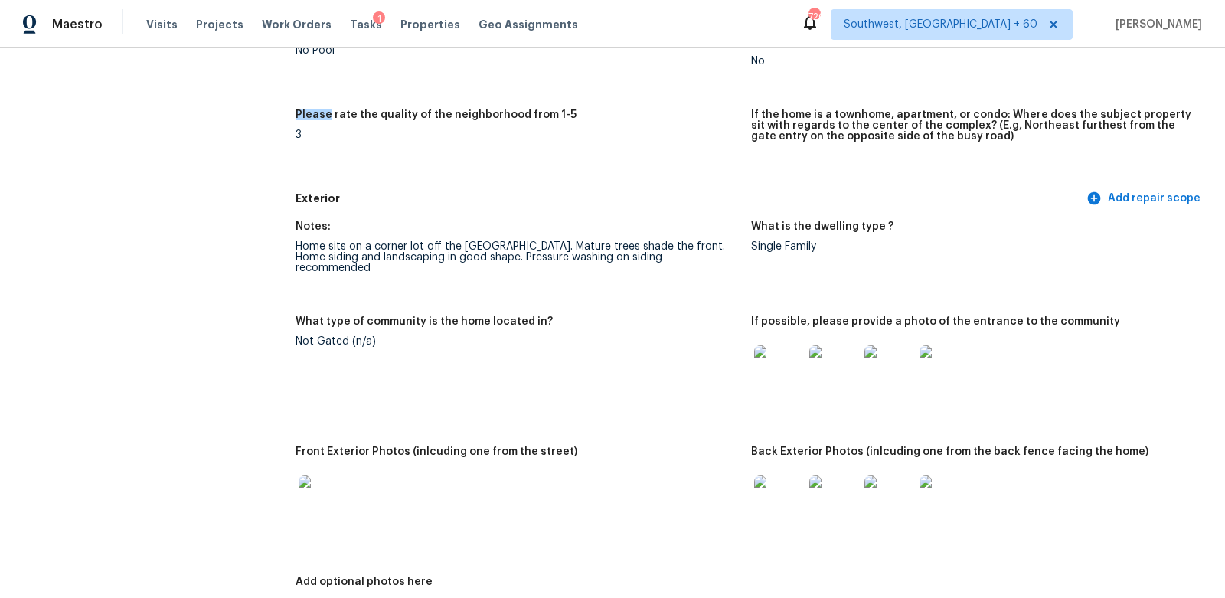
scroll to position [446, 0]
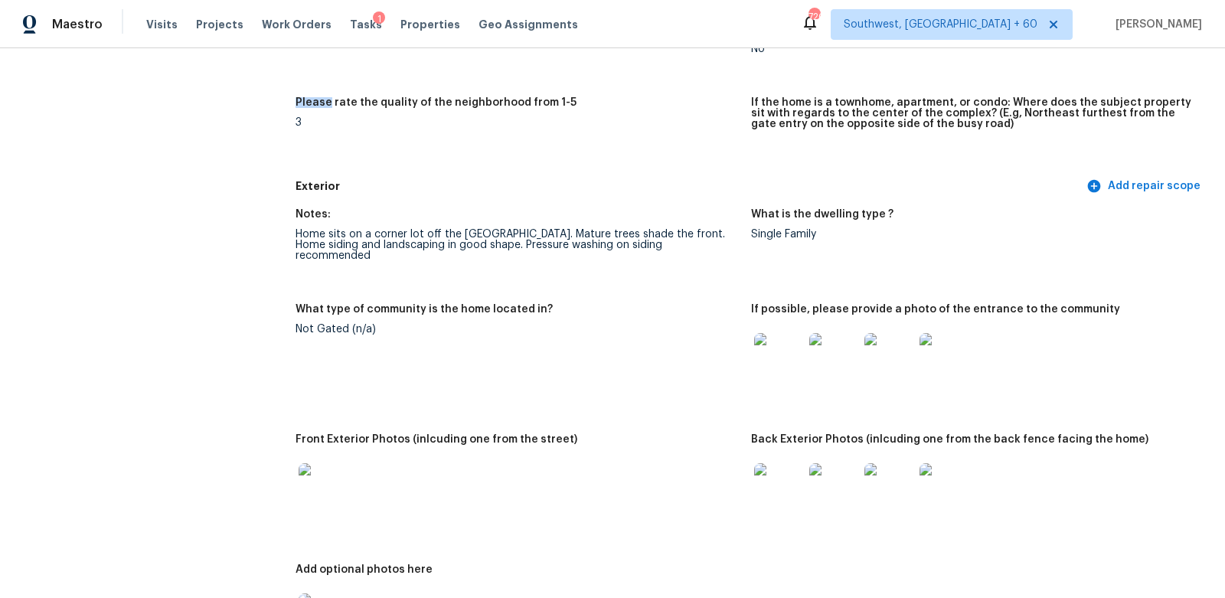
click at [770, 365] on img at bounding box center [778, 357] width 49 height 49
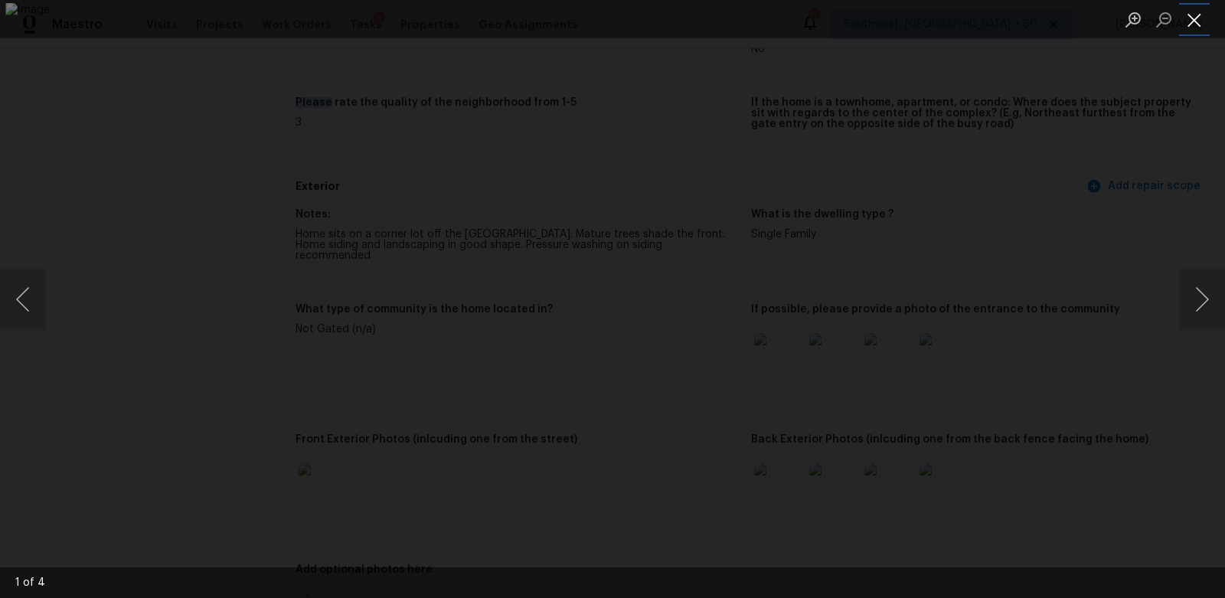
click at [1200, 28] on button "Close lightbox" at bounding box center [1194, 19] width 31 height 27
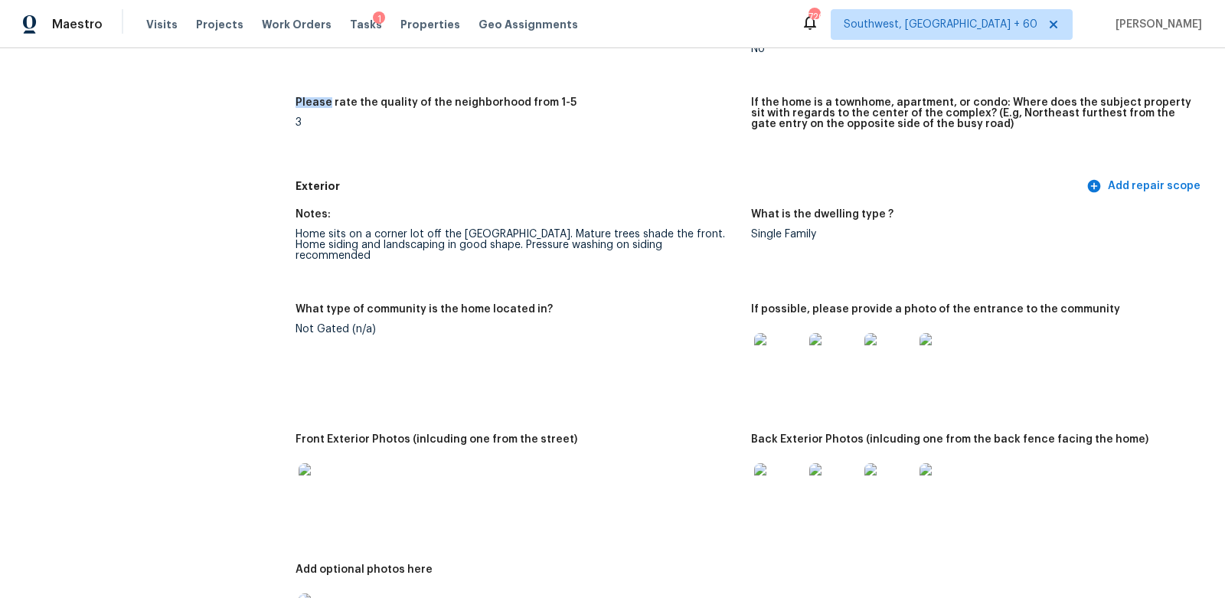
click at [807, 472] on div at bounding box center [833, 487] width 55 height 67
click at [802, 472] on img at bounding box center [778, 487] width 49 height 49
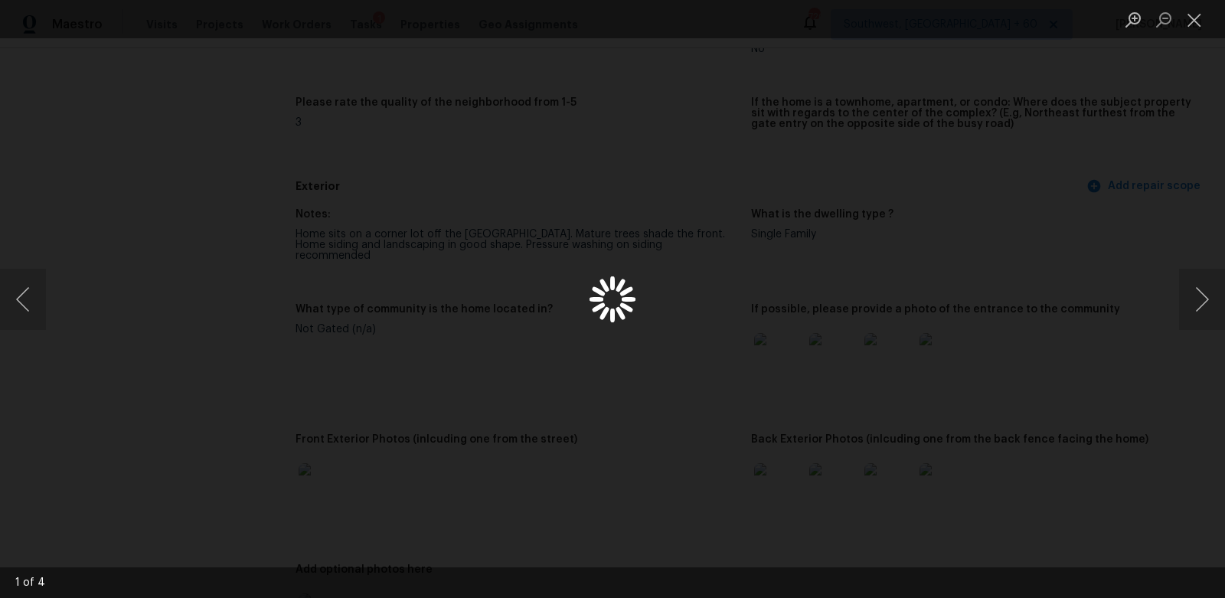
click at [802, 472] on div "Lightbox" at bounding box center [612, 299] width 1225 height 598
click at [1195, 15] on button "Close lightbox" at bounding box center [1194, 19] width 31 height 27
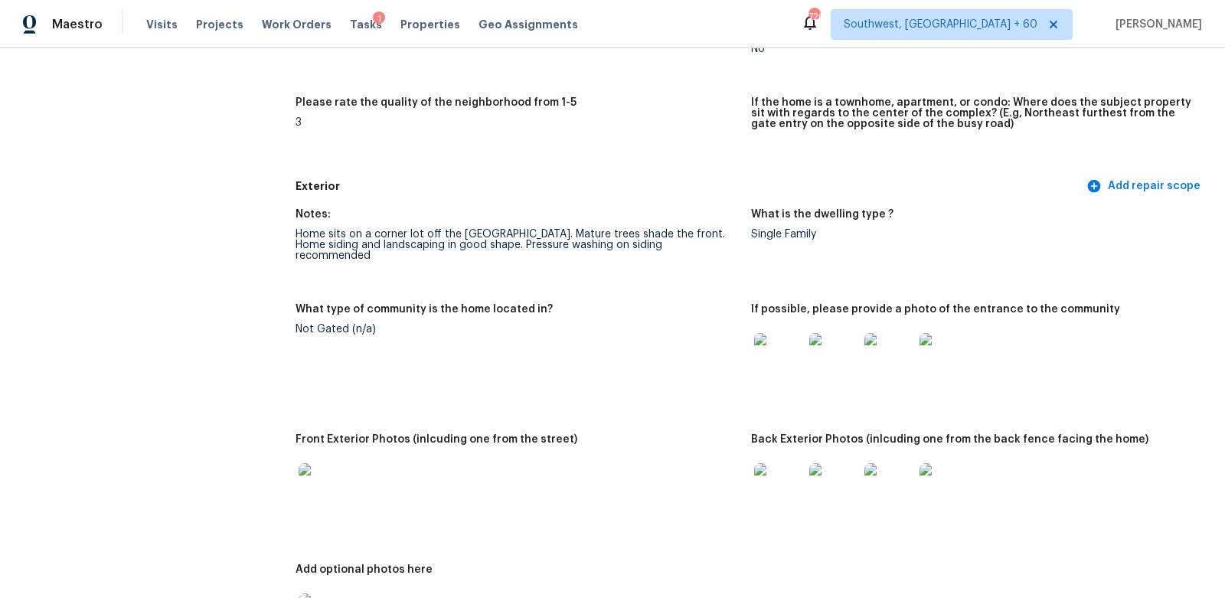
scroll to position [592, 0]
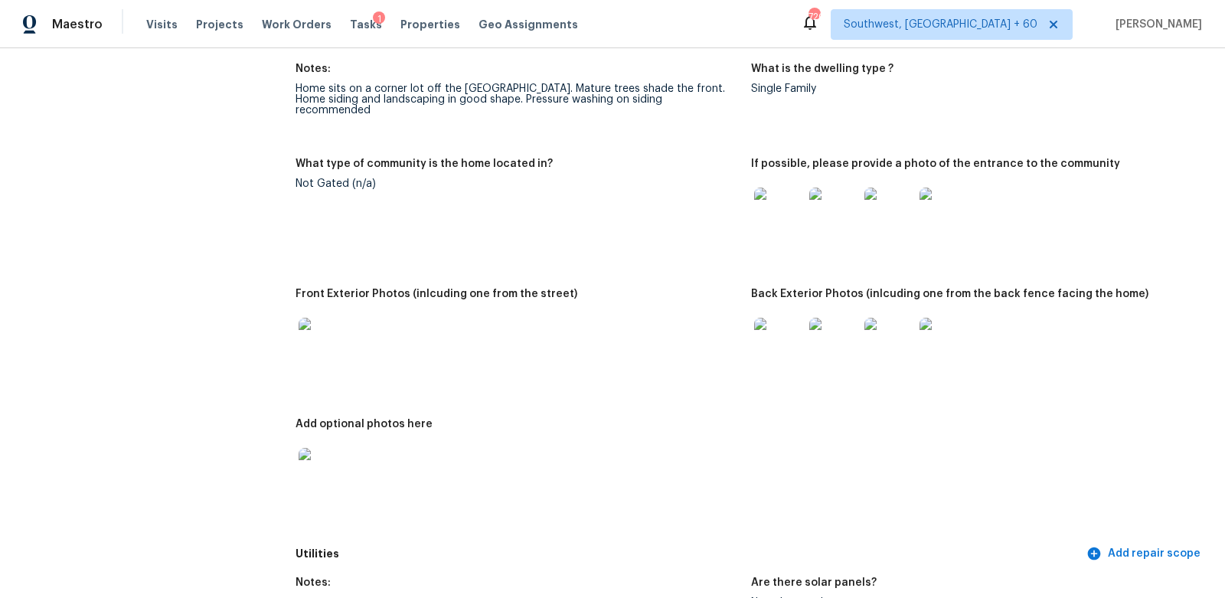
click at [348, 465] on div at bounding box center [323, 472] width 55 height 67
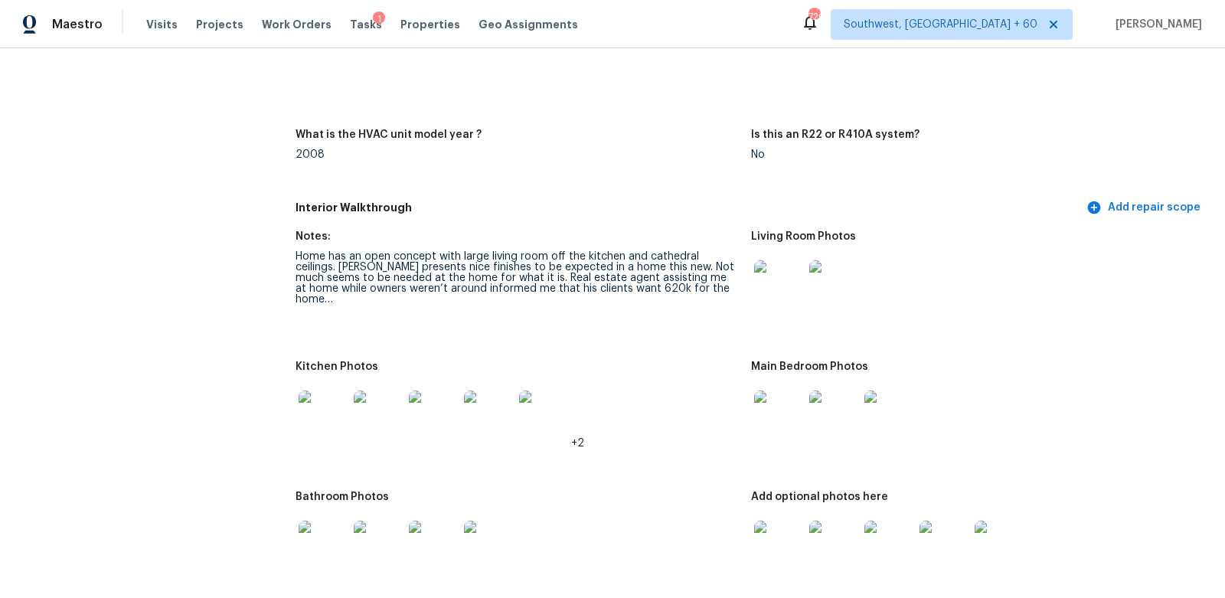
scroll to position [1610, 0]
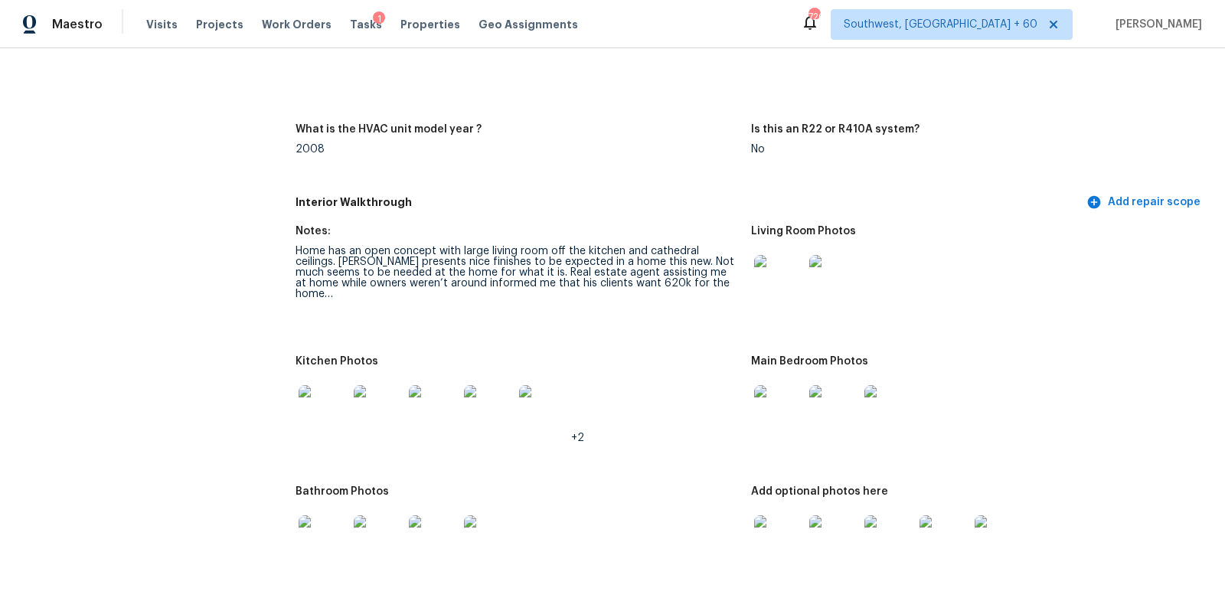
click at [727, 264] on div "Home has an open concept with large living room off the kitchen and cathedral c…" at bounding box center [517, 273] width 443 height 54
click at [782, 268] on img at bounding box center [778, 279] width 49 height 49
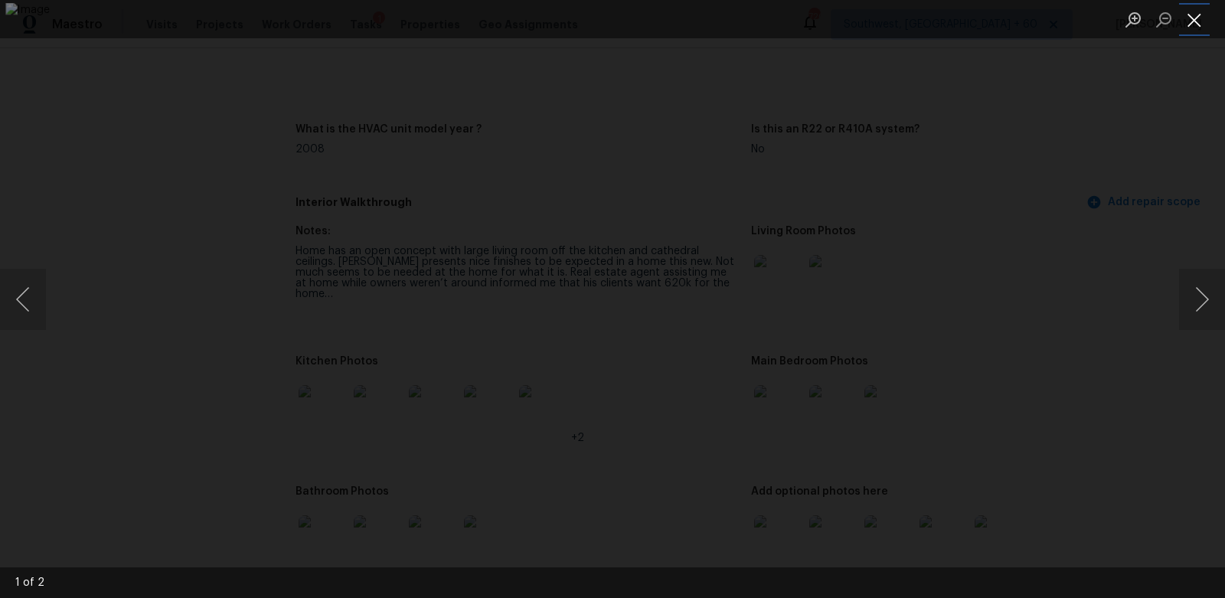
click at [1187, 20] on button "Close lightbox" at bounding box center [1194, 19] width 31 height 27
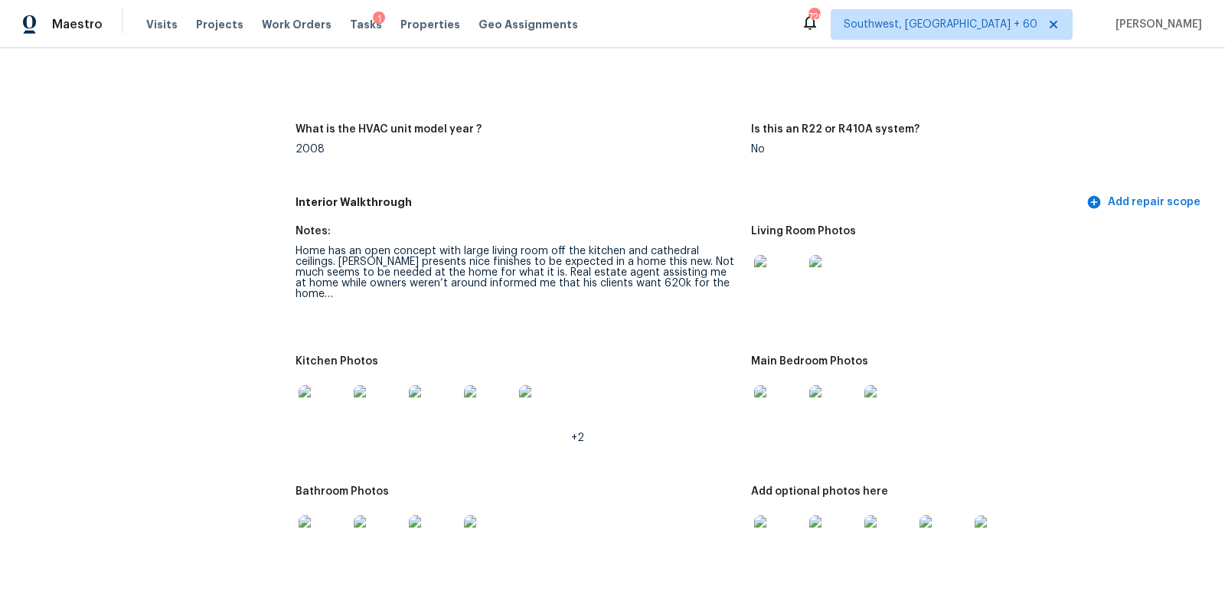
click at [781, 400] on img at bounding box center [778, 409] width 49 height 49
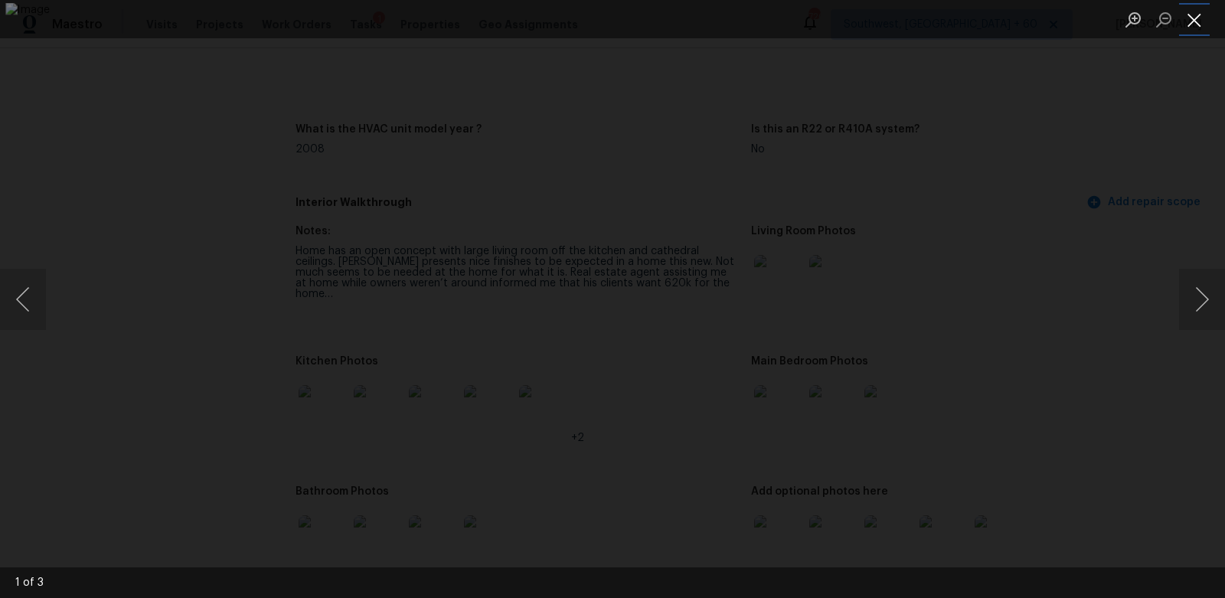
click at [1183, 31] on button "Close lightbox" at bounding box center [1194, 19] width 31 height 27
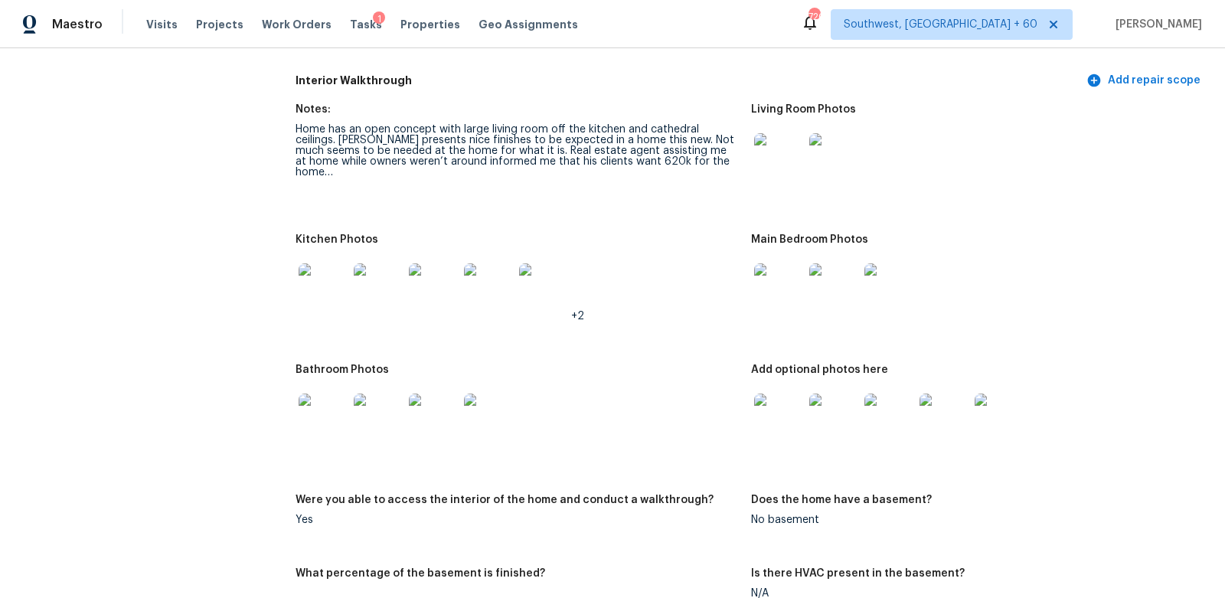
scroll to position [1763, 0]
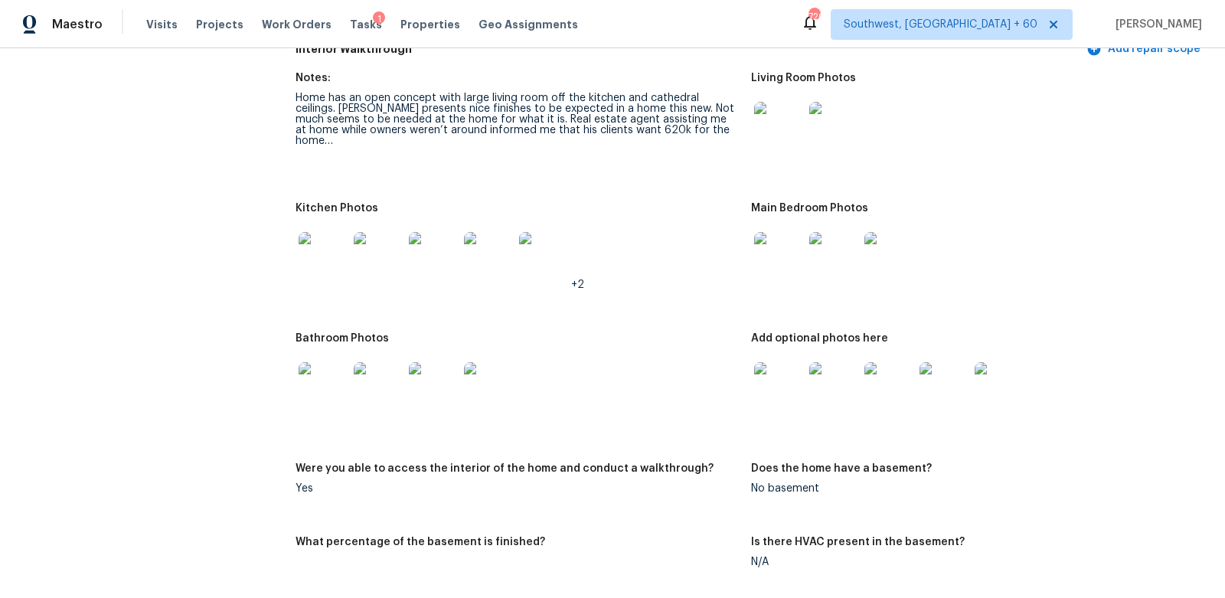
click at [777, 375] on img at bounding box center [778, 386] width 49 height 49
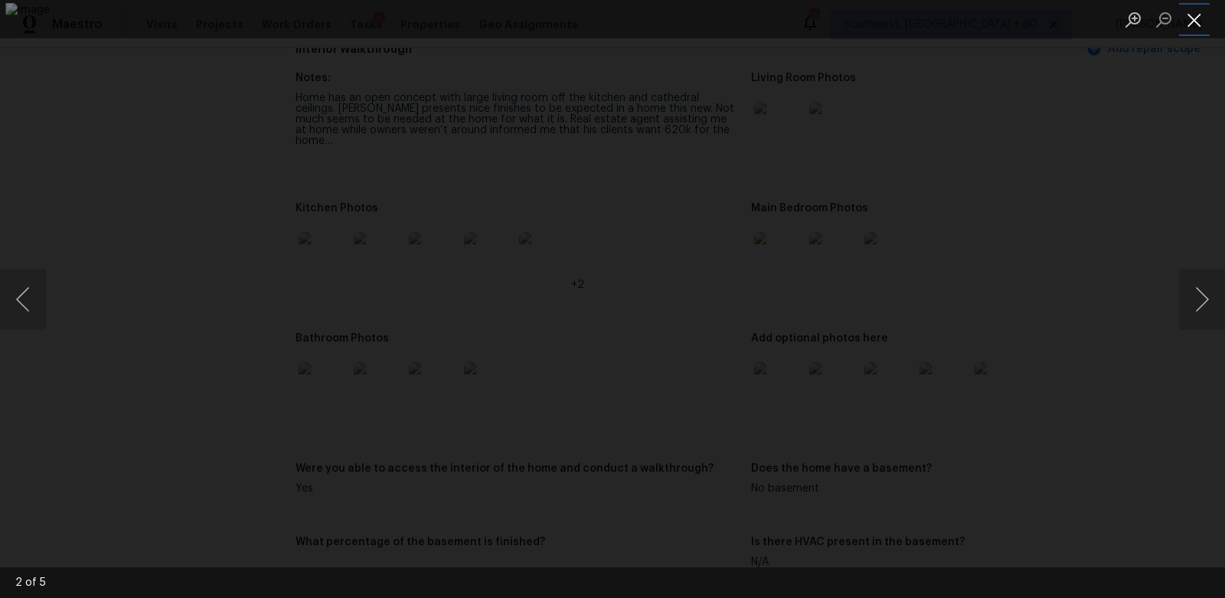
click at [1192, 17] on button "Close lightbox" at bounding box center [1194, 19] width 31 height 27
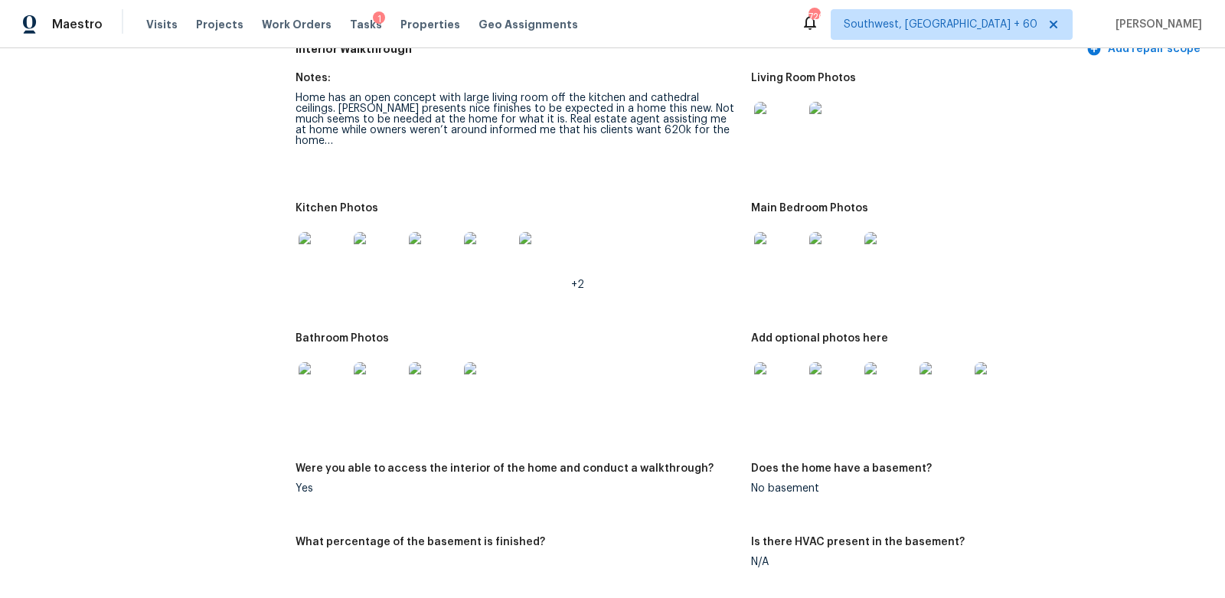
click at [329, 251] on img at bounding box center [323, 256] width 49 height 49
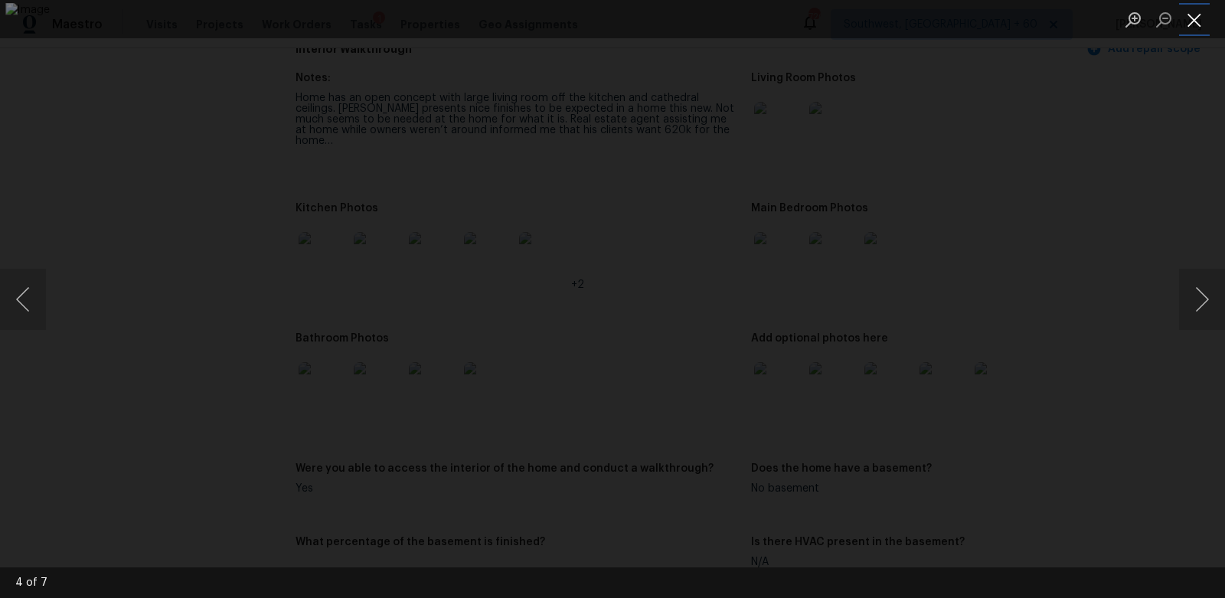
click at [1197, 19] on button "Close lightbox" at bounding box center [1194, 19] width 31 height 27
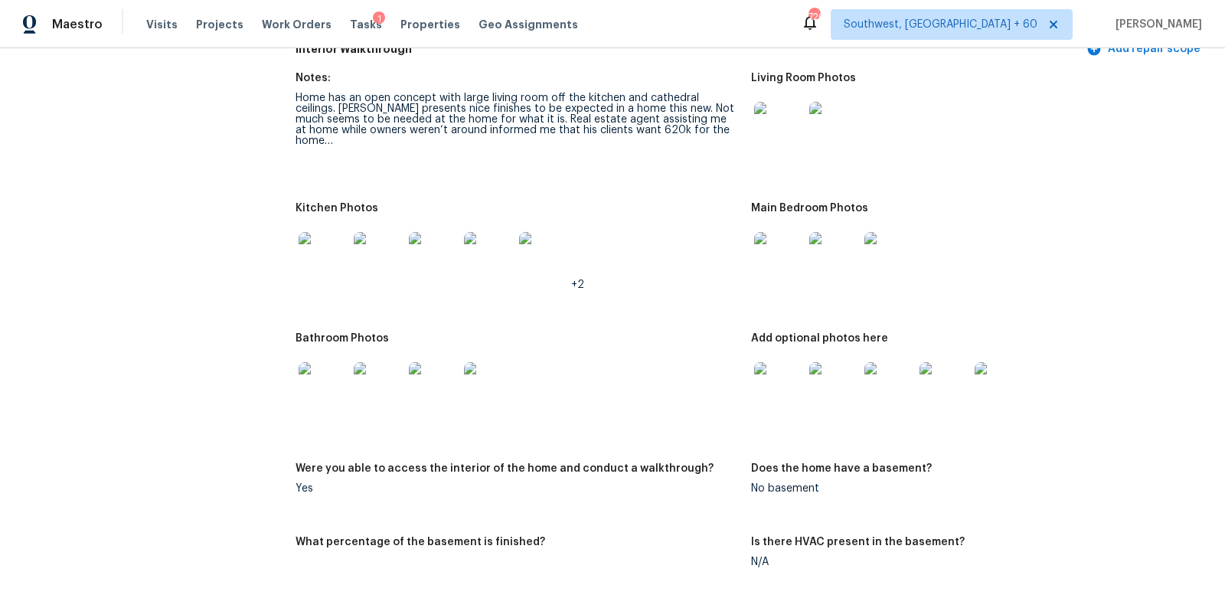
click at [328, 363] on img at bounding box center [323, 386] width 49 height 49
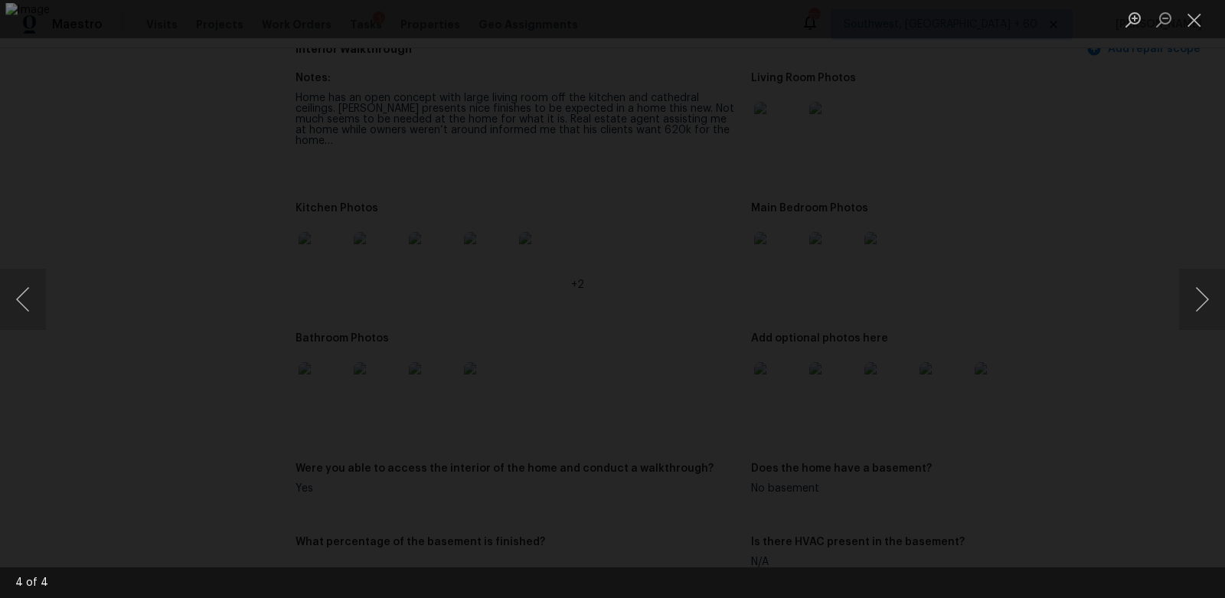
click at [1202, 2] on li "Lightbox" at bounding box center [1194, 19] width 31 height 38
click at [1197, 15] on button "Close lightbox" at bounding box center [1194, 19] width 31 height 27
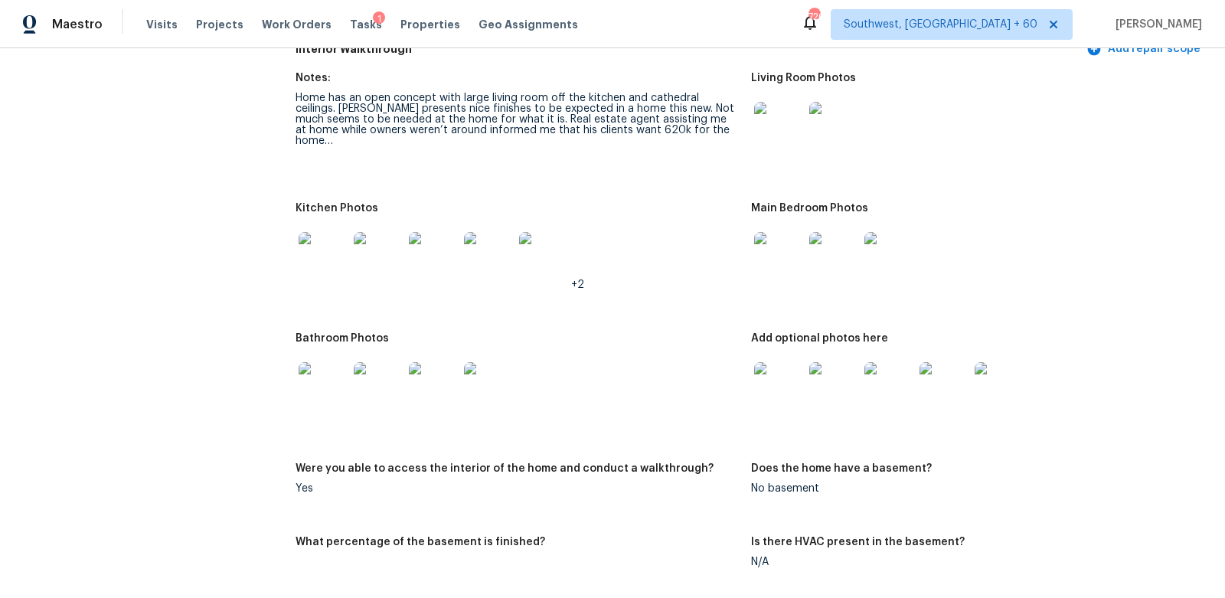
scroll to position [1705, 0]
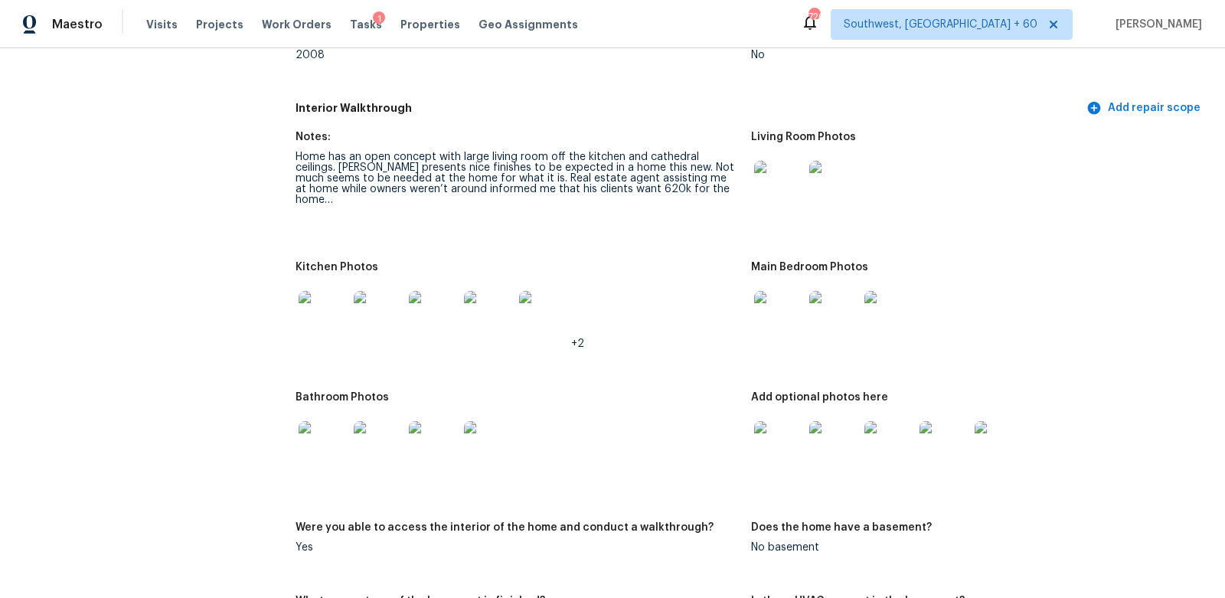
click at [783, 311] on img at bounding box center [778, 315] width 49 height 49
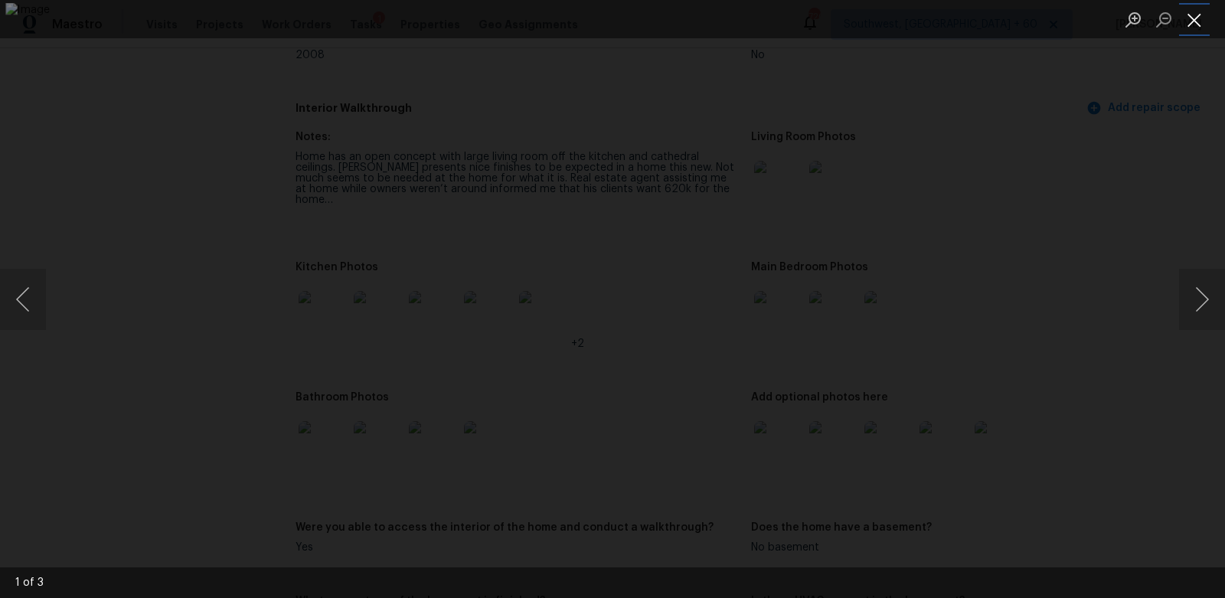
click at [1195, 31] on button "Close lightbox" at bounding box center [1194, 19] width 31 height 27
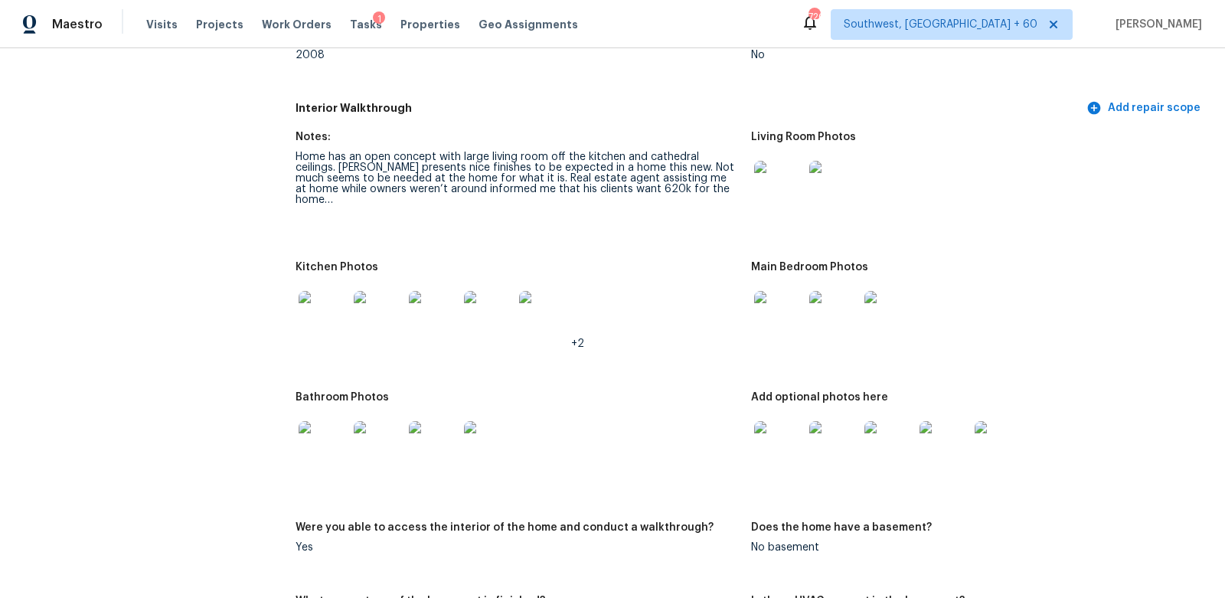
click at [790, 421] on img at bounding box center [778, 445] width 49 height 49
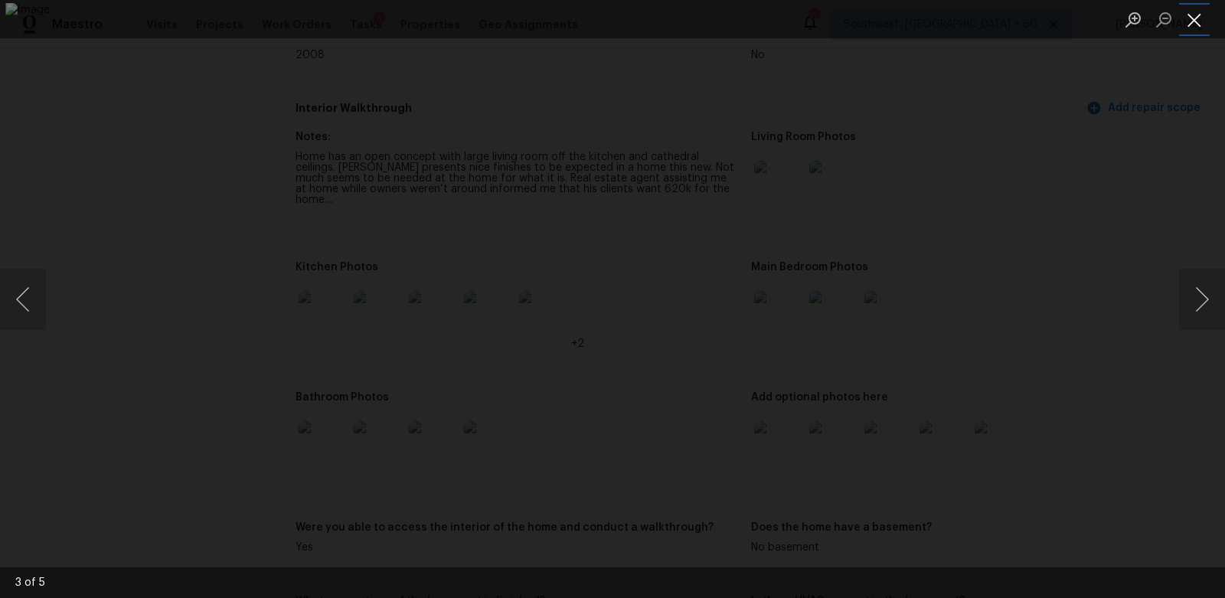
click at [1199, 15] on button "Close lightbox" at bounding box center [1194, 19] width 31 height 27
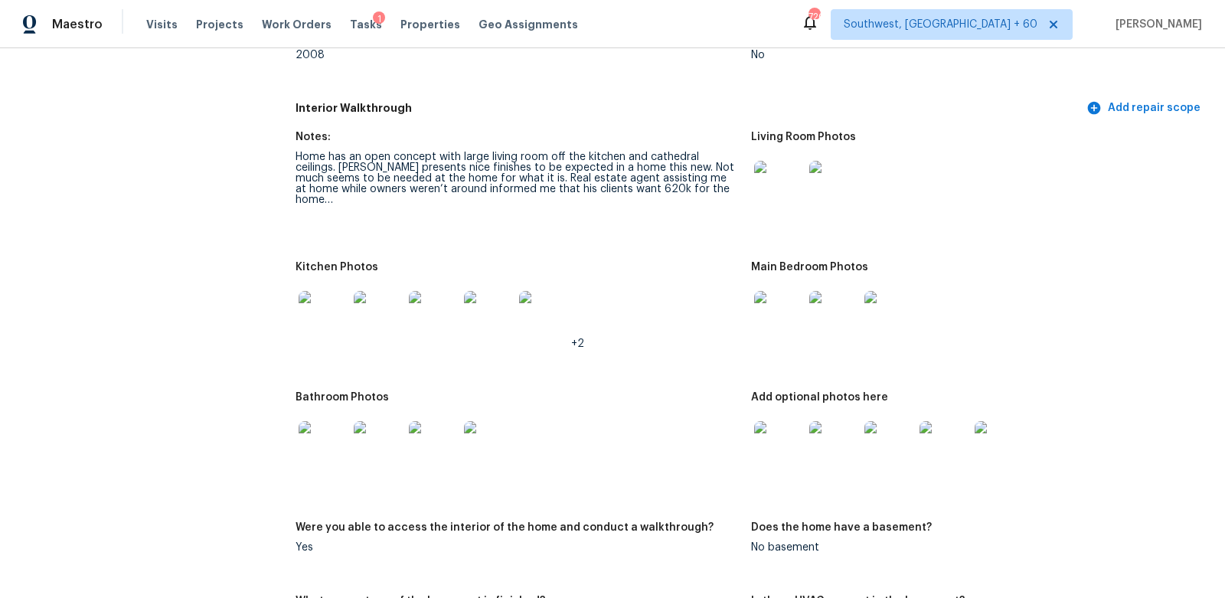
click at [769, 177] on img at bounding box center [778, 185] width 49 height 49
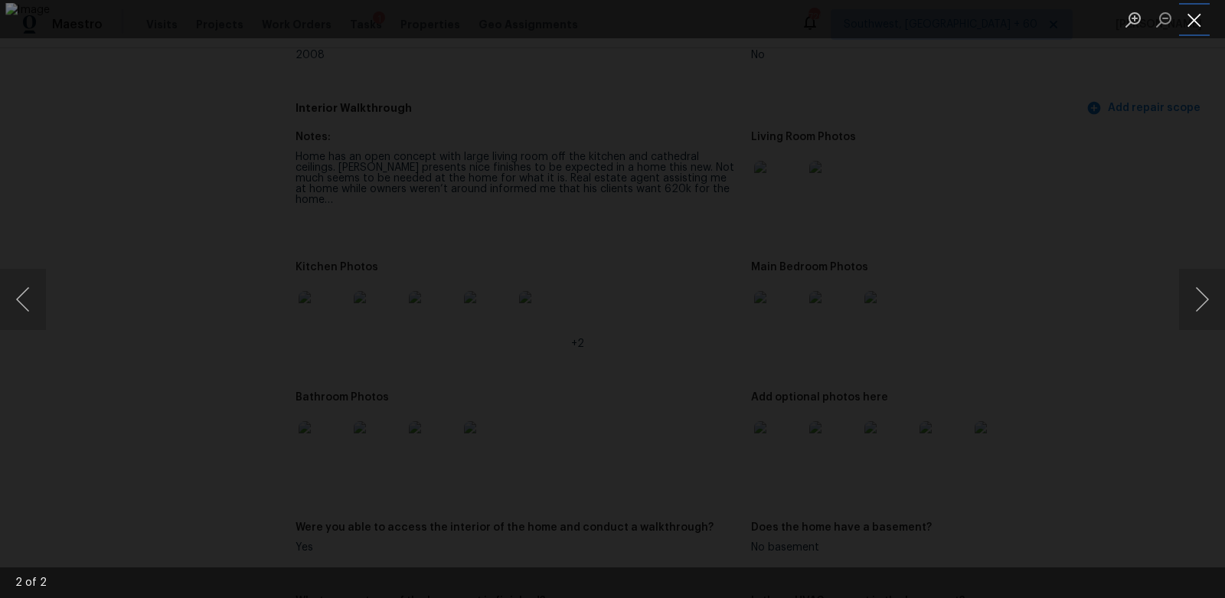
click at [1198, 23] on button "Close lightbox" at bounding box center [1194, 19] width 31 height 27
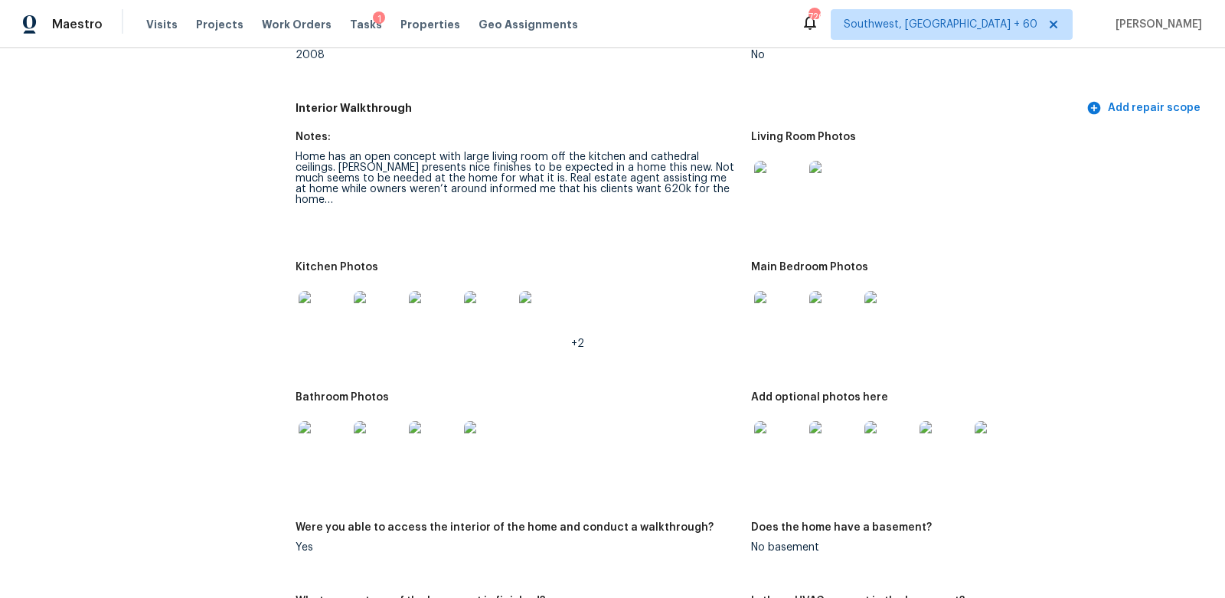
click at [312, 456] on img at bounding box center [323, 445] width 49 height 49
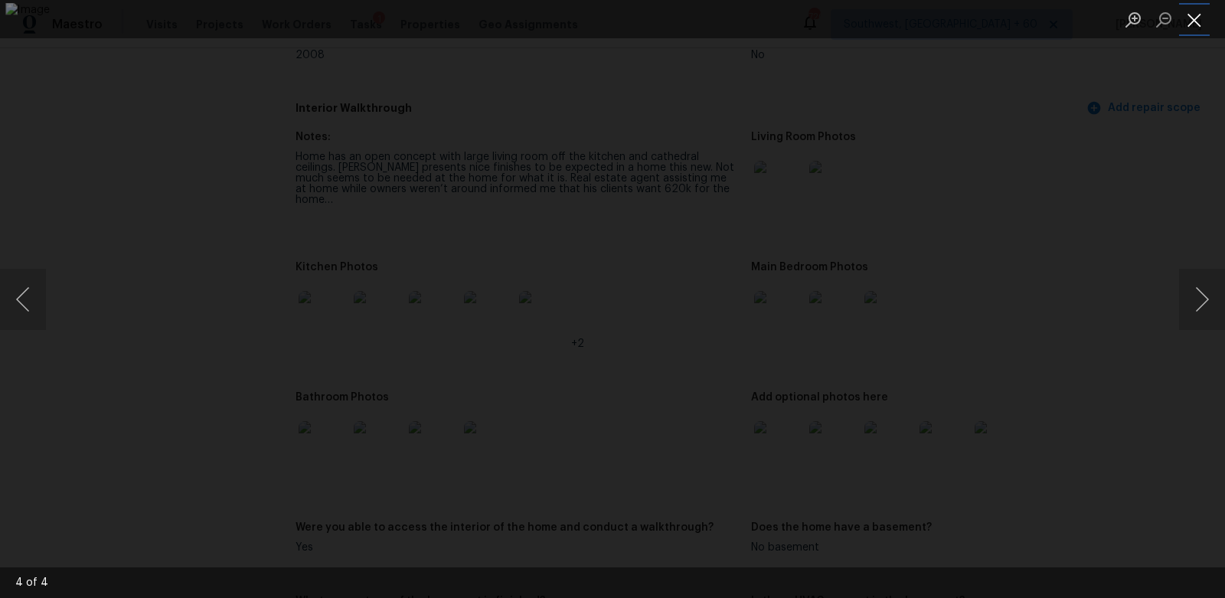
click at [1195, 18] on button "Close lightbox" at bounding box center [1194, 19] width 31 height 27
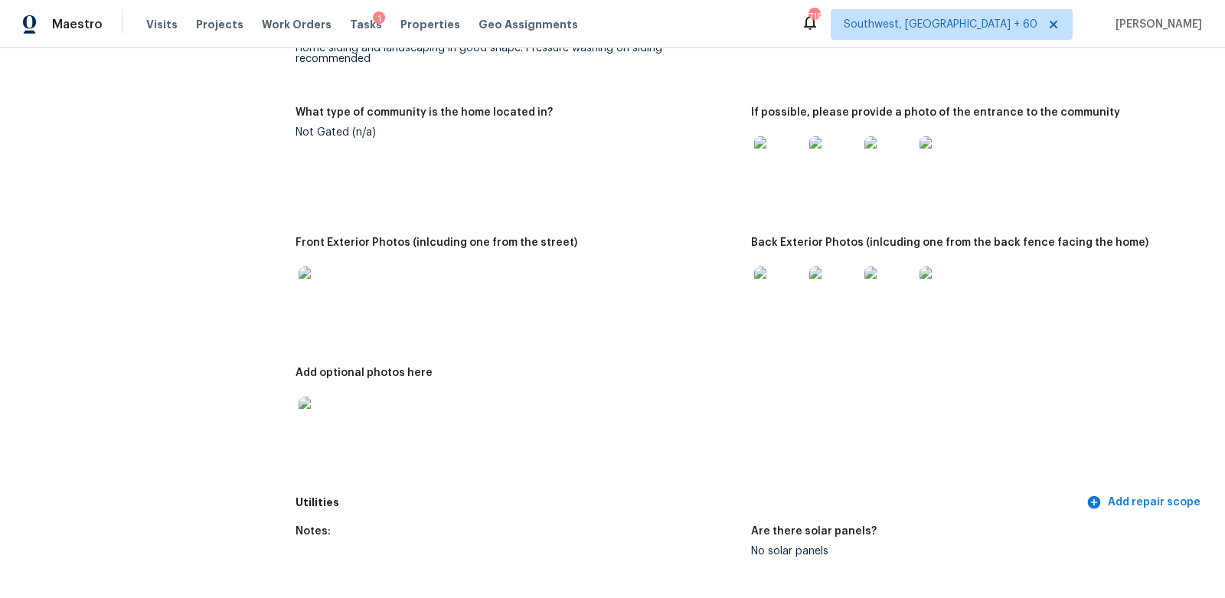
scroll to position [0, 0]
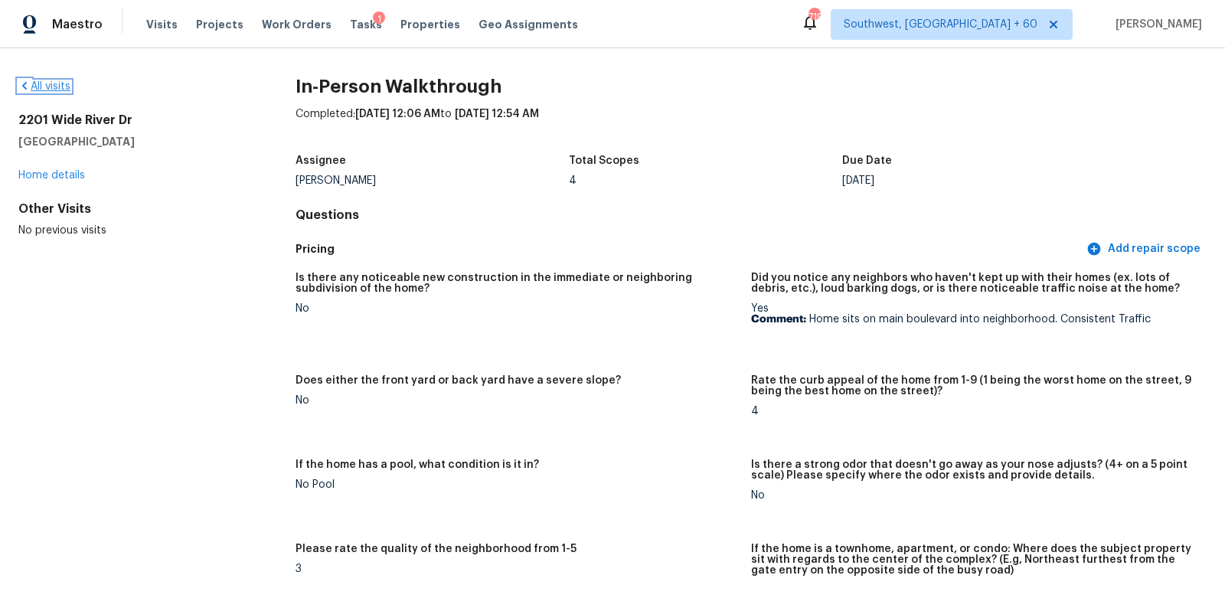
click at [44, 87] on link "All visits" at bounding box center [44, 86] width 52 height 11
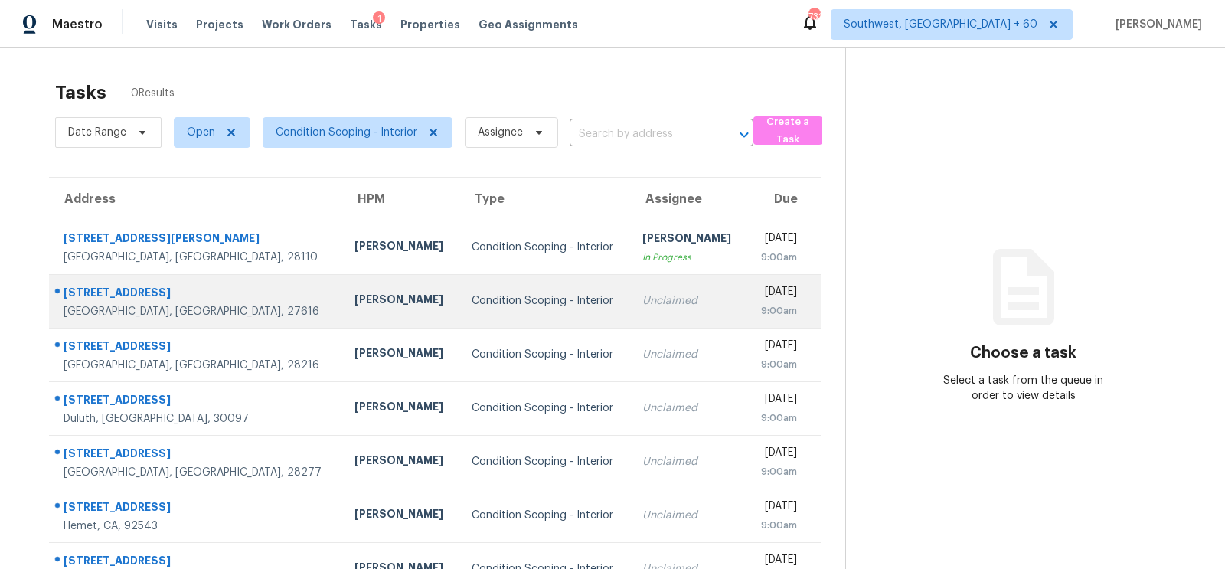
click at [642, 302] on div "Unclaimed" at bounding box center [688, 300] width 92 height 15
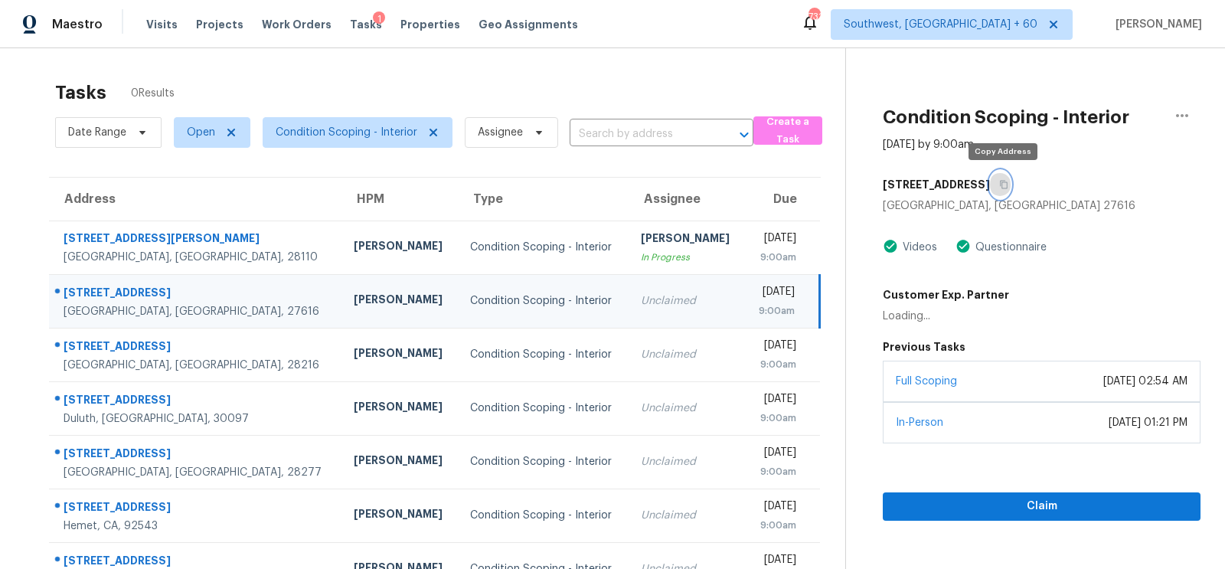
click at [1008, 184] on icon "button" at bounding box center [1003, 184] width 9 height 9
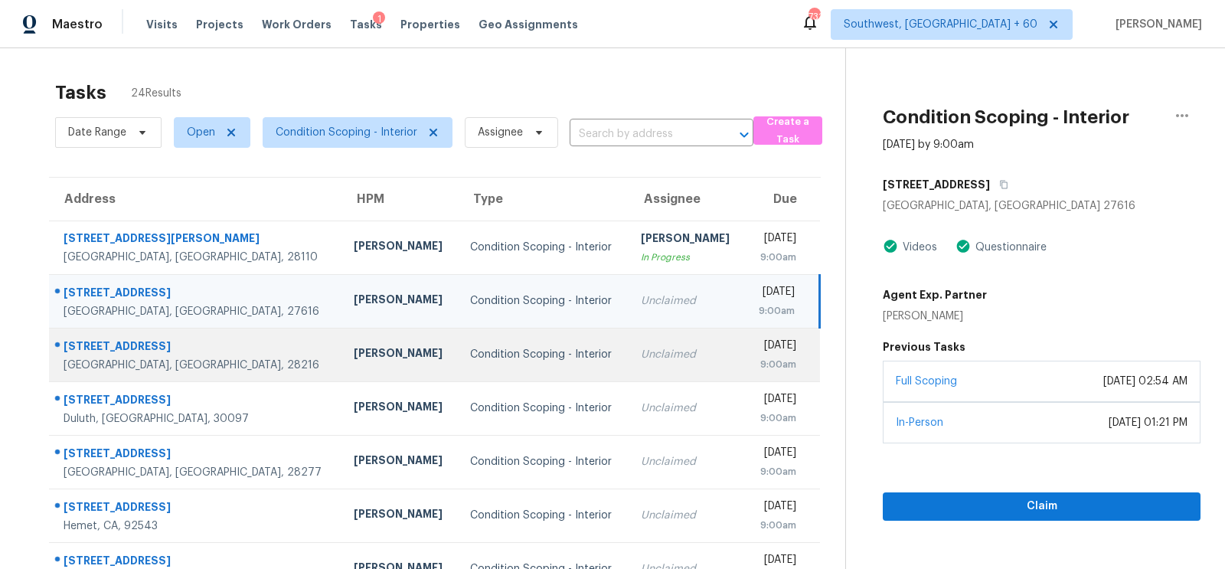
click at [629, 342] on td "Unclaimed" at bounding box center [687, 355] width 116 height 54
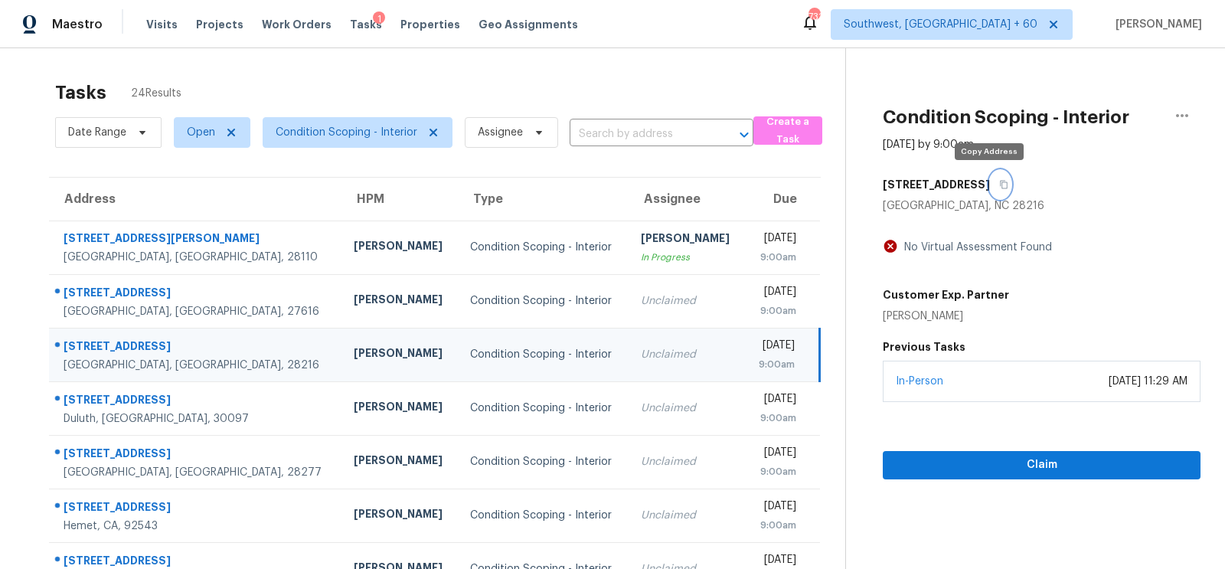
click at [1001, 181] on icon "button" at bounding box center [1005, 185] width 8 height 8
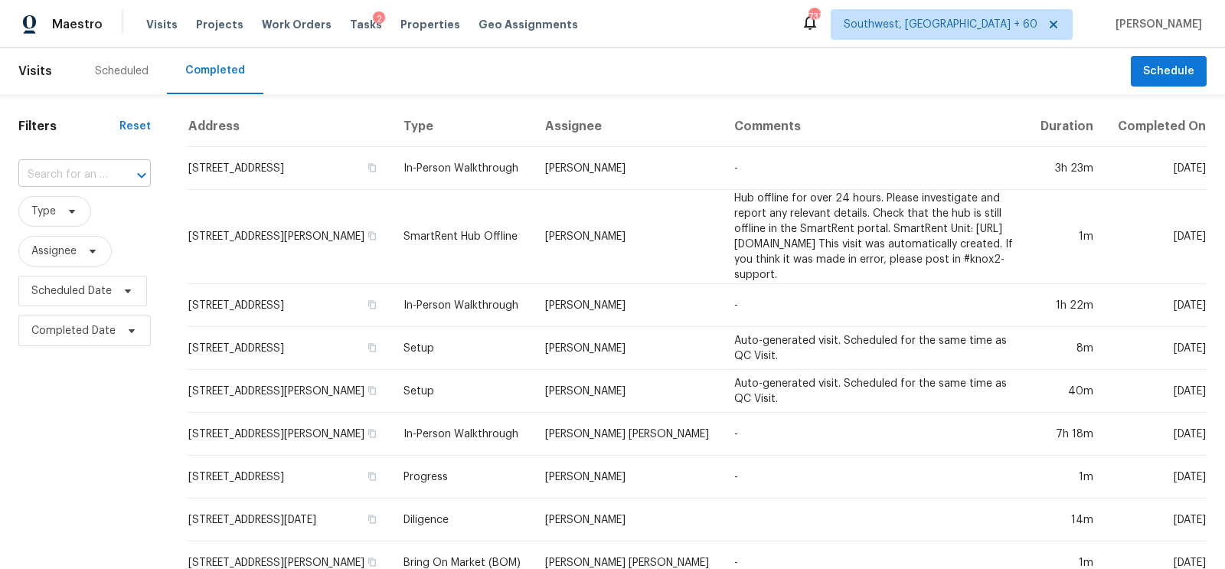
click at [111, 169] on div at bounding box center [131, 175] width 40 height 21
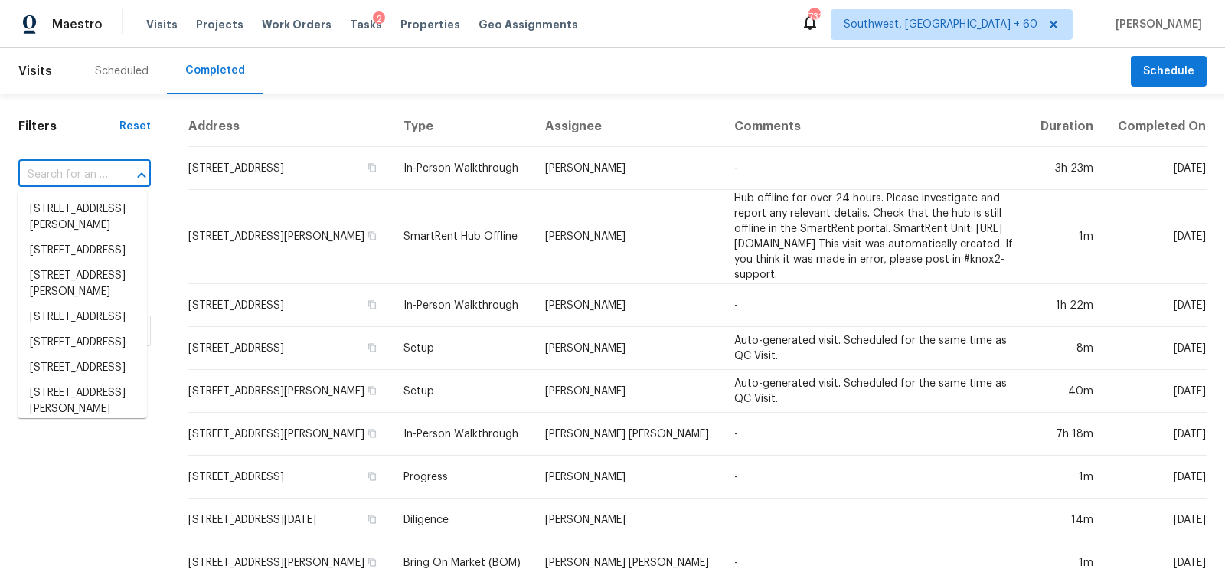
paste input "[STREET_ADDRESS]"
type input "[STREET_ADDRESS]"
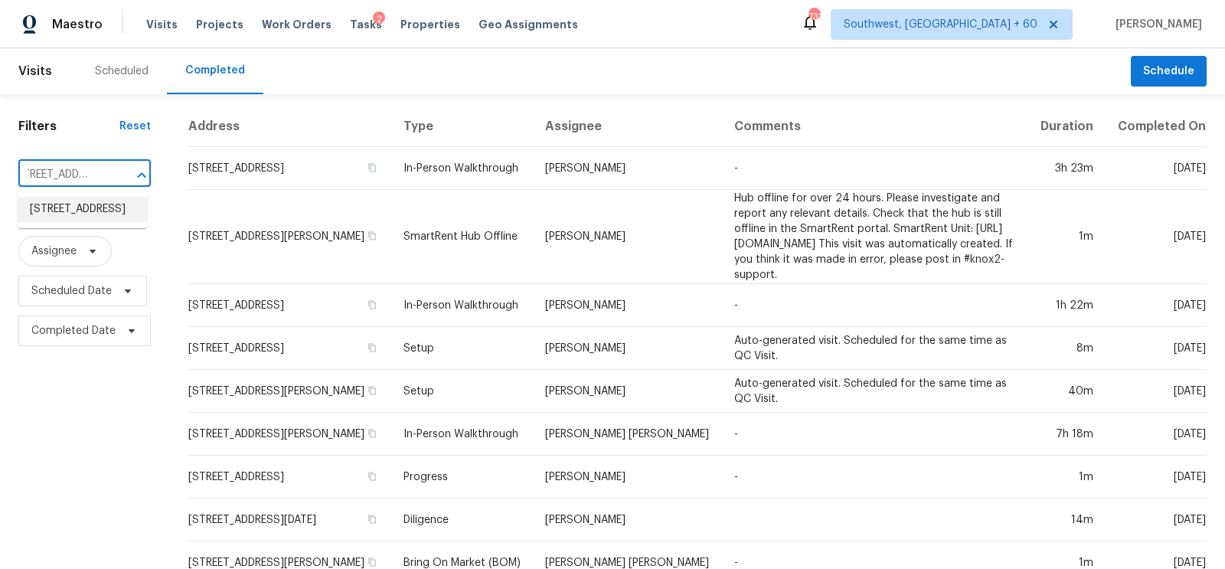
click at [114, 211] on li "[STREET_ADDRESS]" at bounding box center [82, 209] width 129 height 25
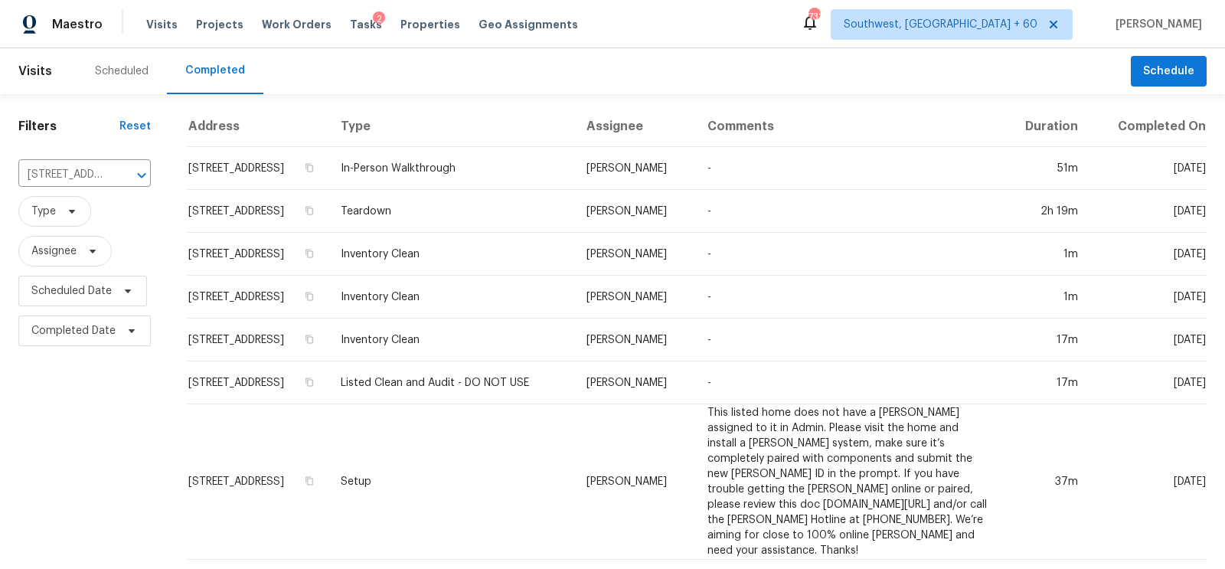
click at [316, 172] on td "[STREET_ADDRESS]" at bounding box center [258, 168] width 141 height 43
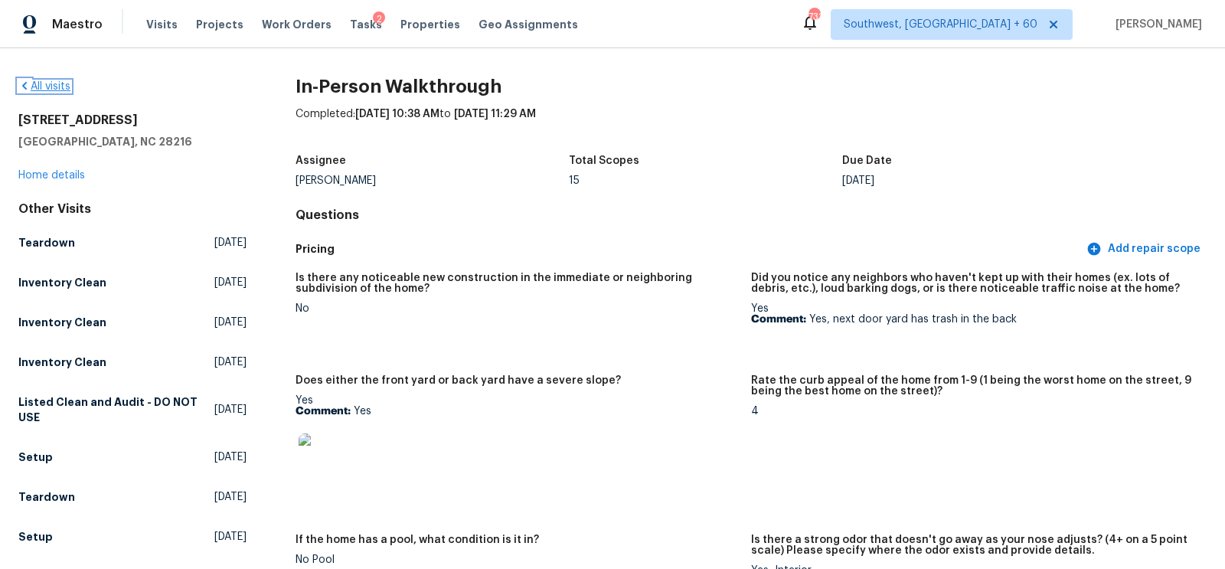
click at [61, 84] on link "All visits" at bounding box center [44, 86] width 52 height 11
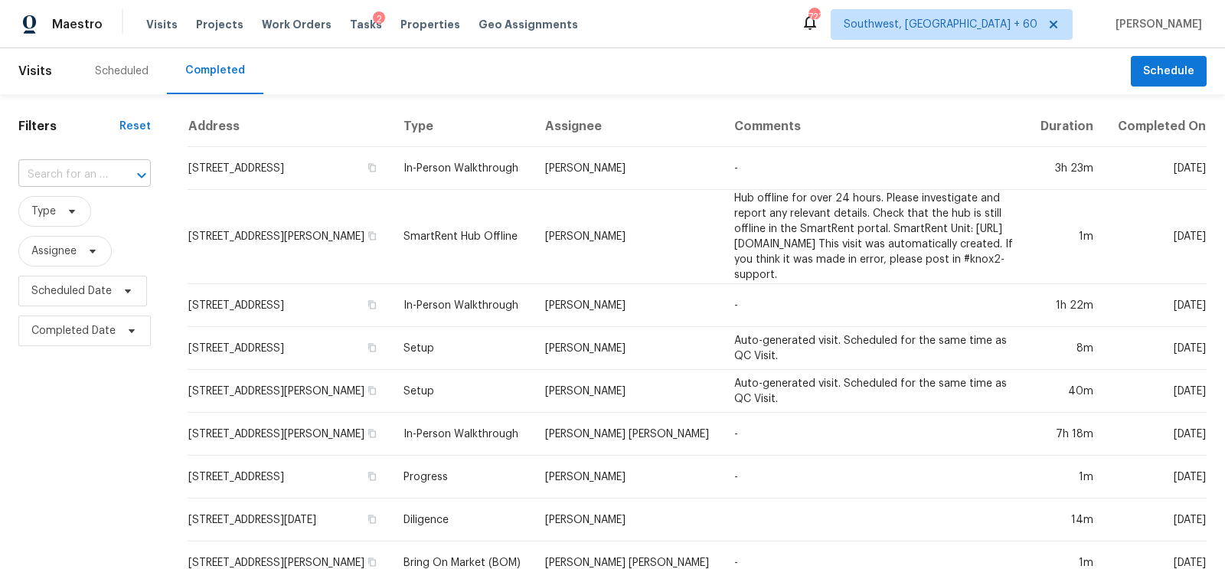
click at [61, 177] on input "text" at bounding box center [63, 175] width 90 height 24
paste input "[STREET_ADDRESS]"
type input "[STREET_ADDRESS]"
click at [73, 222] on li "[STREET_ADDRESS]" at bounding box center [82, 209] width 129 height 25
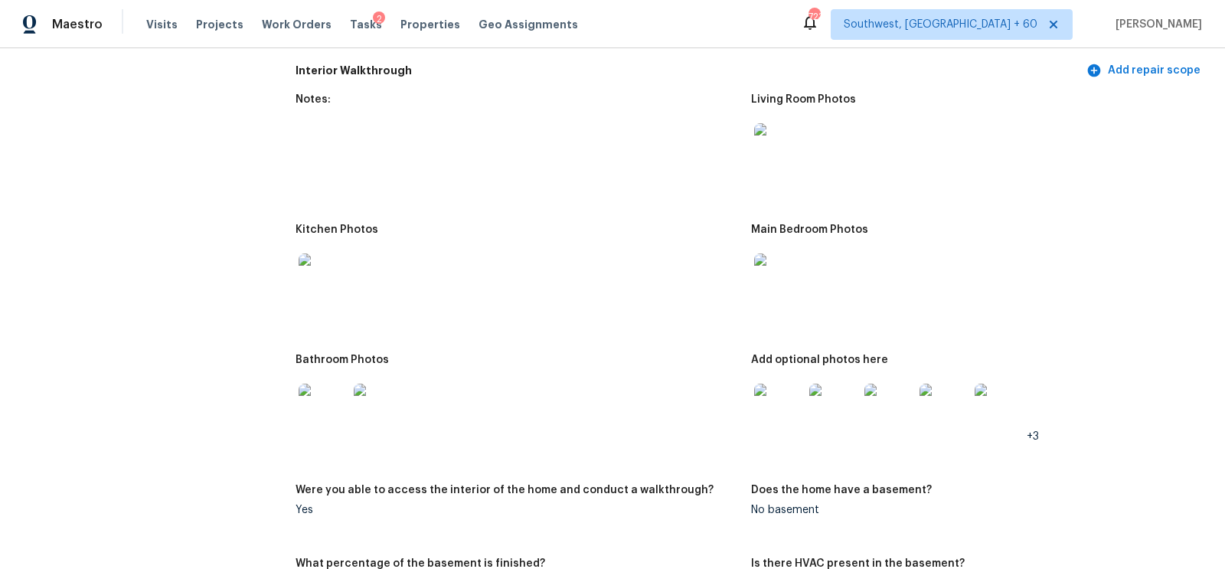
scroll to position [1574, 0]
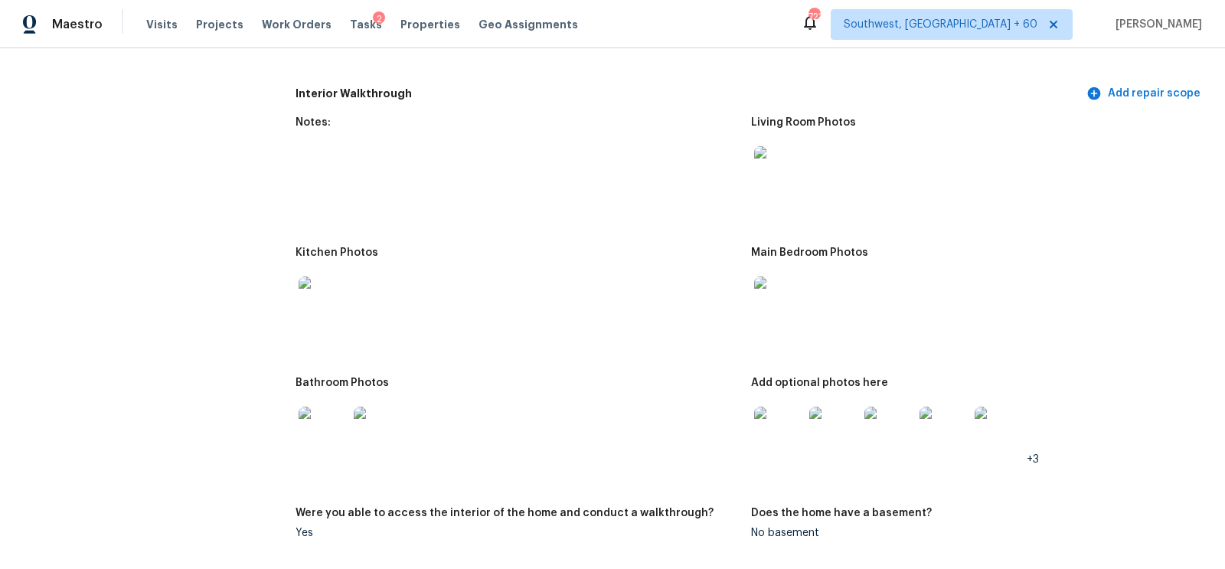
click at [767, 446] on img at bounding box center [778, 431] width 49 height 49
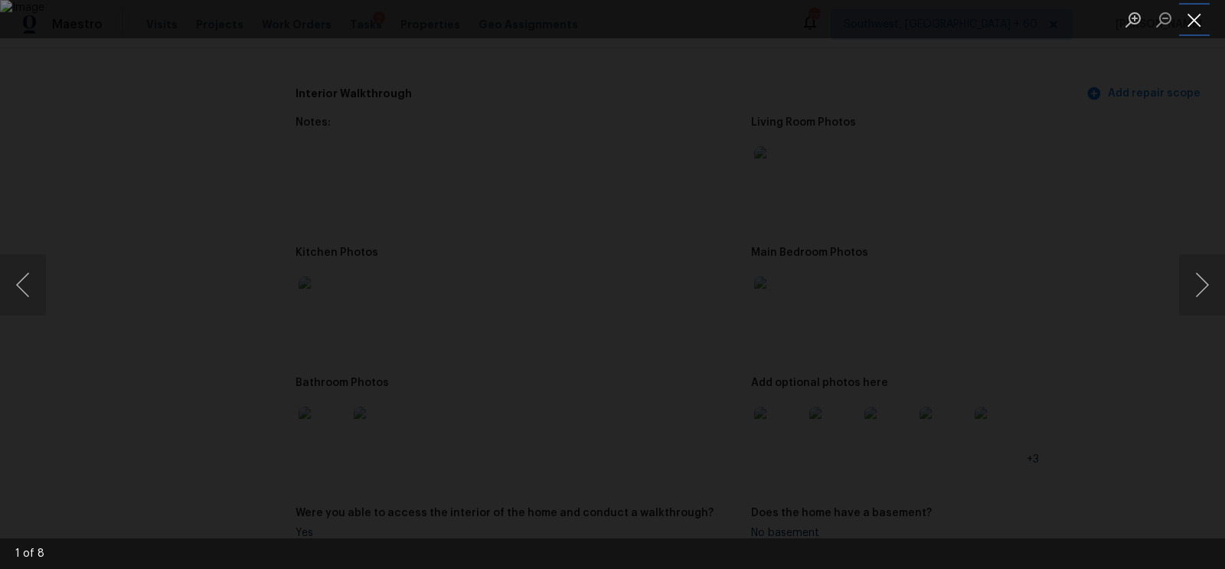
click at [1193, 15] on button "Close lightbox" at bounding box center [1194, 19] width 31 height 27
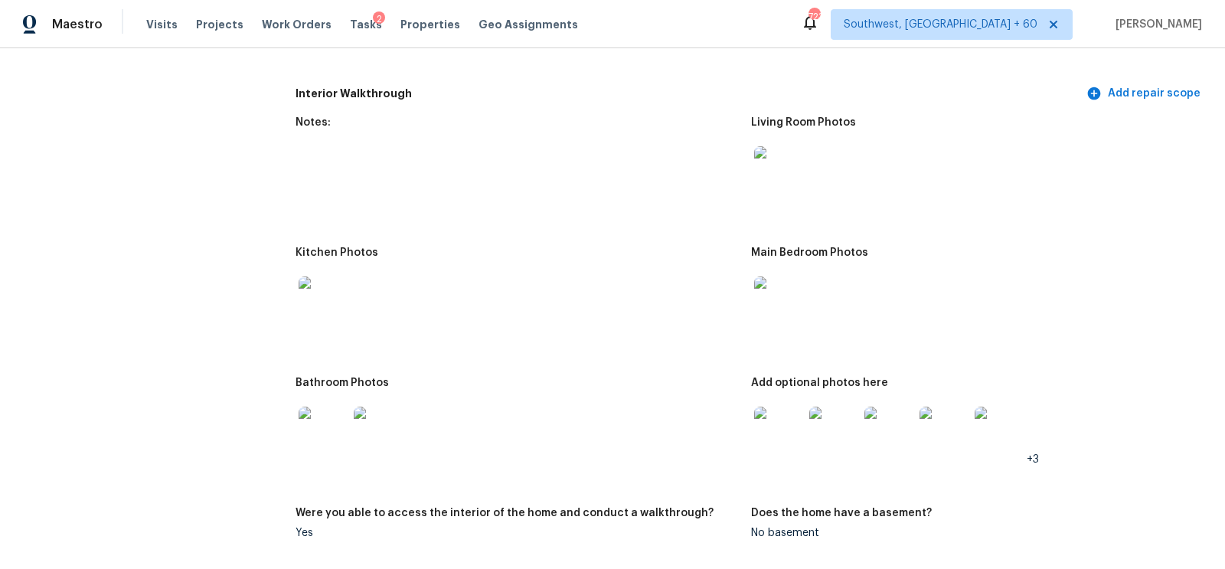
click at [783, 297] on img at bounding box center [778, 300] width 49 height 49
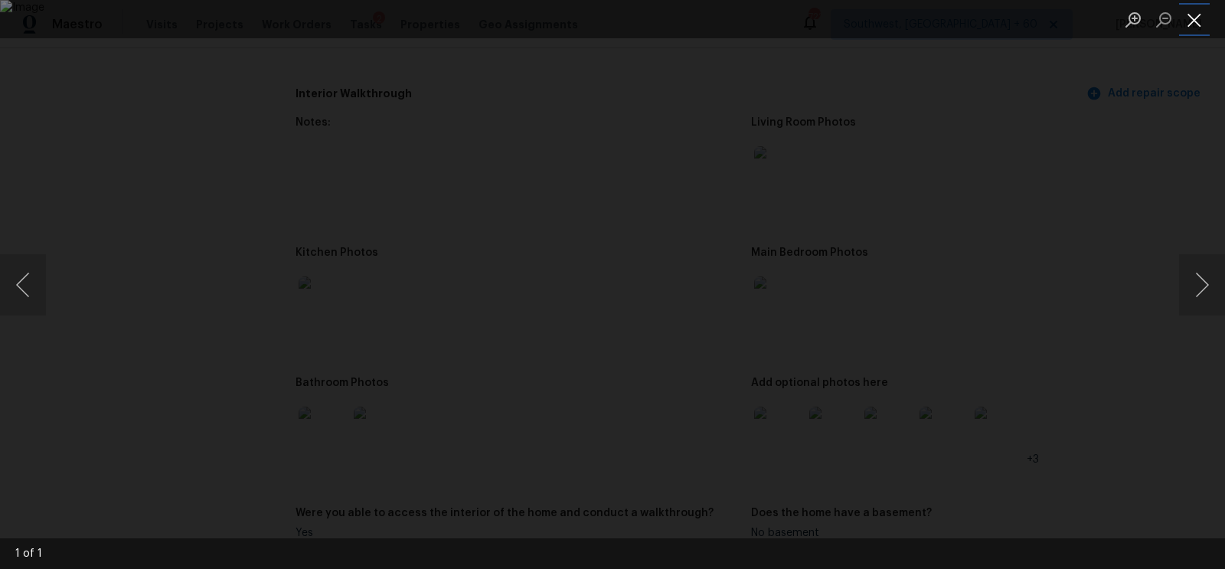
click at [1191, 20] on button "Close lightbox" at bounding box center [1194, 19] width 31 height 27
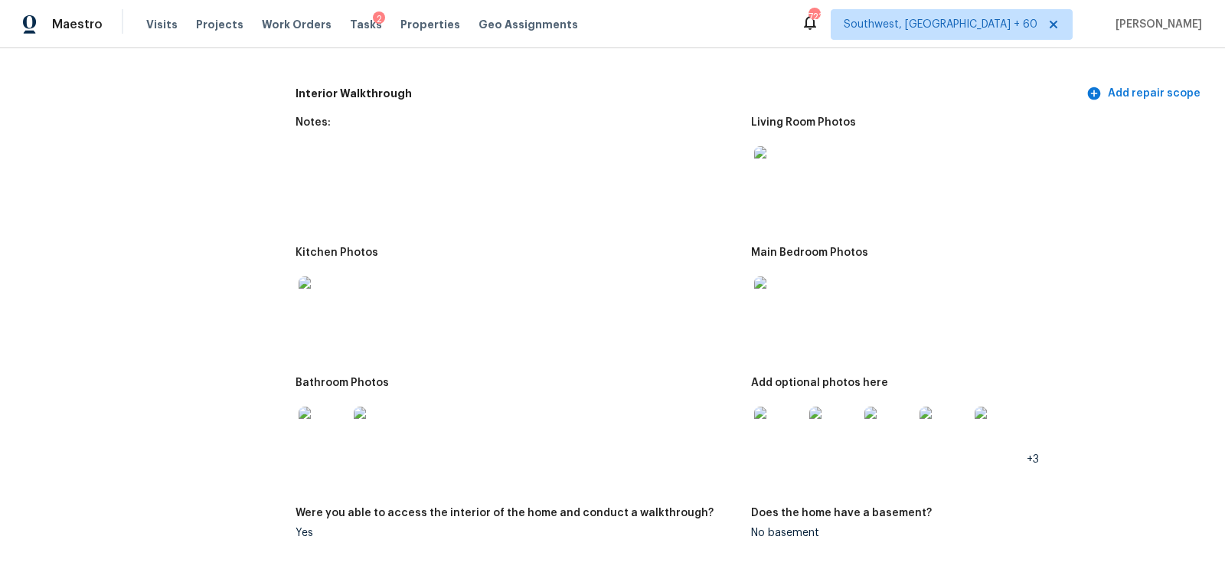
click at [773, 167] on img at bounding box center [778, 170] width 49 height 49
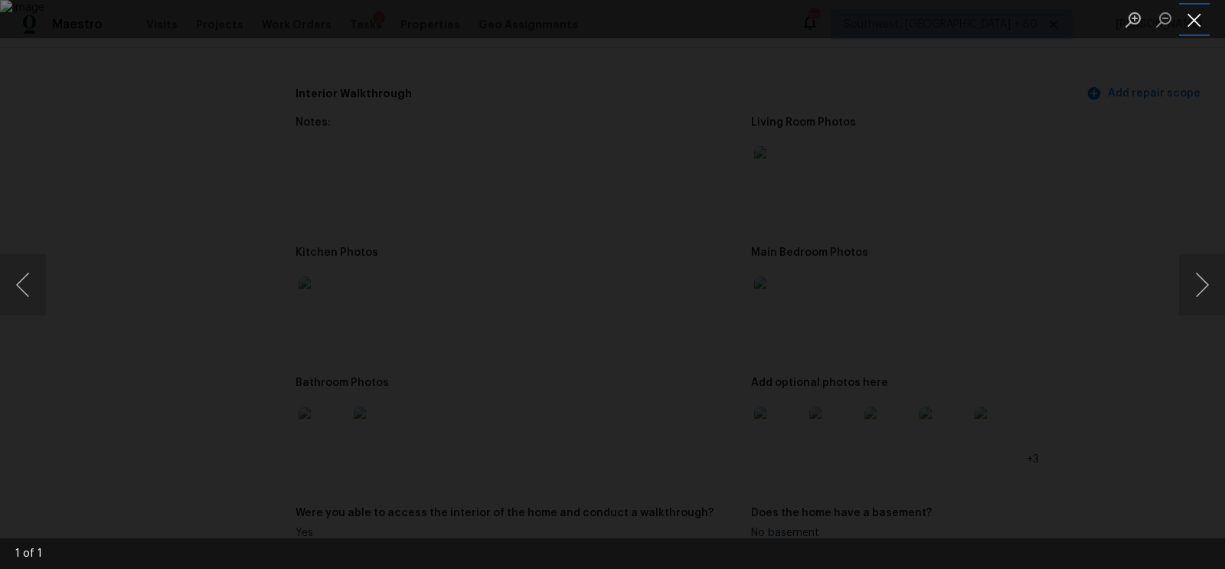
click at [1198, 23] on button "Close lightbox" at bounding box center [1194, 19] width 31 height 27
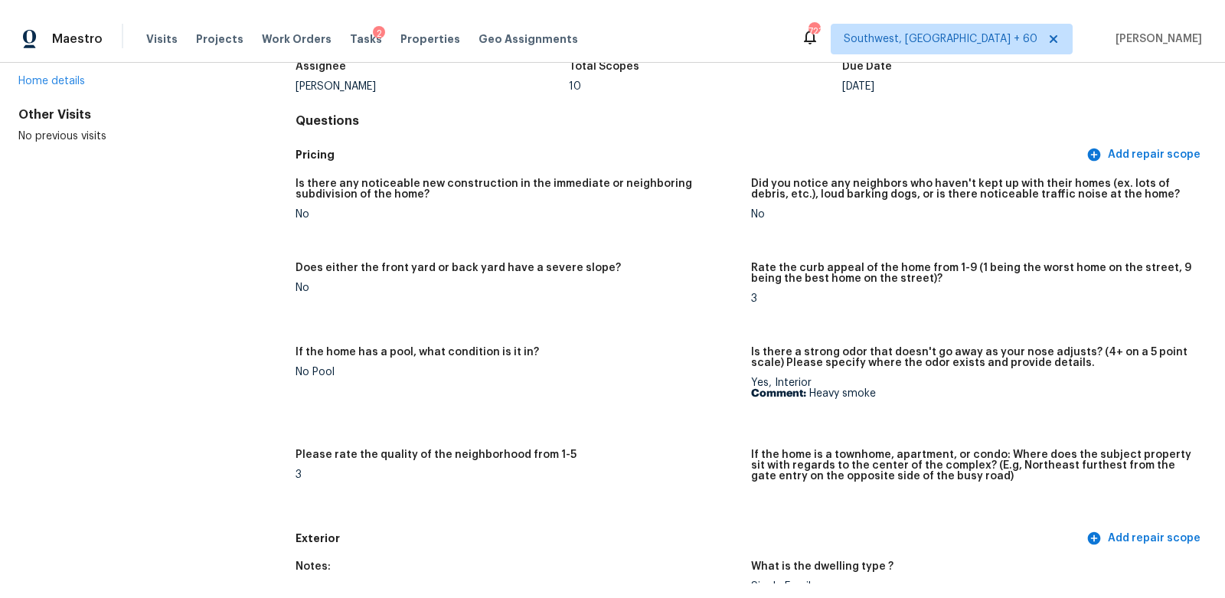
scroll to position [0, 0]
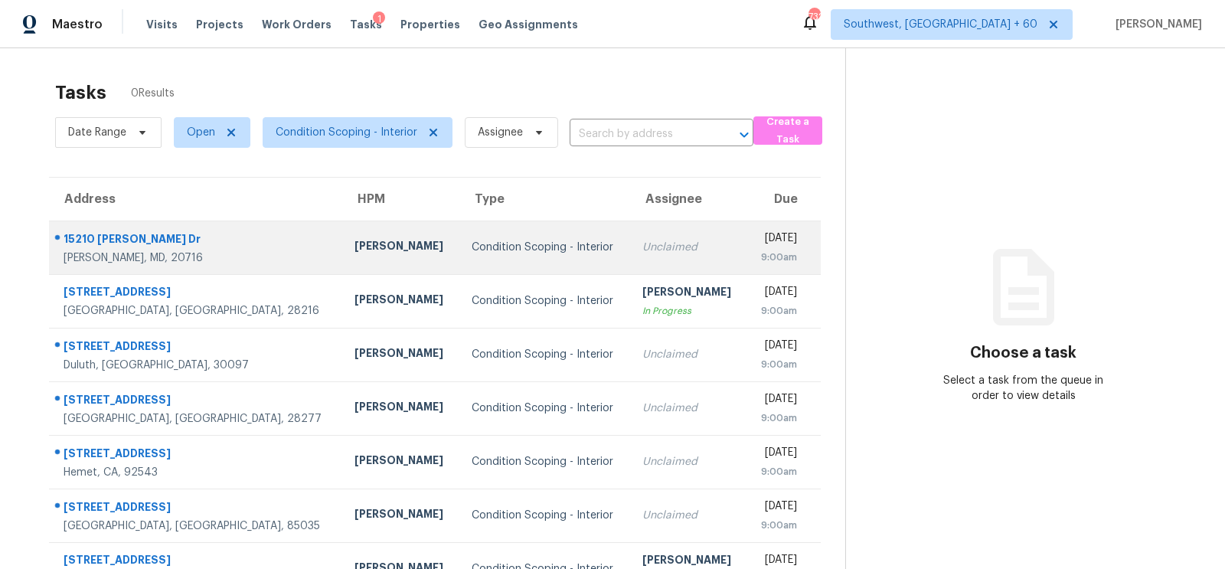
click at [630, 273] on td "Unclaimed" at bounding box center [688, 248] width 116 height 54
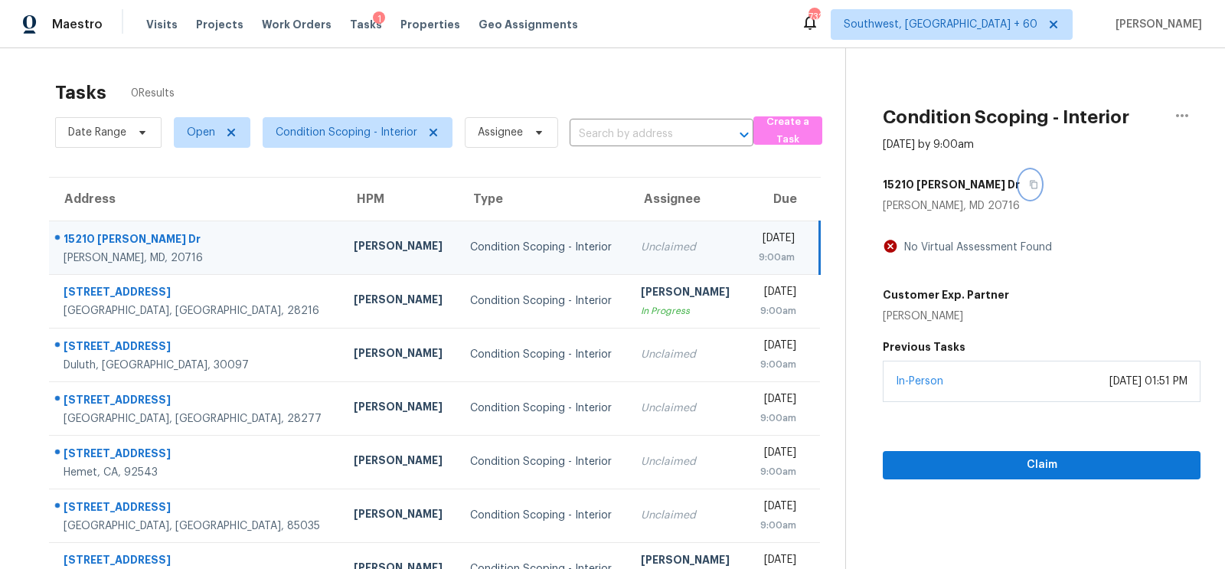
click at [1020, 177] on button "button" at bounding box center [1030, 185] width 21 height 28
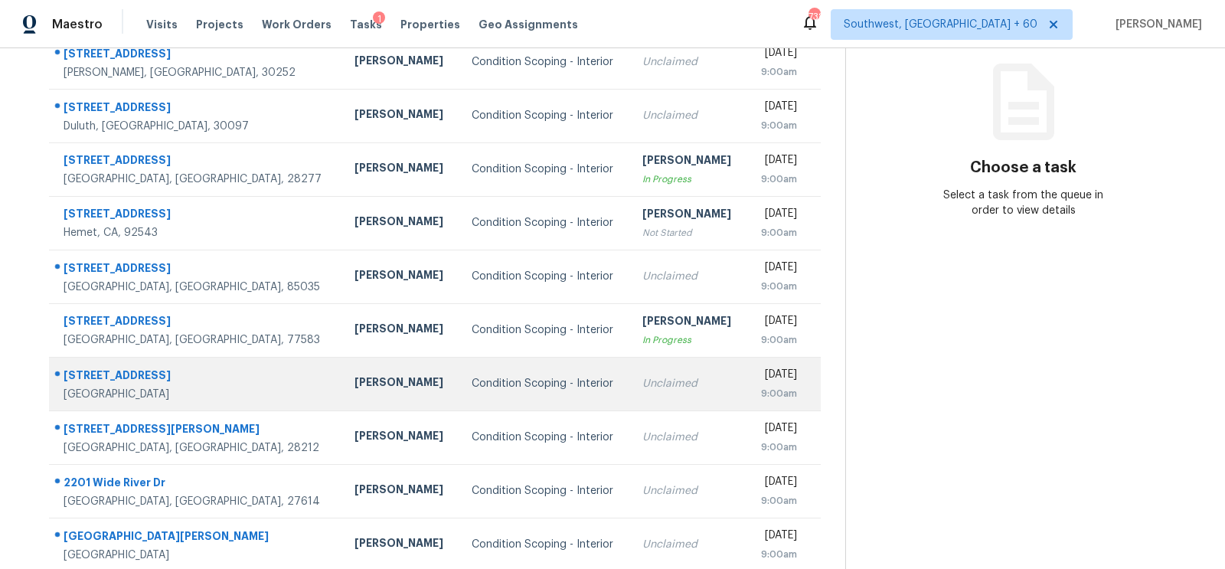
scroll to position [189, 0]
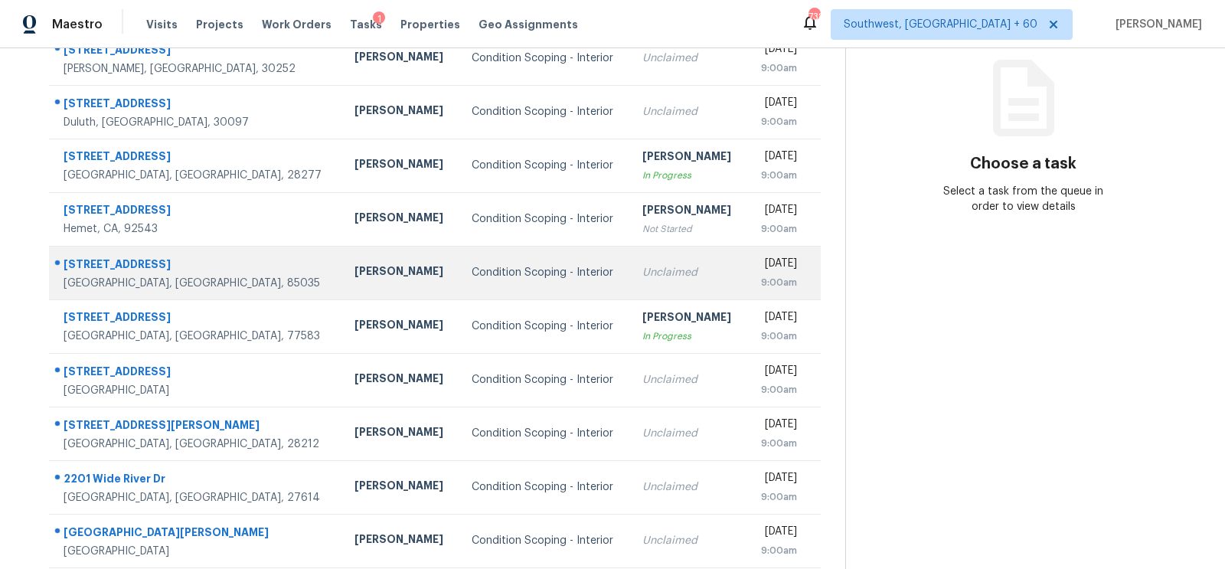
click at [642, 268] on div "Unclaimed" at bounding box center [688, 272] width 92 height 15
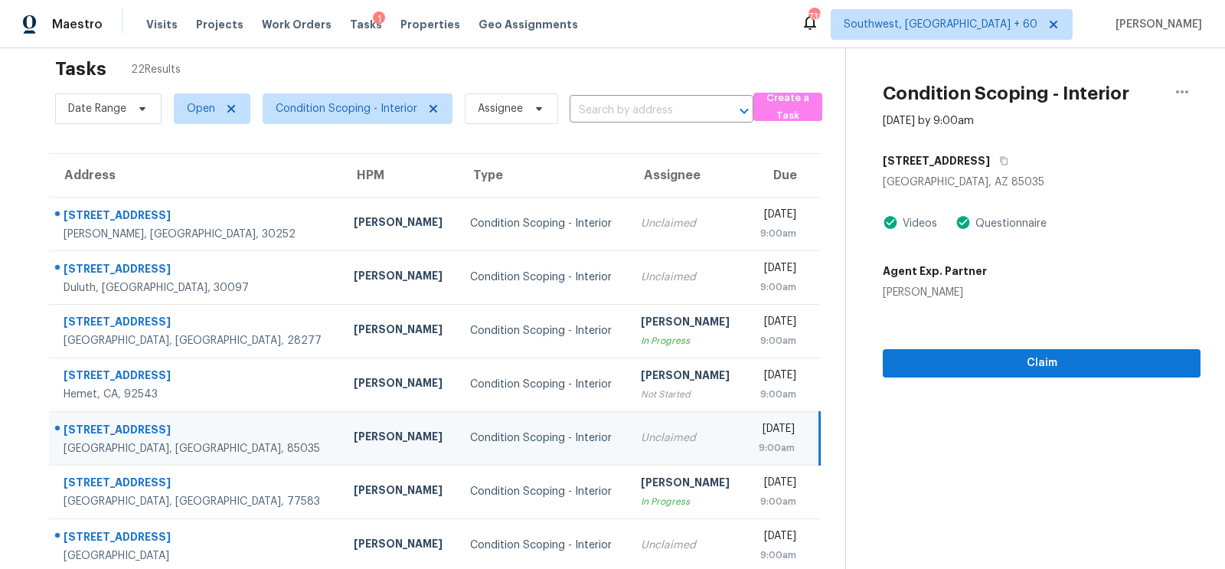
scroll to position [8, 0]
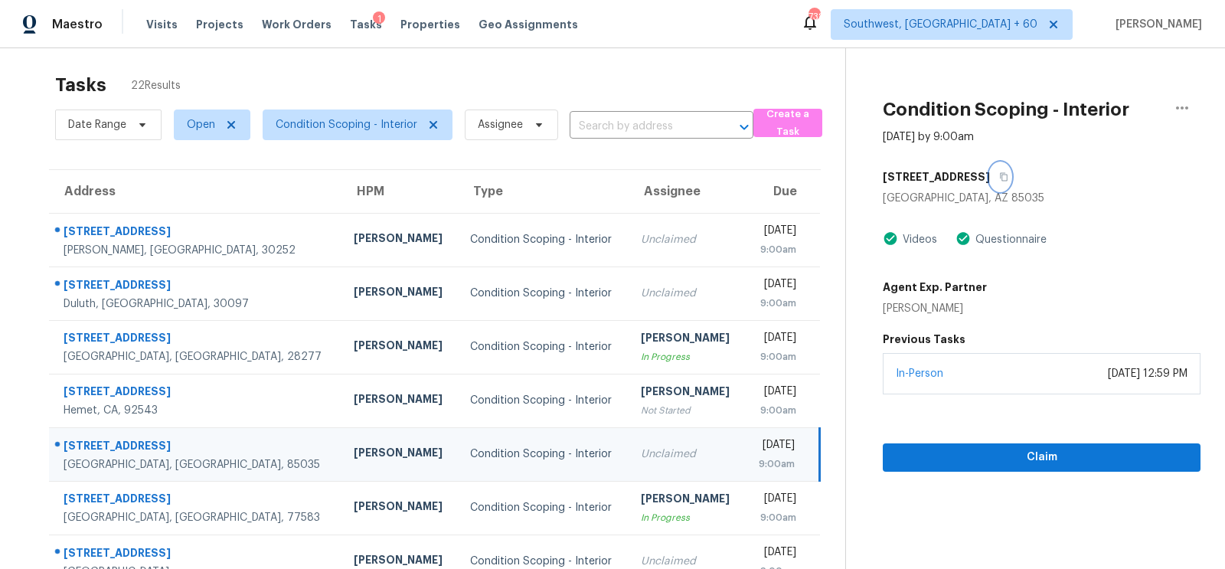
click at [999, 173] on icon "button" at bounding box center [1003, 176] width 9 height 9
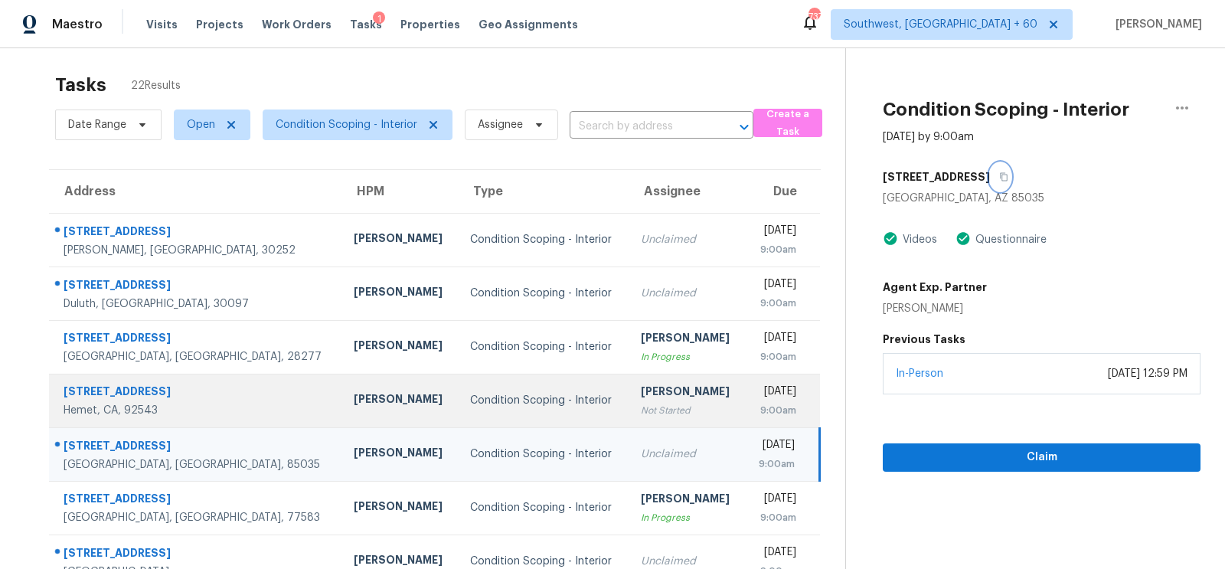
scroll to position [227, 0]
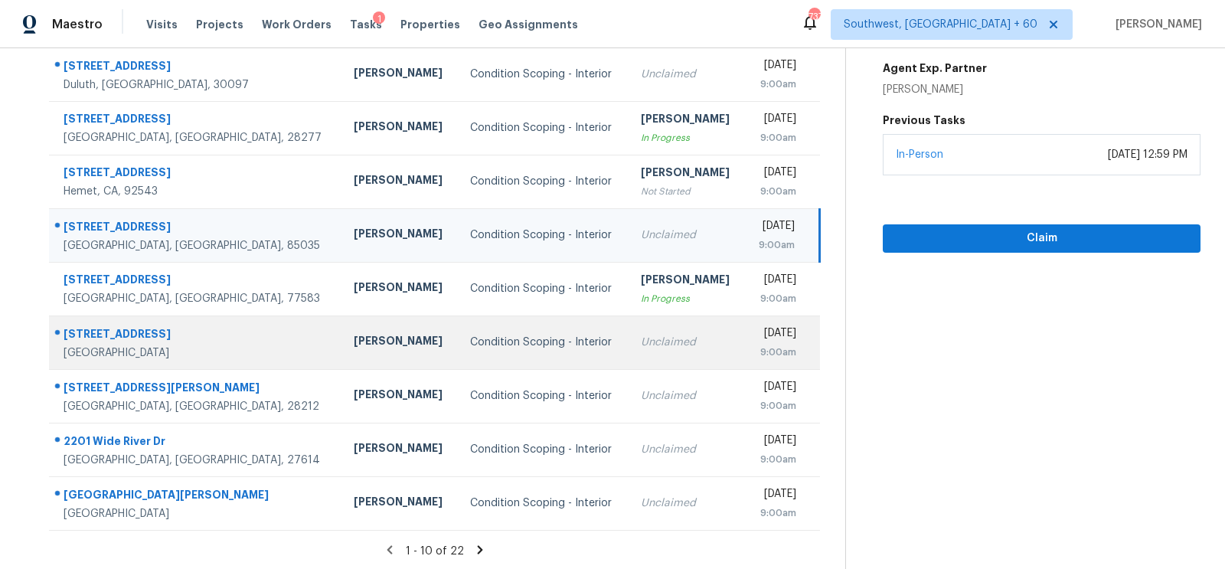
click at [629, 358] on td "Unclaimed" at bounding box center [687, 342] width 116 height 54
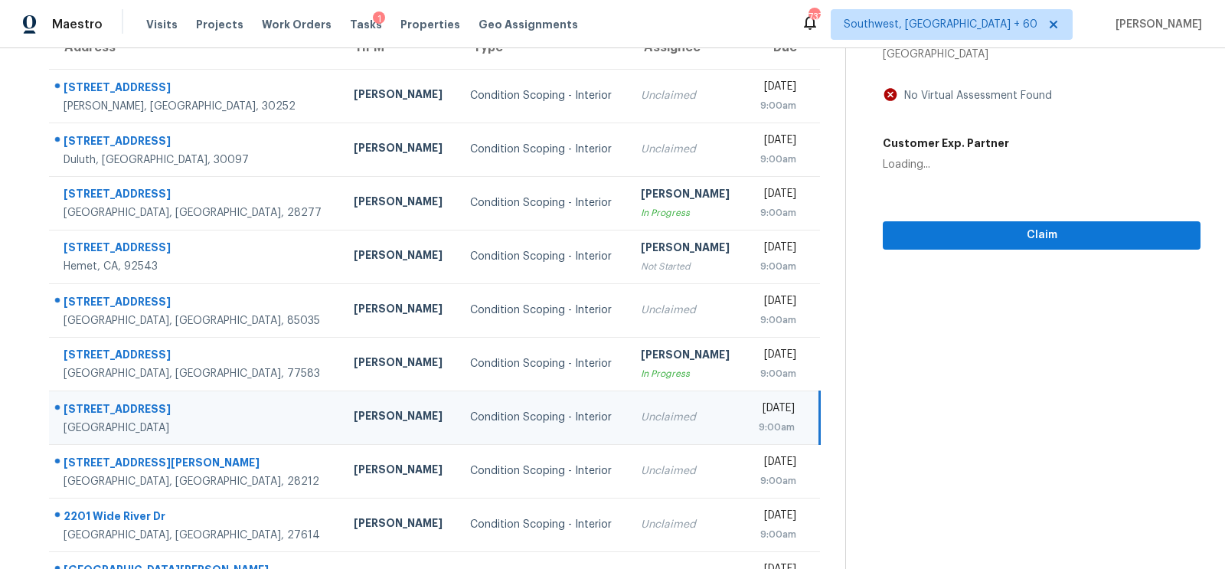
scroll to position [0, 0]
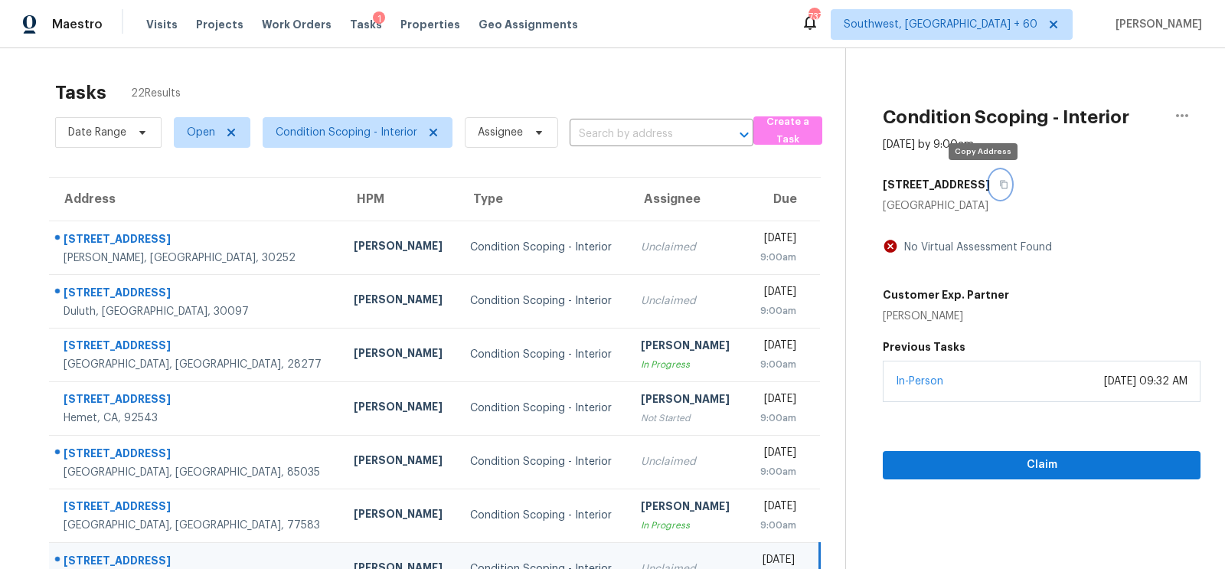
click at [999, 183] on icon "button" at bounding box center [1003, 184] width 9 height 9
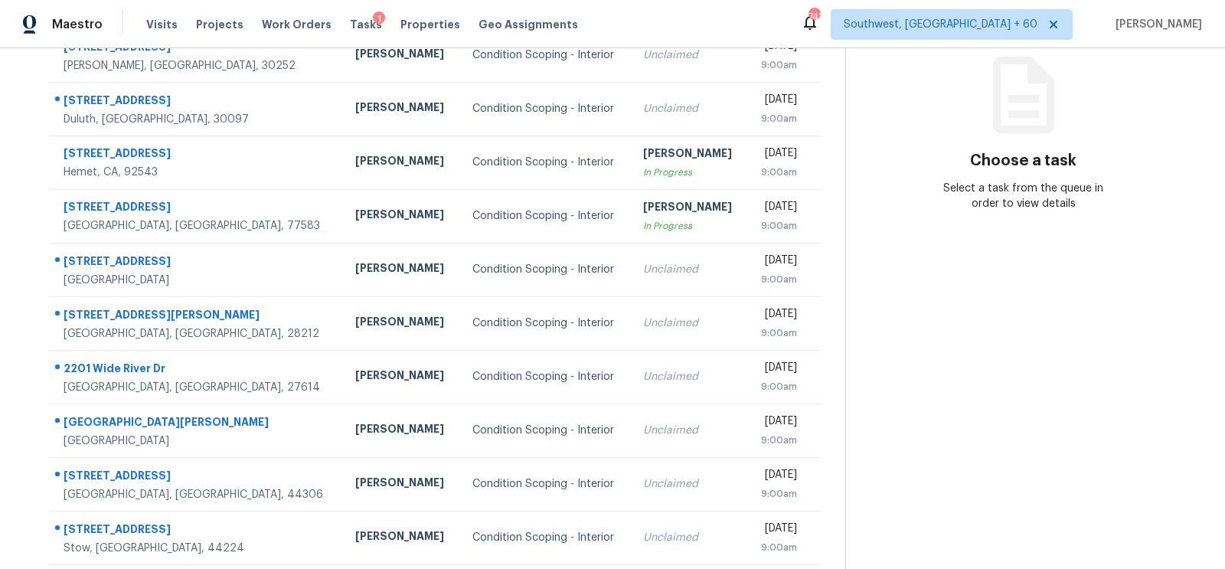
scroll to position [199, 0]
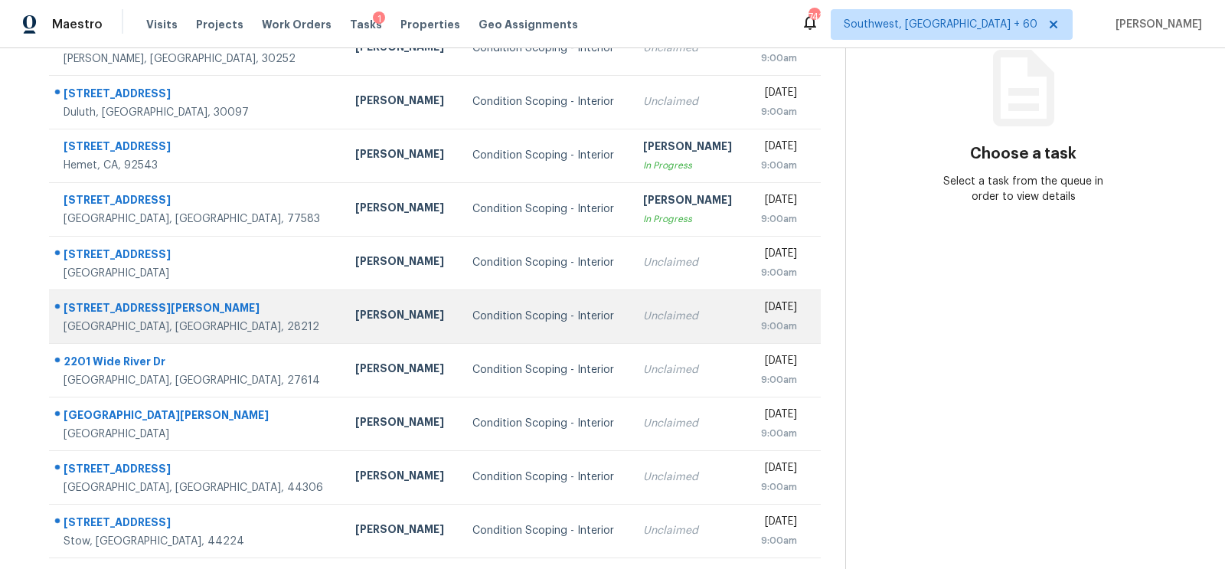
click at [631, 289] on td "Unclaimed" at bounding box center [689, 316] width 116 height 54
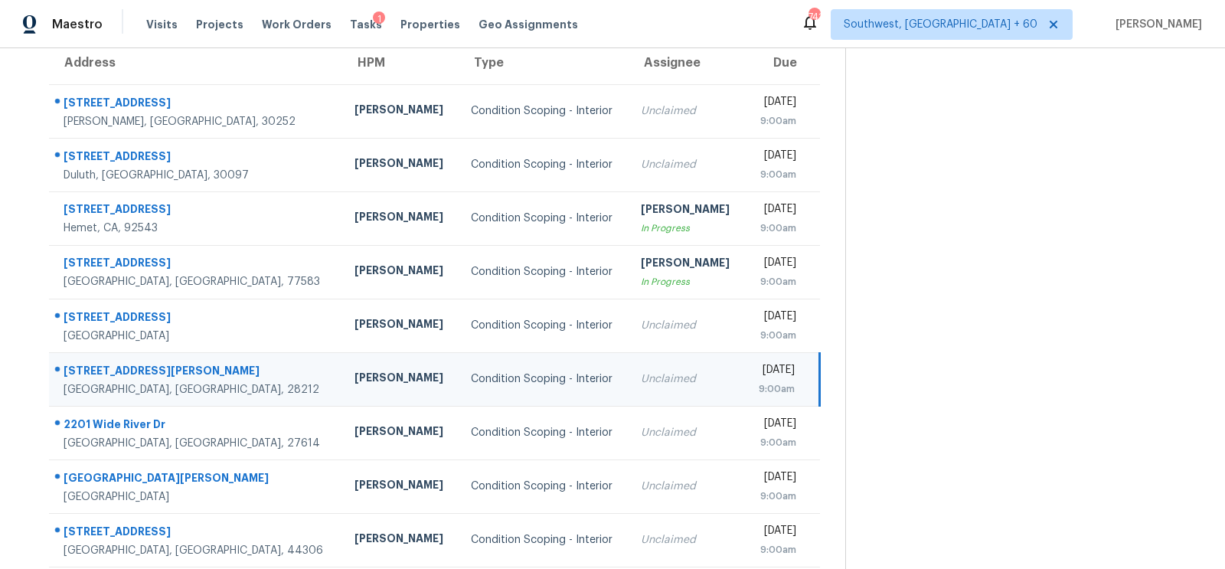
scroll to position [0, 0]
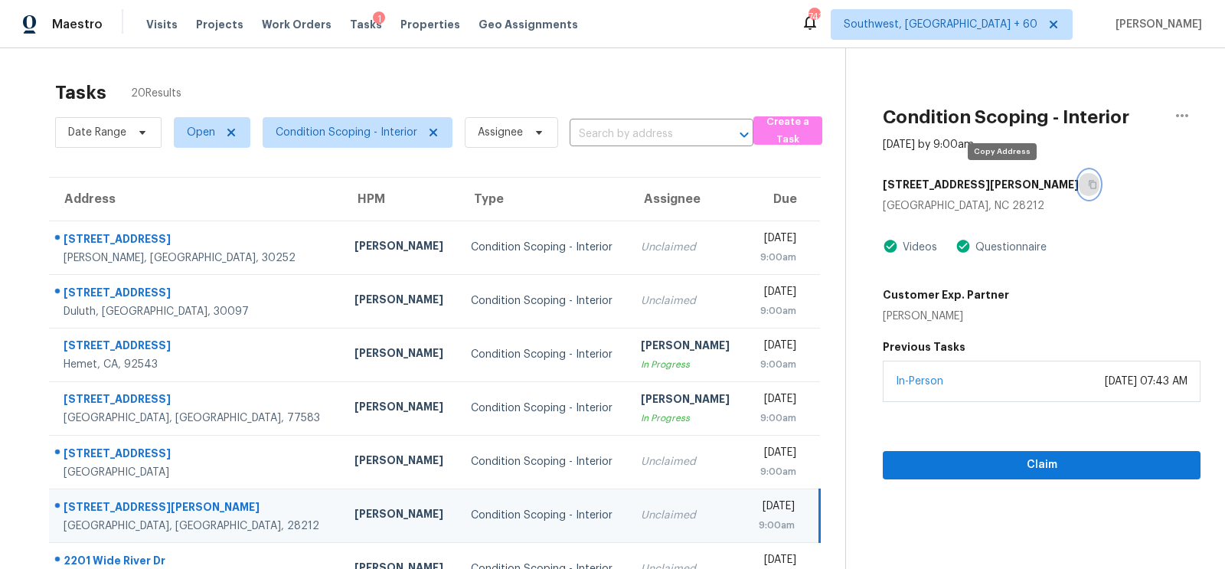
click at [1088, 183] on icon "button" at bounding box center [1092, 184] width 9 height 9
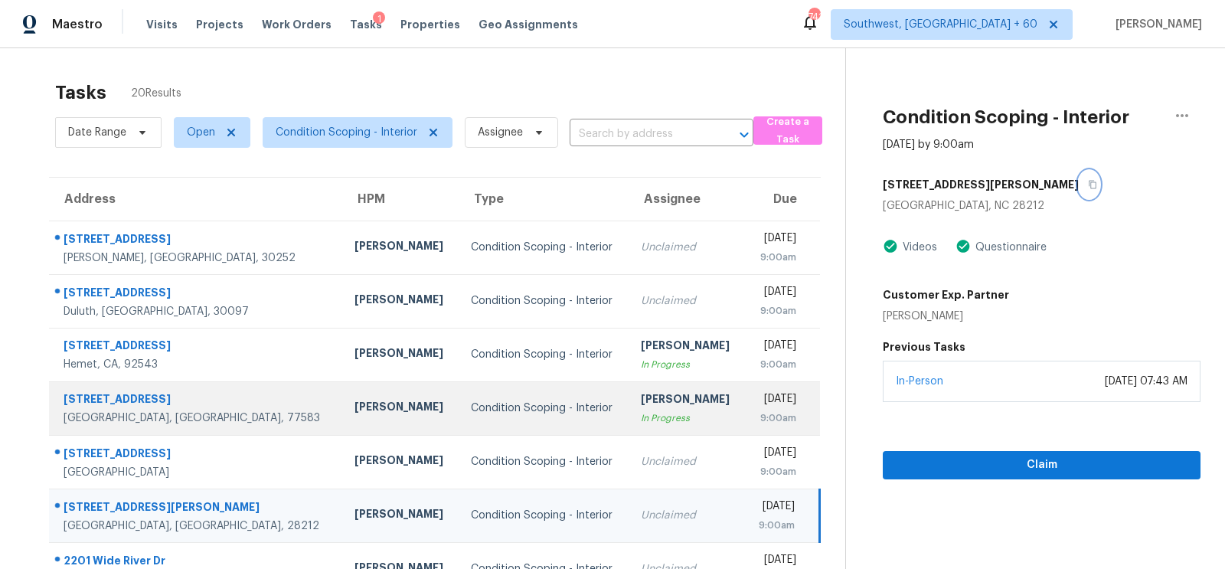
scroll to position [227, 0]
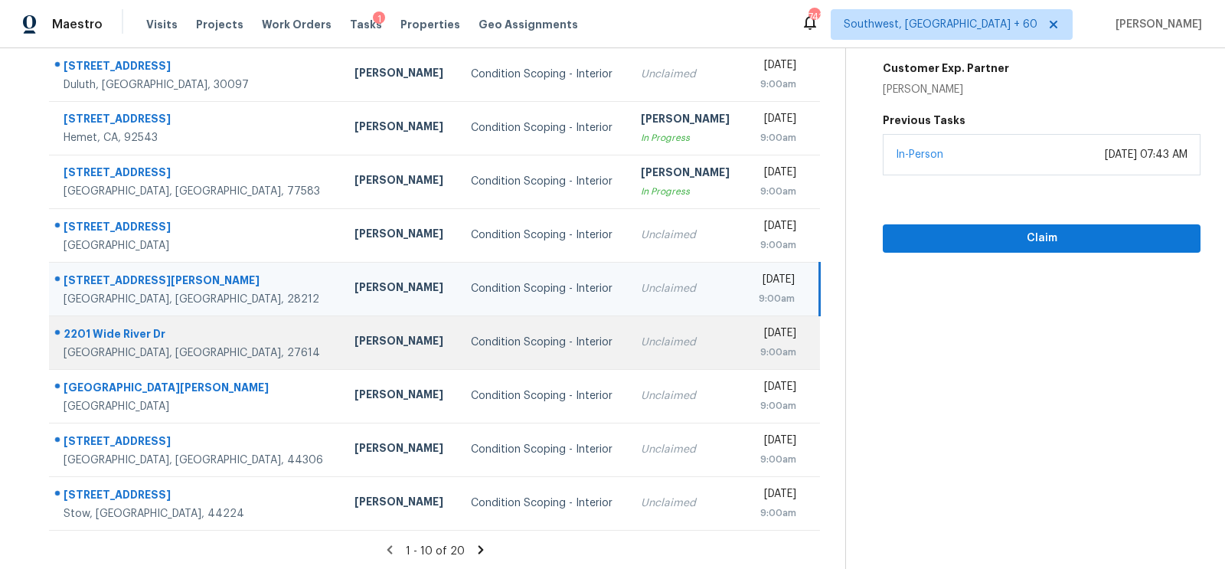
click at [637, 359] on td "Unclaimed" at bounding box center [687, 342] width 116 height 54
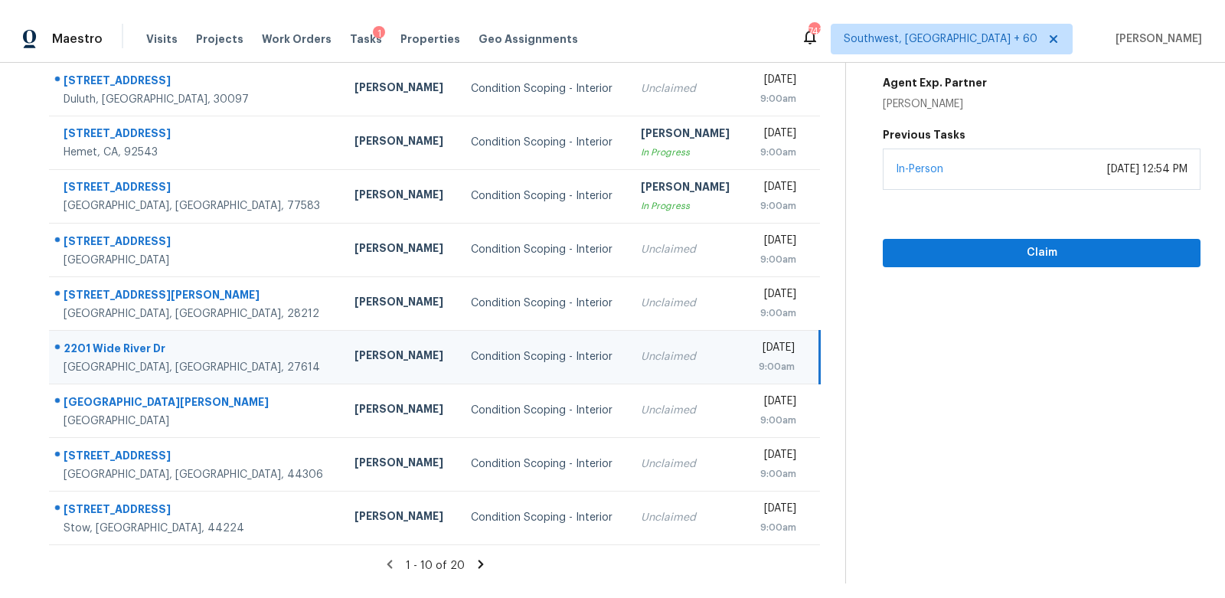
scroll to position [0, 0]
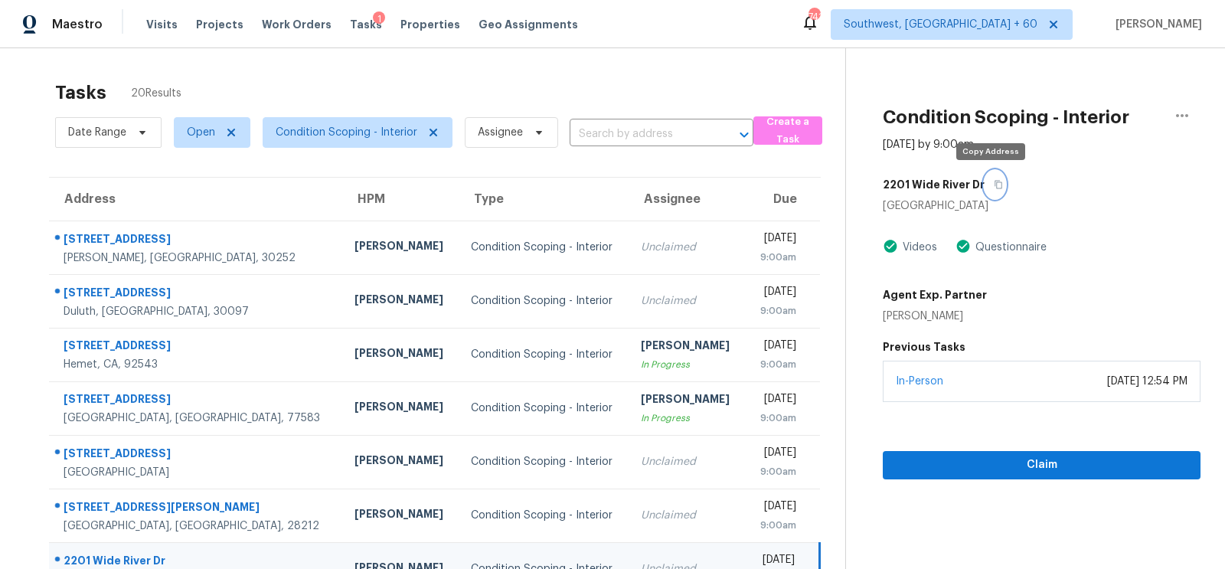
click at [995, 185] on icon "button" at bounding box center [998, 184] width 9 height 9
